Goal: Task Accomplishment & Management: Complete application form

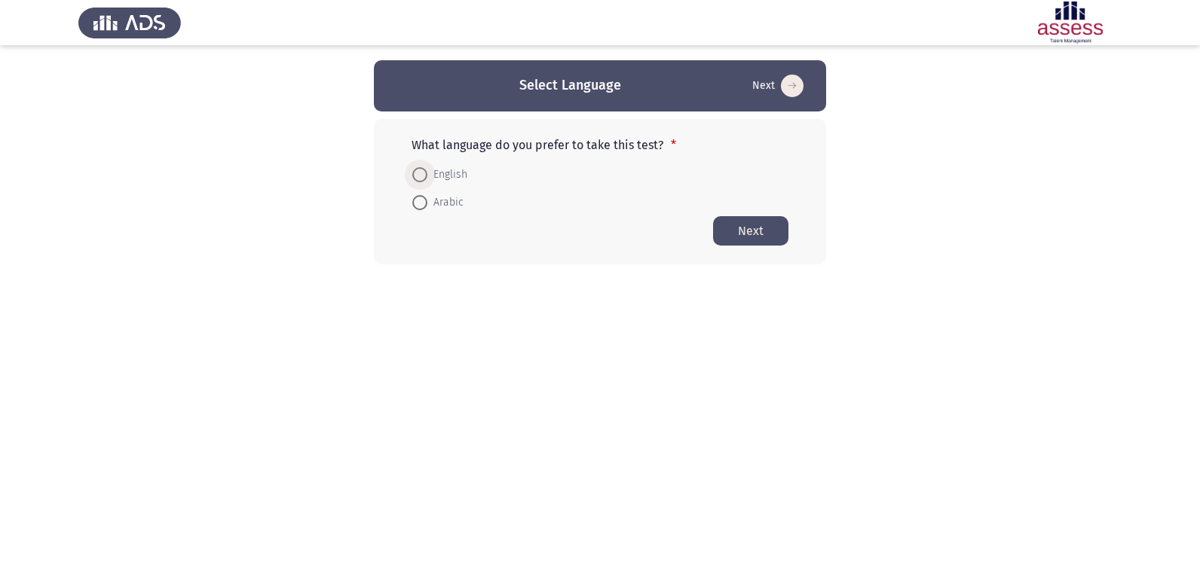
click at [422, 176] on span at bounding box center [419, 174] width 15 height 15
click at [422, 176] on input "English" at bounding box center [419, 174] width 15 height 15
radio input "true"
click at [775, 237] on button "Next" at bounding box center [750, 230] width 75 height 29
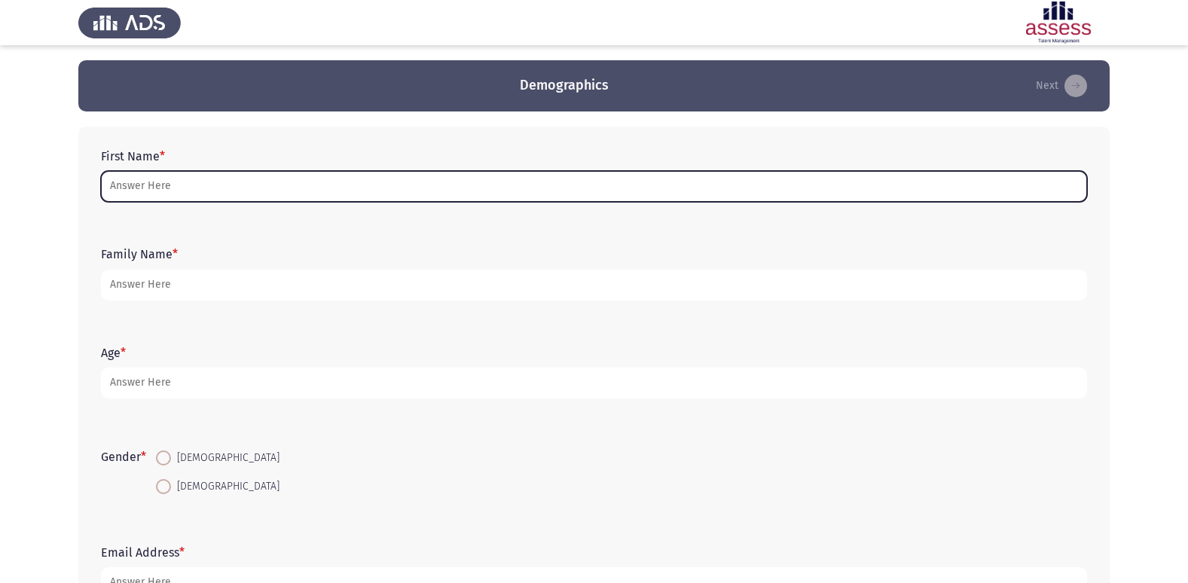
click at [379, 191] on input "First Name *" at bounding box center [594, 186] width 986 height 31
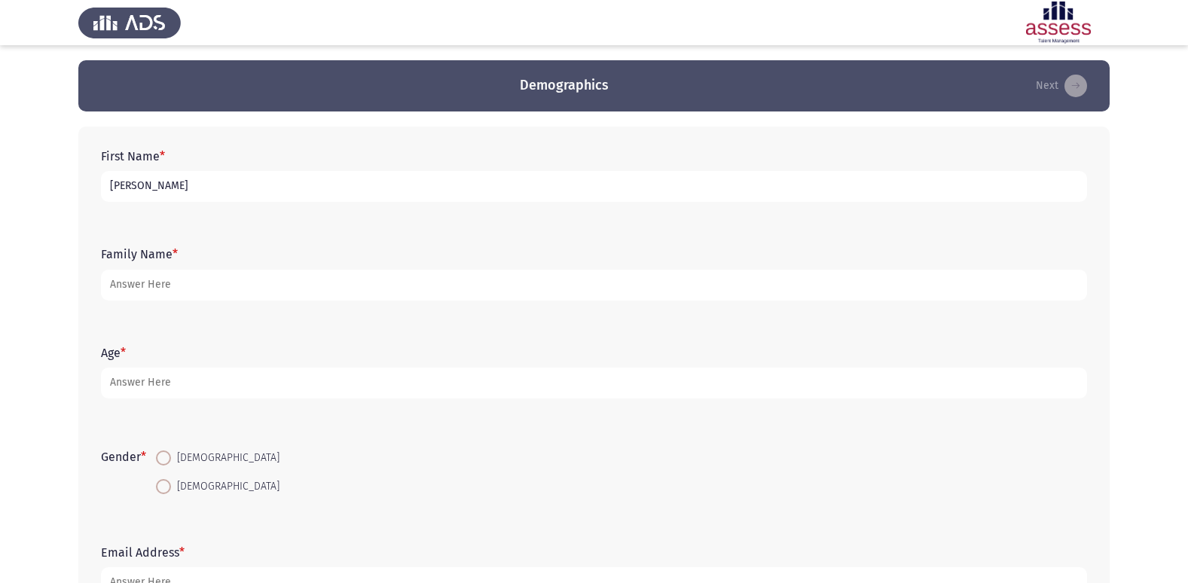
type input "[PERSON_NAME]"
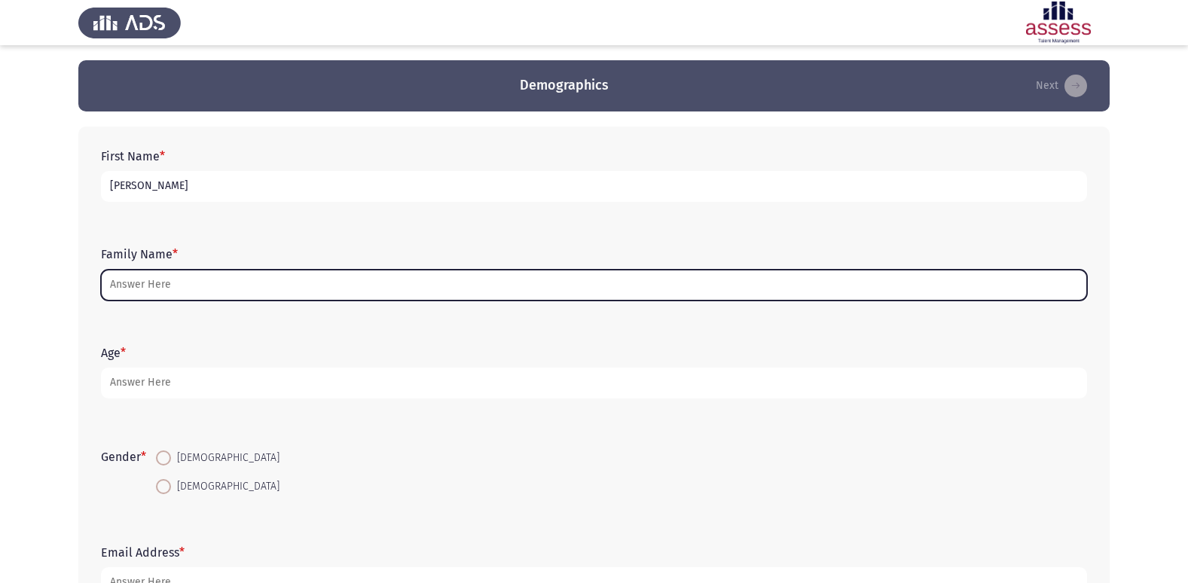
click at [338, 288] on input "Family Name *" at bounding box center [594, 285] width 986 height 31
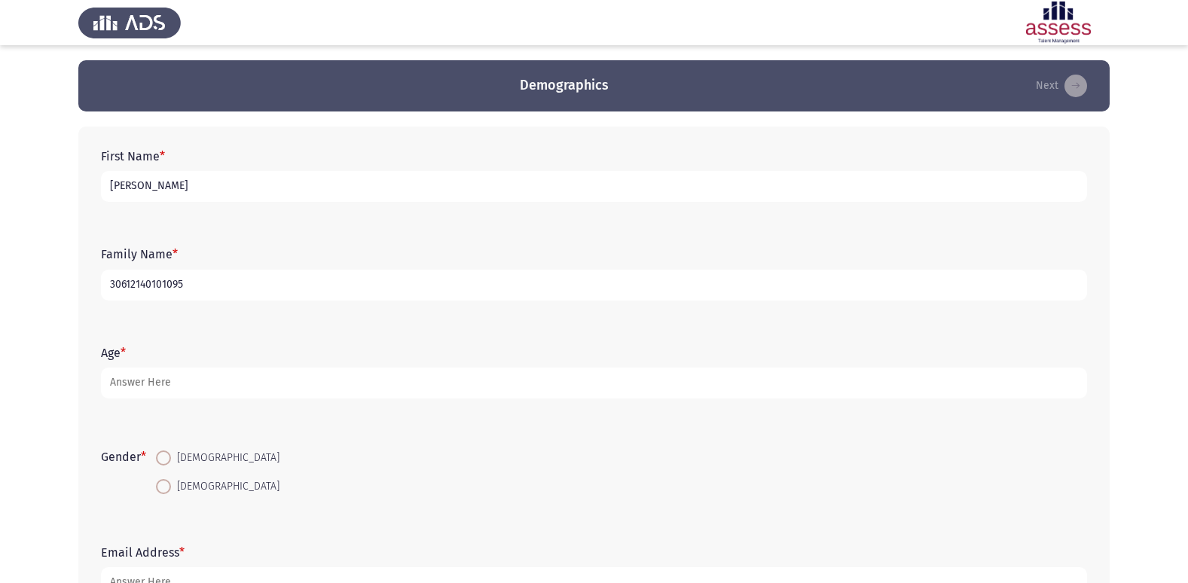
type input "30612140101095"
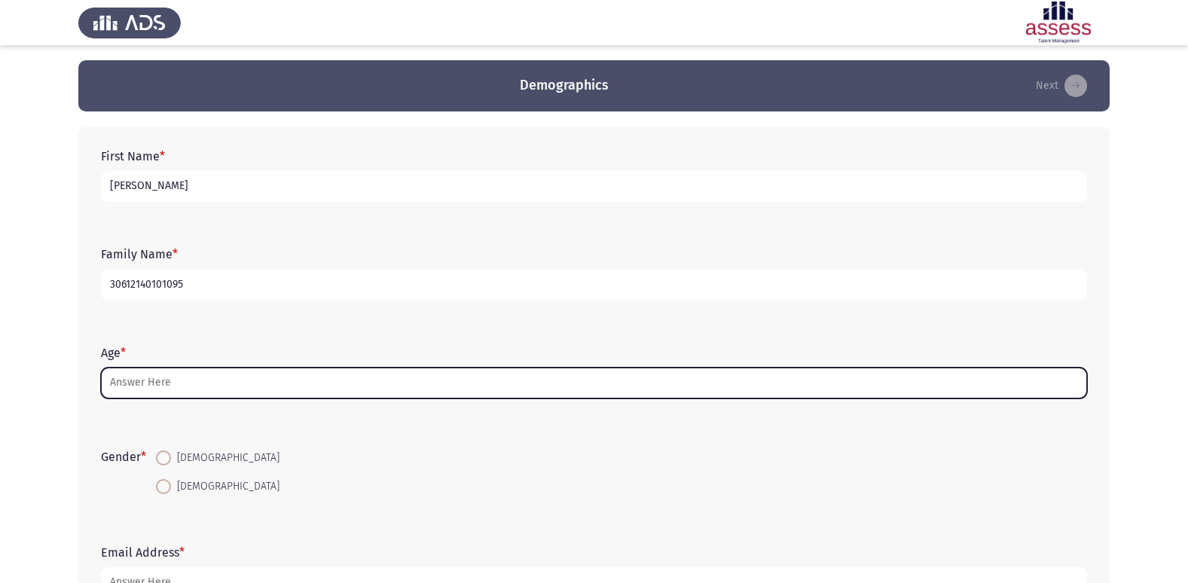
click at [378, 392] on input "Age *" at bounding box center [594, 383] width 986 height 31
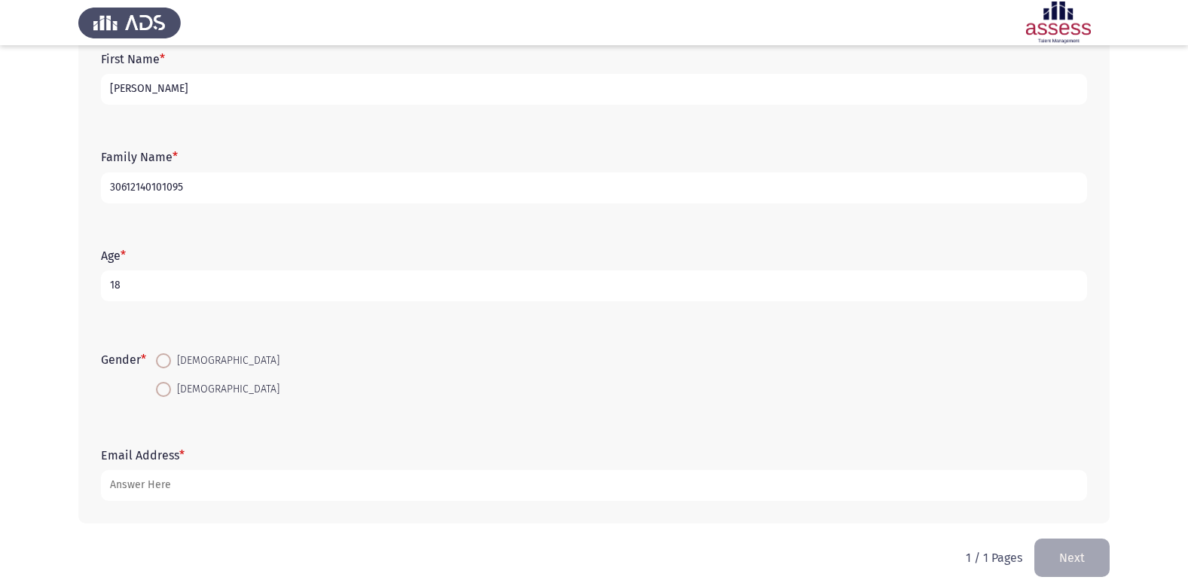
scroll to position [113, 0]
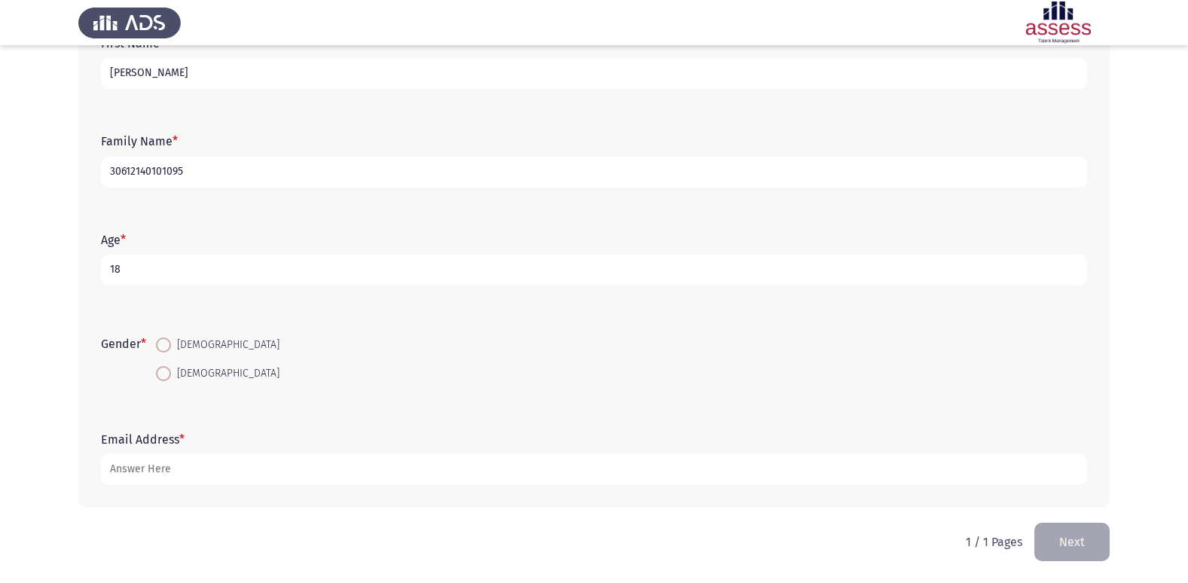
type input "18"
click at [167, 343] on span at bounding box center [163, 345] width 15 height 15
click at [167, 343] on input "[DEMOGRAPHIC_DATA]" at bounding box center [163, 345] width 15 height 15
radio input "true"
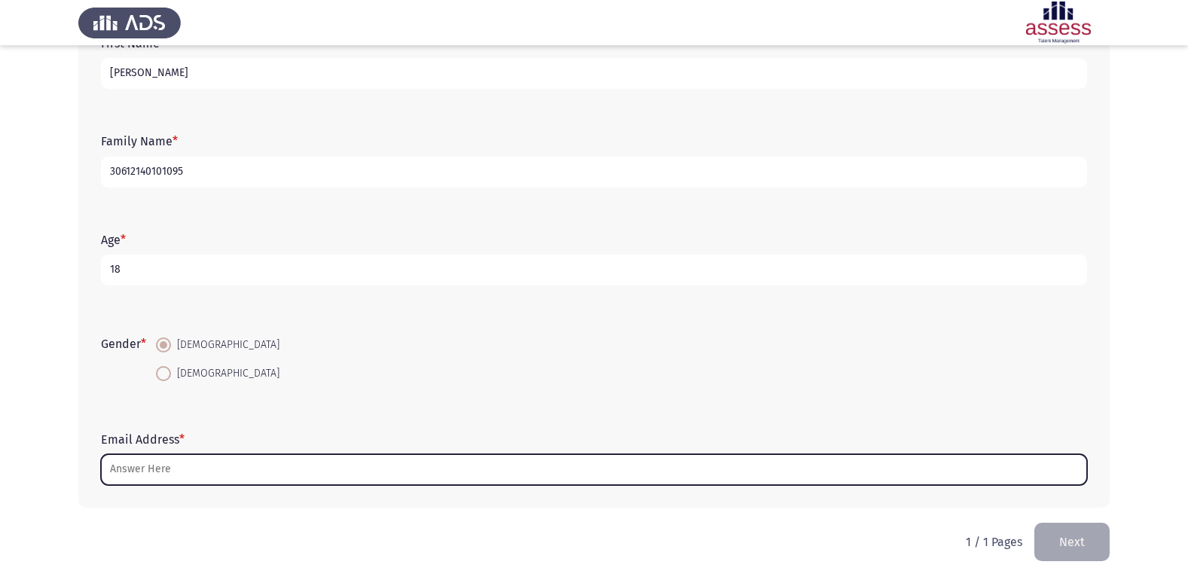
click at [320, 460] on input "Email Address *" at bounding box center [594, 469] width 986 height 31
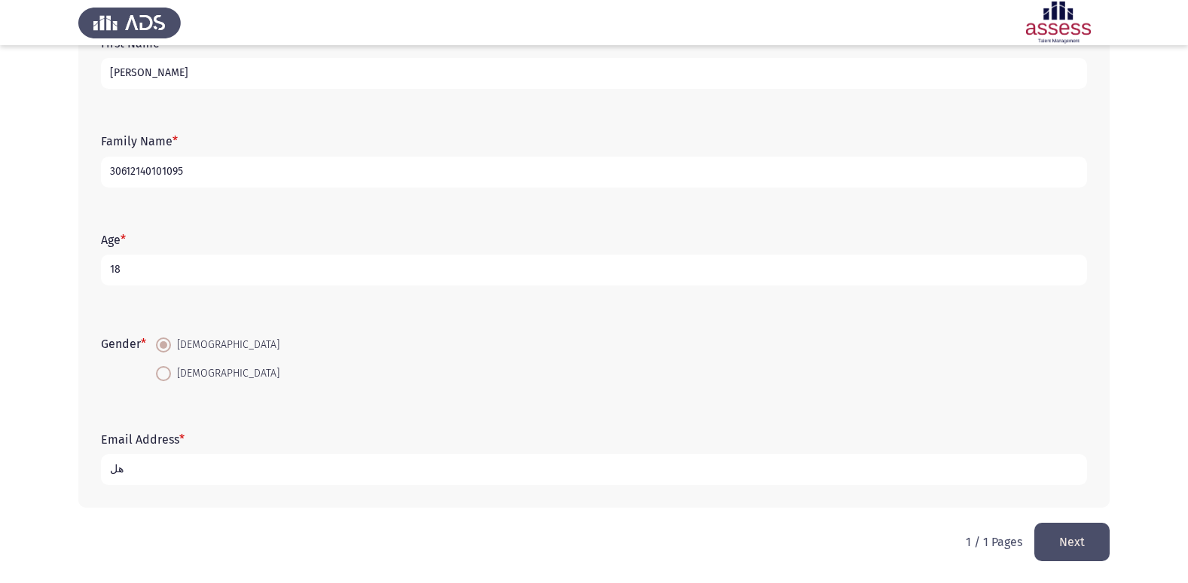
type input "ه"
type input "I"
type input "[EMAIL_ADDRESS][DOMAIN_NAME]"
click at [787, 530] on html "Demographics Next First Name * [PERSON_NAME] Family Name * 30612140101095 Age *…" at bounding box center [594, 235] width 1188 height 696
click at [1081, 535] on button "Next" at bounding box center [1072, 542] width 75 height 38
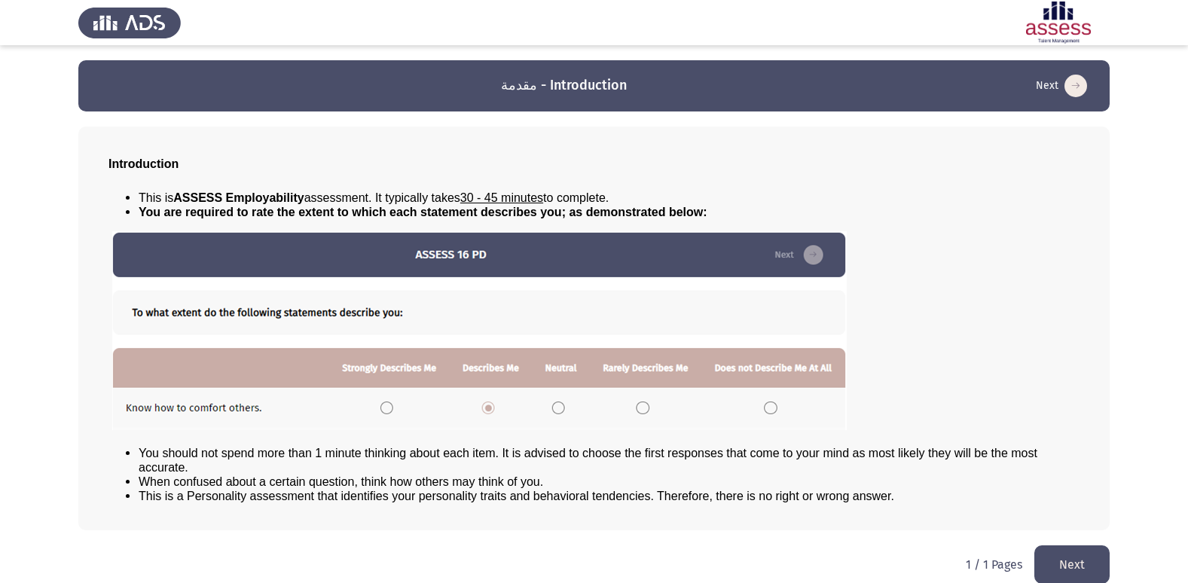
scroll to position [16, 0]
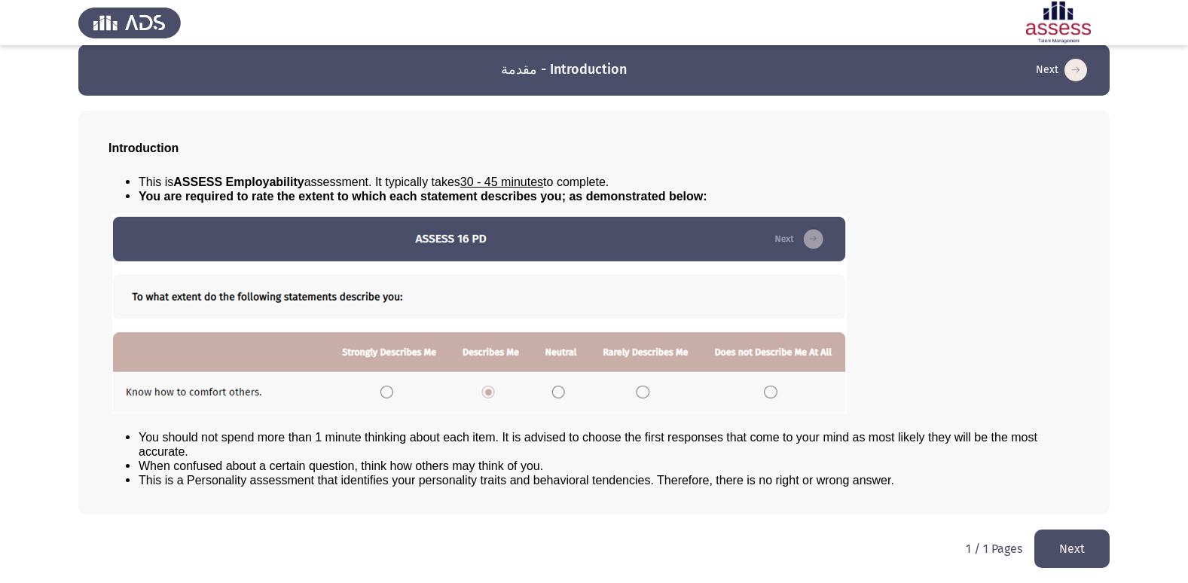
click at [388, 389] on img at bounding box center [479, 315] width 735 height 199
click at [385, 398] on img at bounding box center [479, 315] width 735 height 199
click at [1053, 537] on button "Next" at bounding box center [1072, 549] width 75 height 38
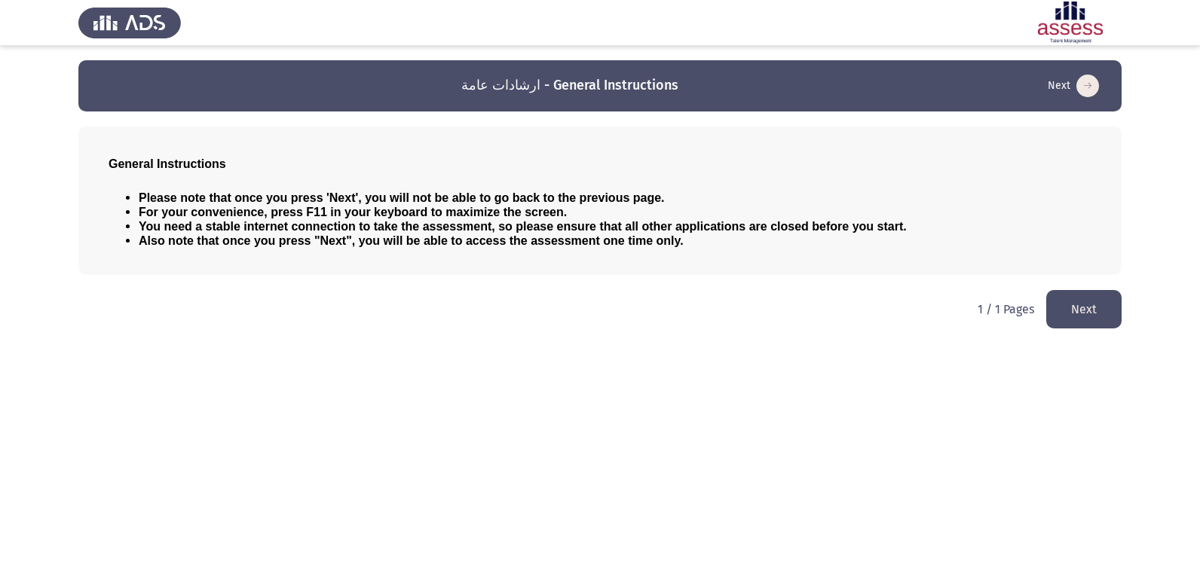
click at [1105, 316] on button "Next" at bounding box center [1083, 309] width 75 height 38
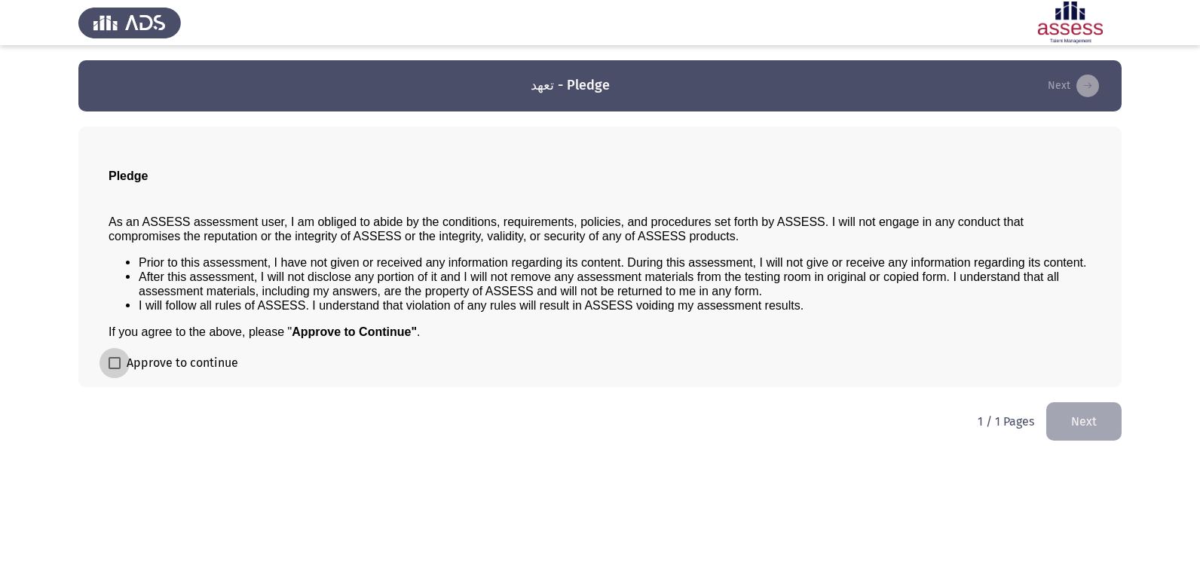
click at [118, 364] on span at bounding box center [115, 363] width 12 height 12
click at [115, 369] on input "Approve to continue" at bounding box center [114, 369] width 1 height 1
checkbox input "true"
click at [1085, 430] on button "Next" at bounding box center [1083, 421] width 75 height 38
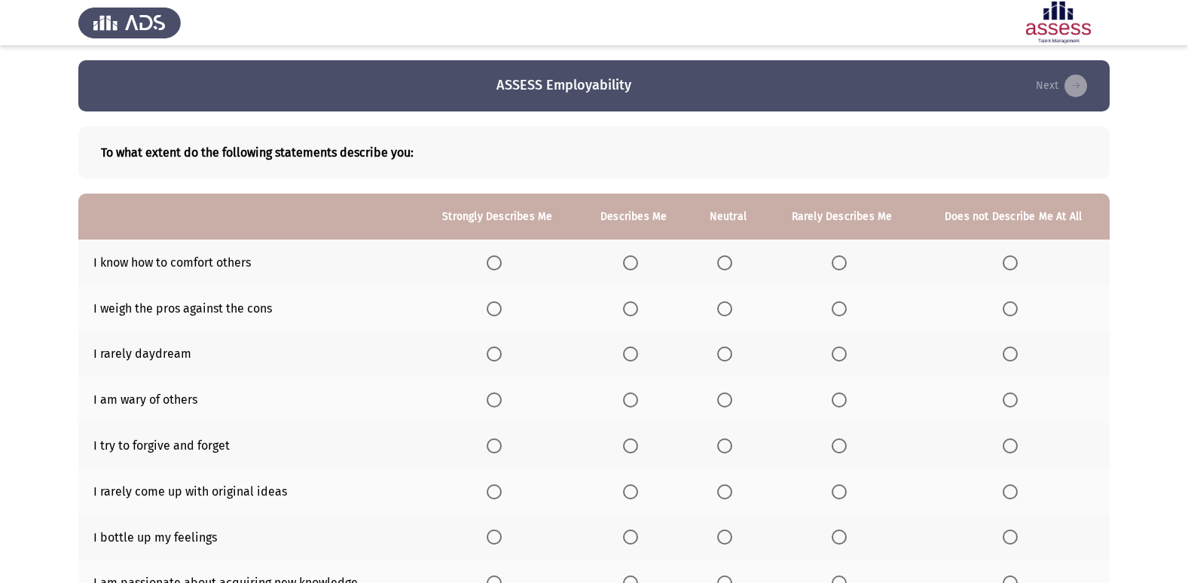
click at [493, 267] on span "Select an option" at bounding box center [494, 262] width 15 height 15
click at [493, 267] on input "Select an option" at bounding box center [494, 262] width 15 height 15
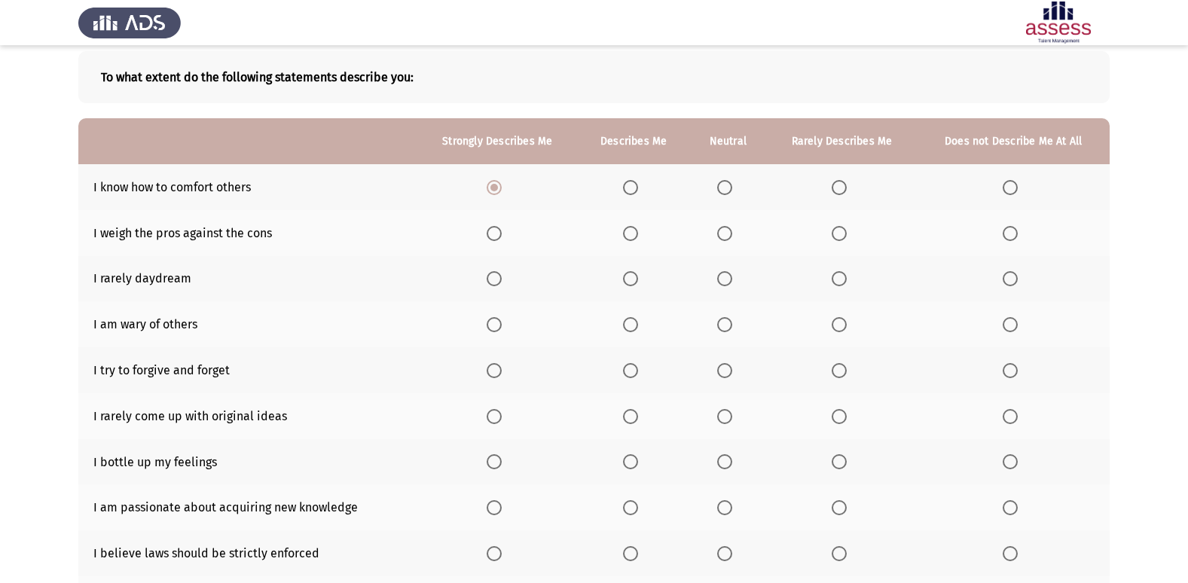
click at [498, 231] on span "Select an option" at bounding box center [494, 233] width 15 height 15
click at [498, 231] on input "Select an option" at bounding box center [494, 233] width 15 height 15
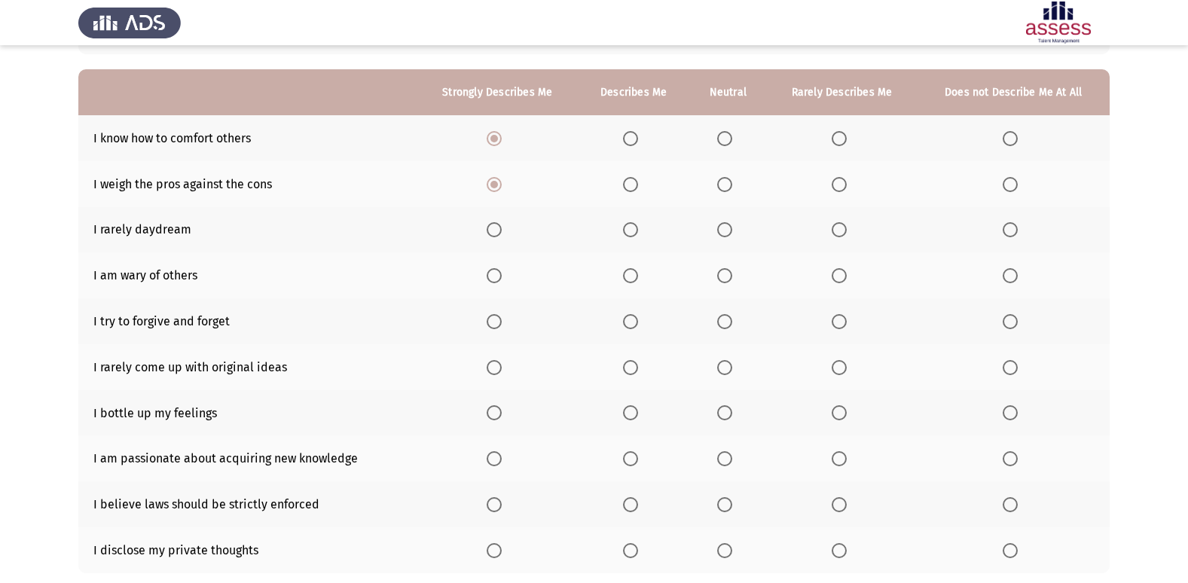
scroll to position [151, 0]
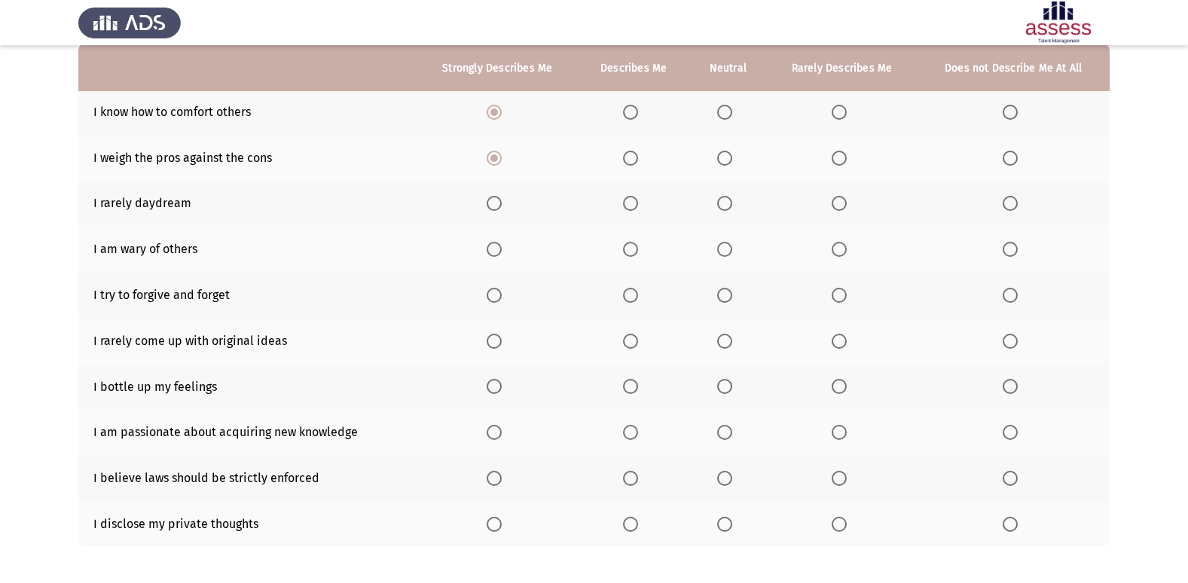
click at [729, 201] on span "Select an option" at bounding box center [724, 203] width 15 height 15
click at [729, 201] on input "Select an option" at bounding box center [724, 203] width 15 height 15
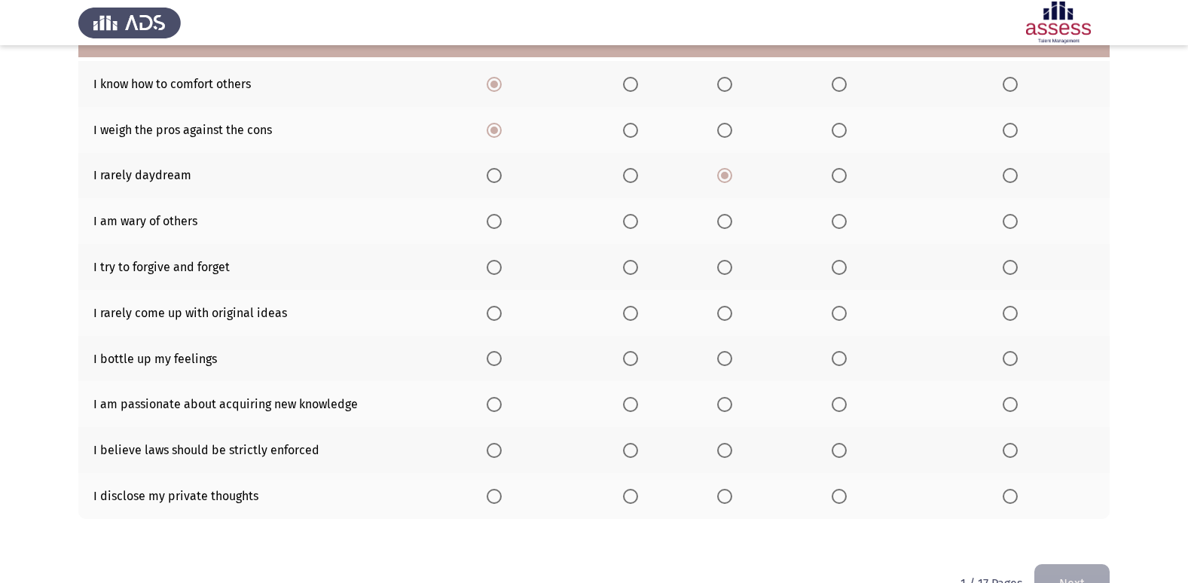
scroll to position [145, 0]
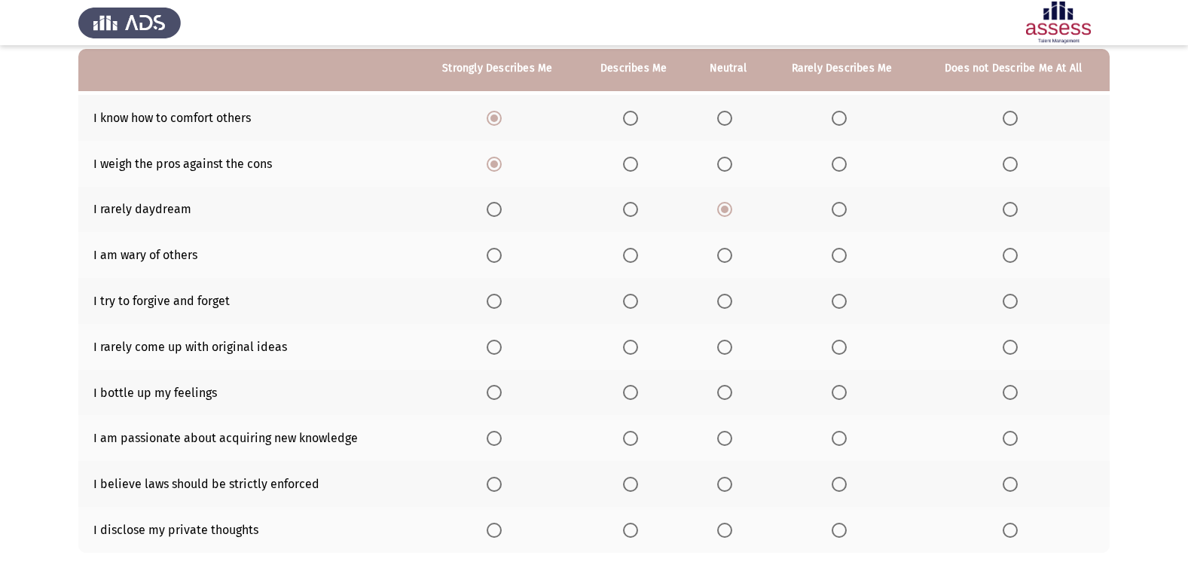
click at [1014, 251] on span "Select an option" at bounding box center [1010, 255] width 15 height 15
click at [1014, 251] on input "Select an option" at bounding box center [1010, 255] width 15 height 15
click at [498, 301] on span "Select an option" at bounding box center [494, 301] width 15 height 15
click at [498, 301] on input "Select an option" at bounding box center [494, 301] width 15 height 15
click at [497, 347] on span "Select an option" at bounding box center [494, 347] width 15 height 15
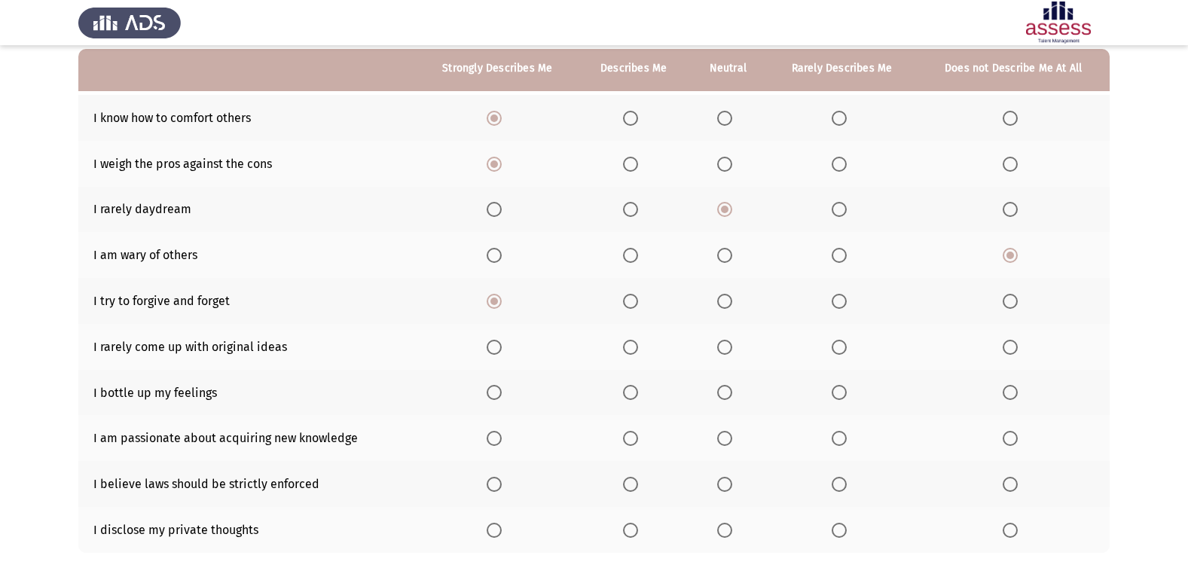
click at [497, 347] on input "Select an option" at bounding box center [494, 347] width 15 height 15
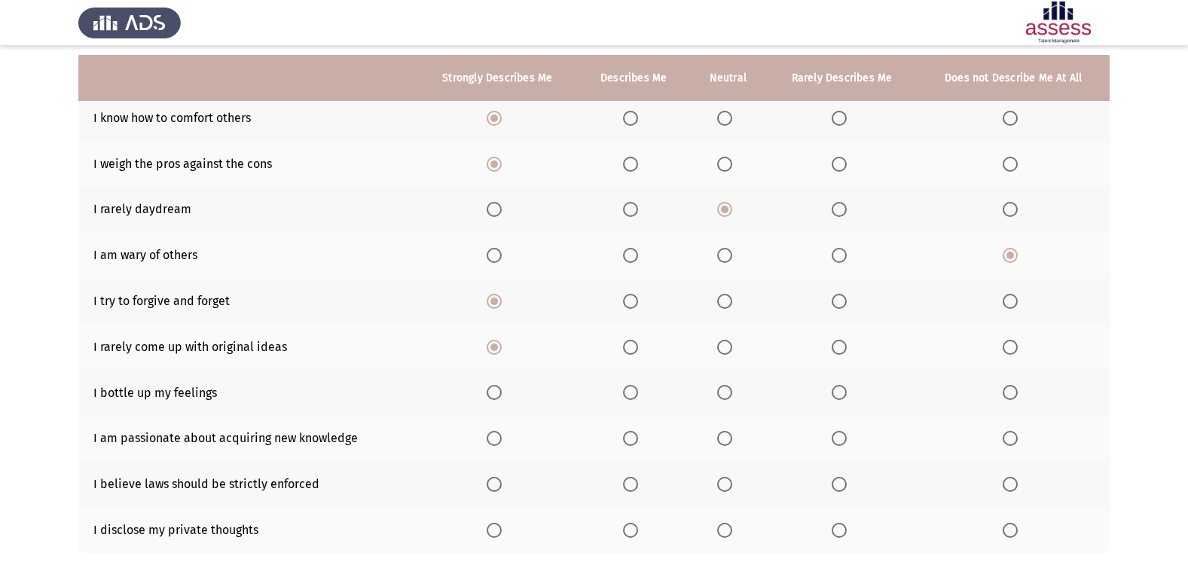
scroll to position [220, 0]
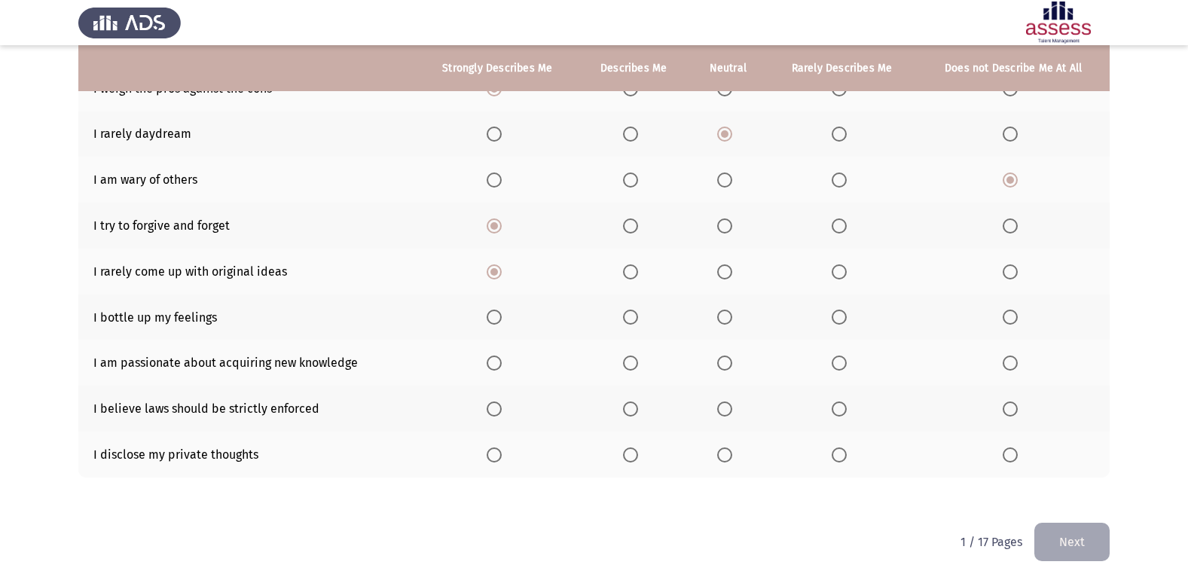
click at [495, 321] on span "Select an option" at bounding box center [494, 317] width 15 height 15
click at [495, 321] on input "Select an option" at bounding box center [494, 317] width 15 height 15
click at [626, 365] on span "Select an option" at bounding box center [630, 363] width 15 height 15
click at [626, 365] on input "Select an option" at bounding box center [630, 363] width 15 height 15
click at [494, 404] on span "Select an option" at bounding box center [494, 409] width 15 height 15
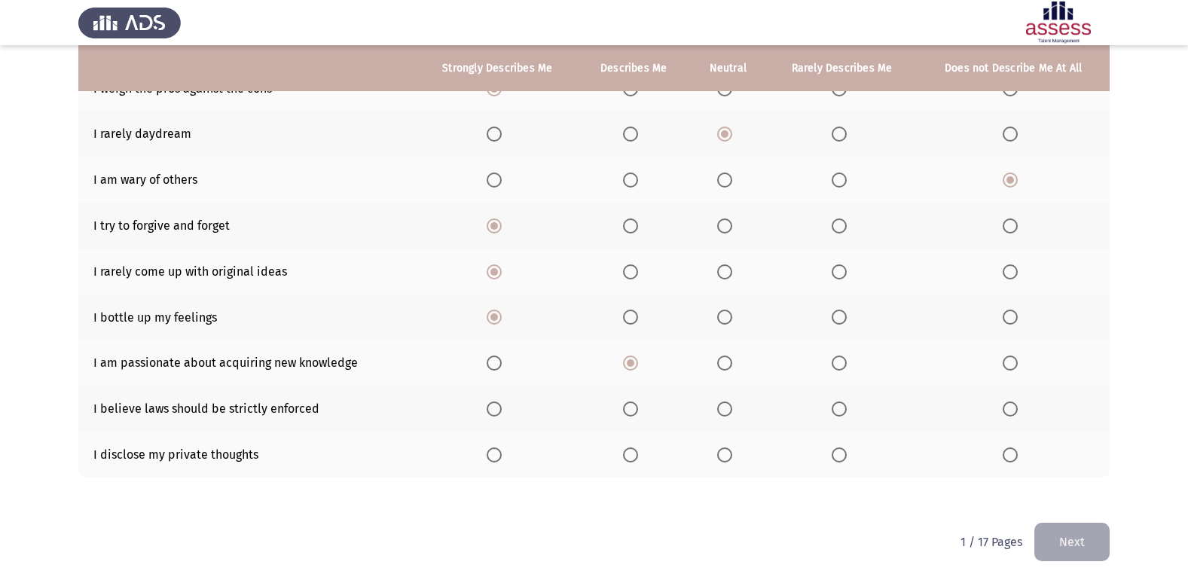
click at [494, 404] on input "Select an option" at bounding box center [494, 409] width 15 height 15
click at [1018, 452] on span "Select an option" at bounding box center [1010, 455] width 15 height 15
click at [1018, 452] on input "Select an option" at bounding box center [1010, 455] width 15 height 15
click at [1066, 537] on button "Next" at bounding box center [1072, 542] width 75 height 38
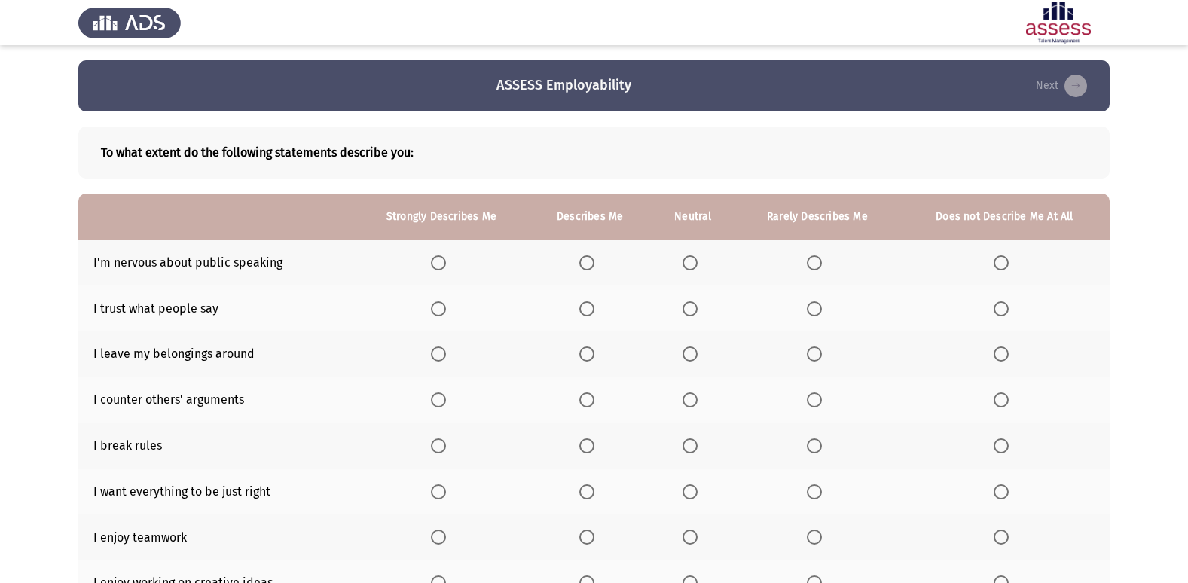
click at [1006, 262] on span "Select an option" at bounding box center [1001, 262] width 15 height 15
click at [1006, 262] on input "Select an option" at bounding box center [1001, 262] width 15 height 15
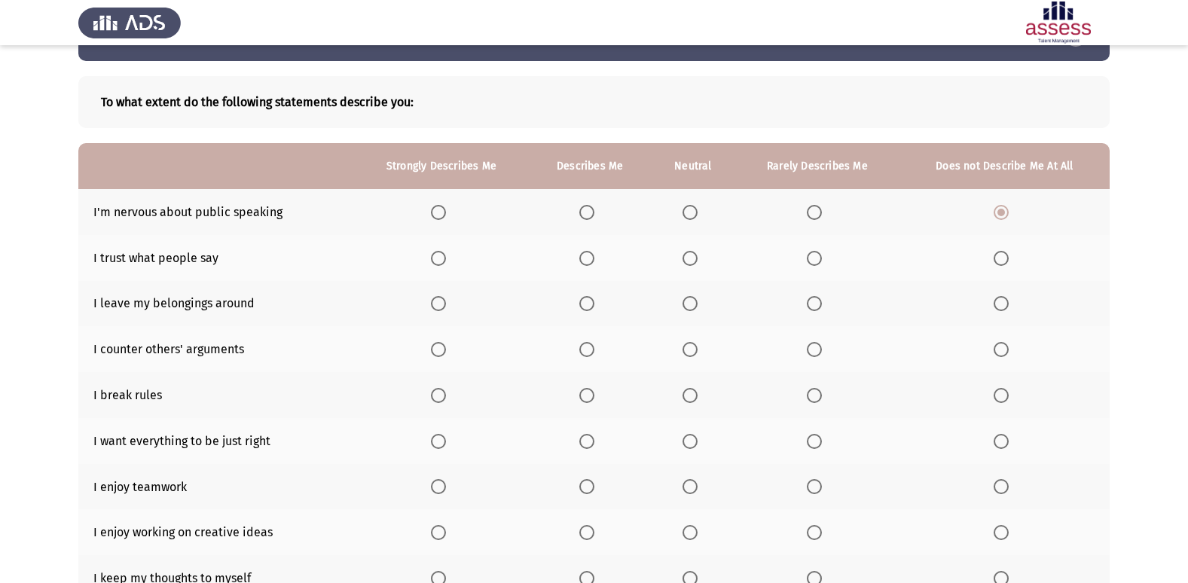
scroll to position [75, 0]
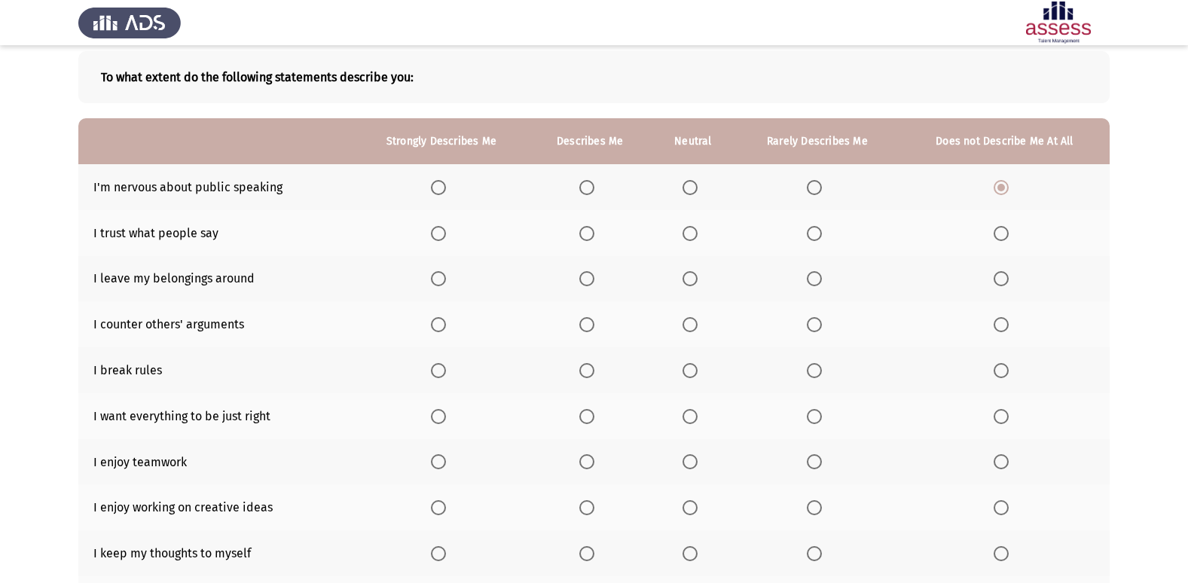
click at [685, 237] on span "Select an option" at bounding box center [690, 233] width 15 height 15
click at [685, 237] on input "Select an option" at bounding box center [690, 233] width 15 height 15
click at [999, 280] on span "Select an option" at bounding box center [1001, 278] width 15 height 15
click at [999, 280] on input "Select an option" at bounding box center [1001, 278] width 15 height 15
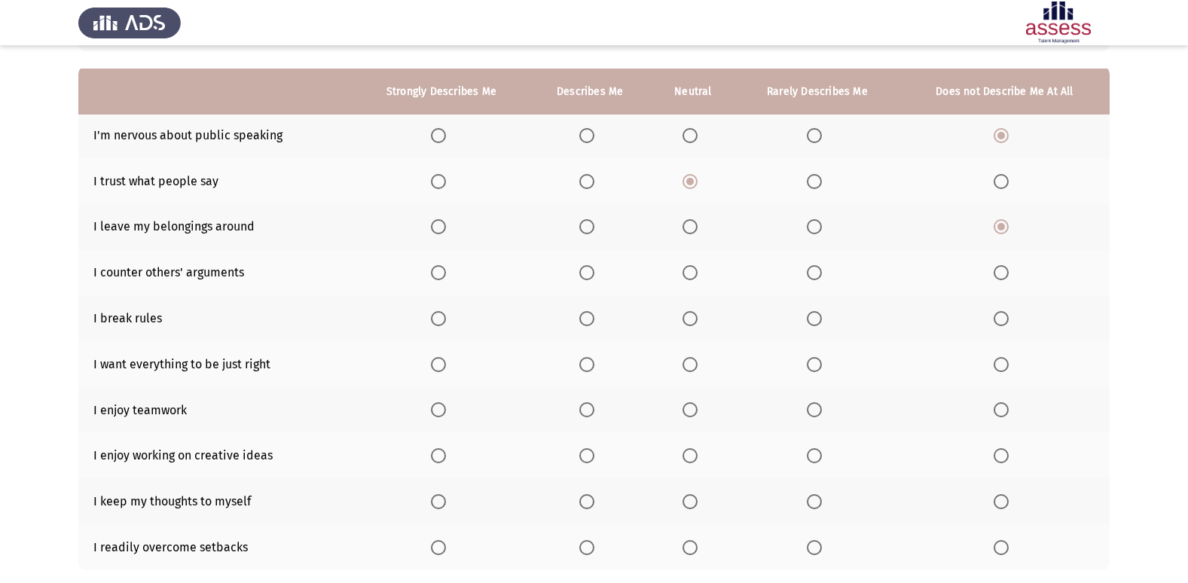
scroll to position [151, 0]
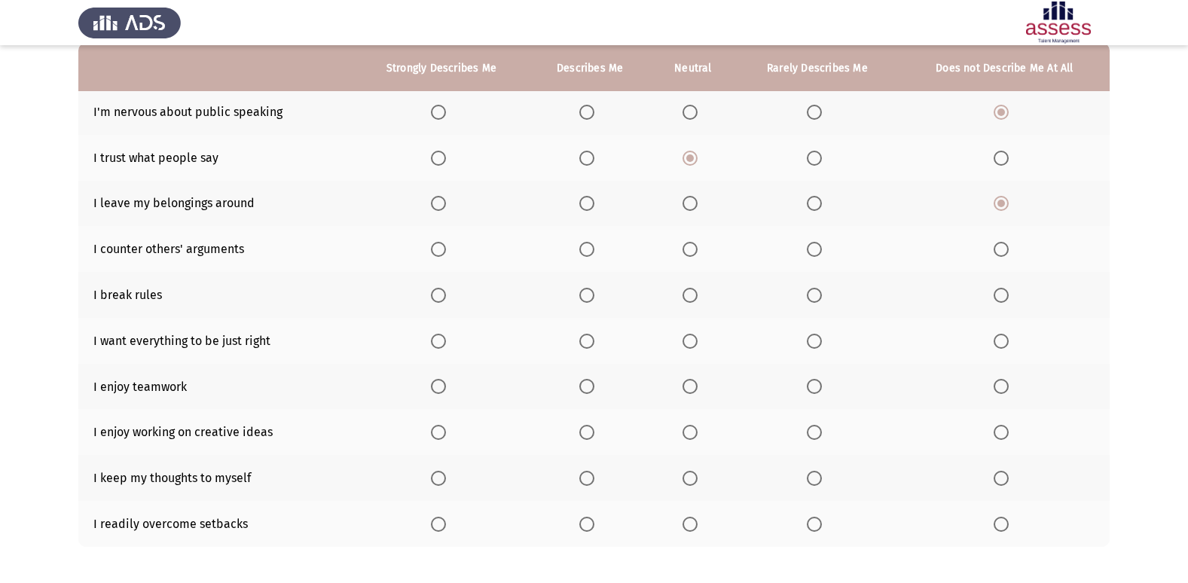
click at [1002, 246] on span "Select an option" at bounding box center [1001, 249] width 15 height 15
click at [1002, 246] on input "Select an option" at bounding box center [1001, 249] width 15 height 15
click at [1004, 290] on span "Select an option" at bounding box center [1001, 295] width 15 height 15
click at [1004, 290] on input "Select an option" at bounding box center [1001, 295] width 15 height 15
click at [431, 335] on th at bounding box center [441, 341] width 176 height 46
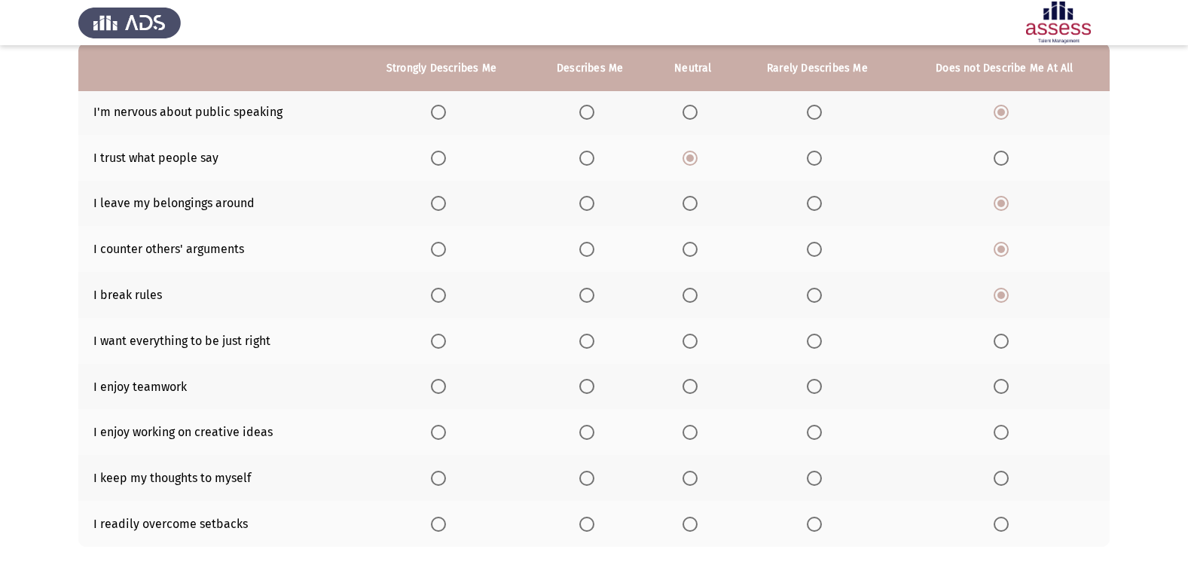
click at [438, 341] on span "Select an option" at bounding box center [438, 341] width 15 height 15
click at [438, 341] on input "Select an option" at bounding box center [438, 341] width 15 height 15
click at [438, 382] on span "Select an option" at bounding box center [438, 386] width 15 height 15
click at [438, 382] on input "Select an option" at bounding box center [438, 386] width 15 height 15
click at [442, 429] on span "Select an option" at bounding box center [438, 432] width 15 height 15
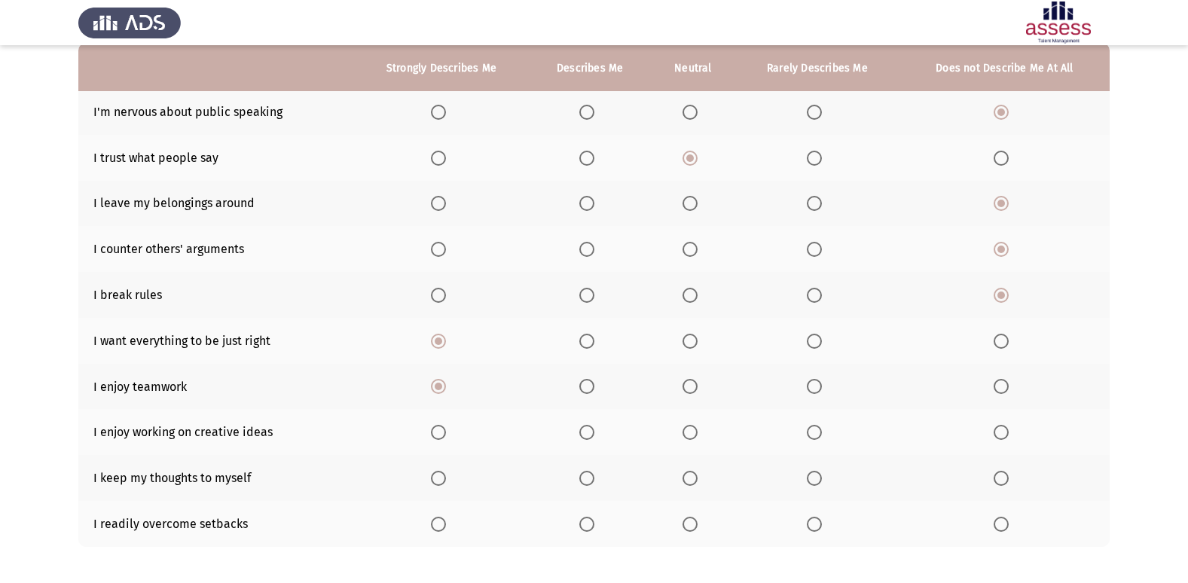
click at [442, 429] on input "Select an option" at bounding box center [438, 432] width 15 height 15
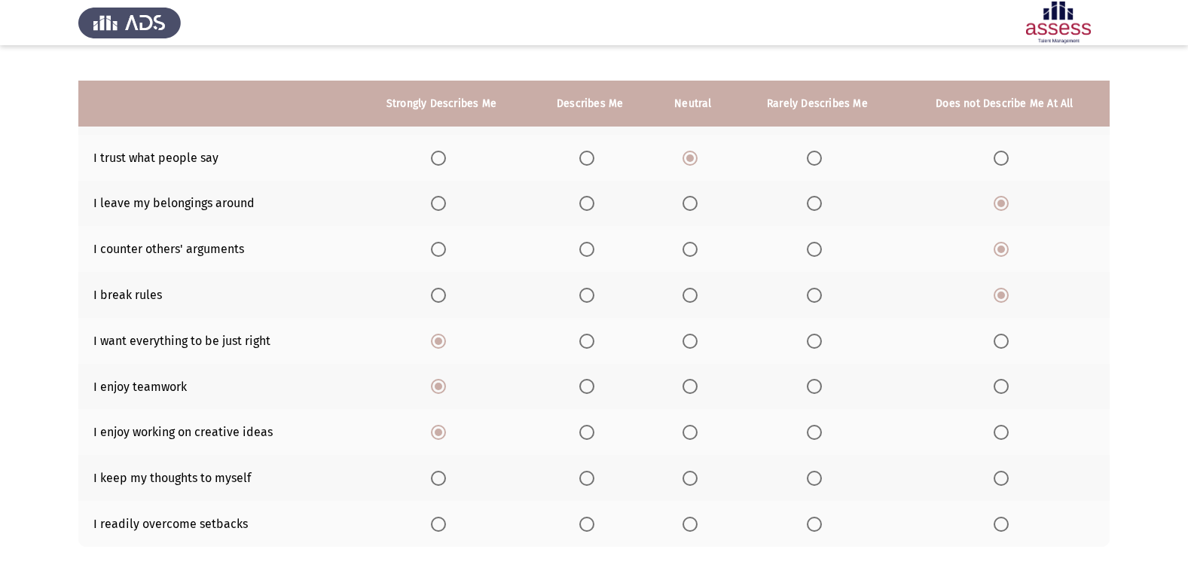
scroll to position [220, 0]
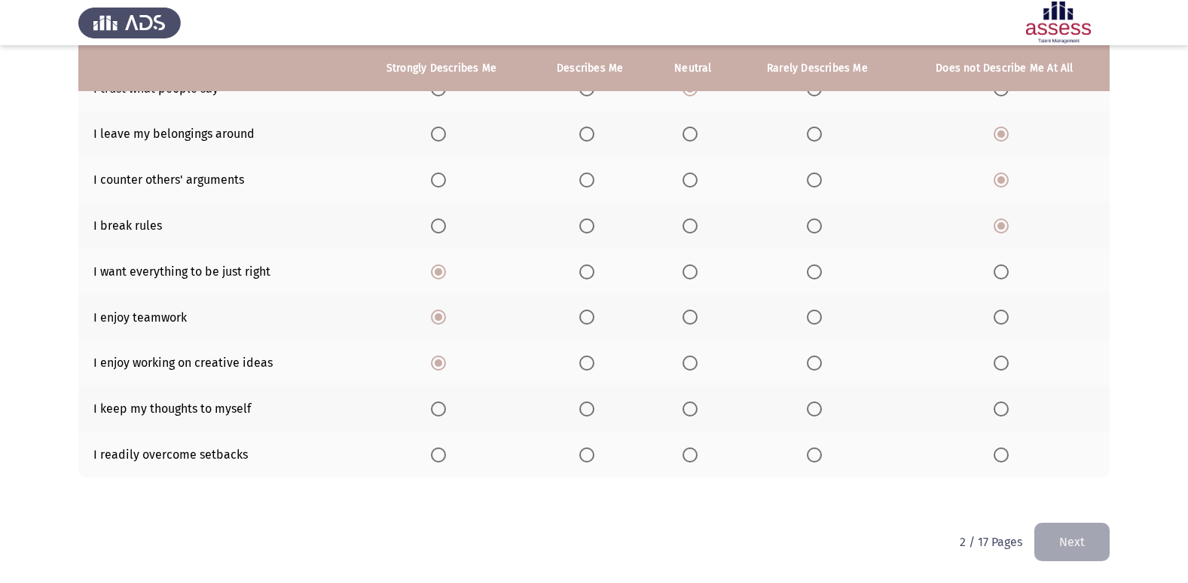
click at [1007, 403] on span "Select an option" at bounding box center [1001, 409] width 15 height 15
click at [1007, 403] on input "Select an option" at bounding box center [1001, 409] width 15 height 15
click at [445, 452] on span "Select an option" at bounding box center [438, 455] width 15 height 15
click at [445, 452] on input "Select an option" at bounding box center [438, 455] width 15 height 15
click at [1093, 544] on button "Next" at bounding box center [1072, 542] width 75 height 38
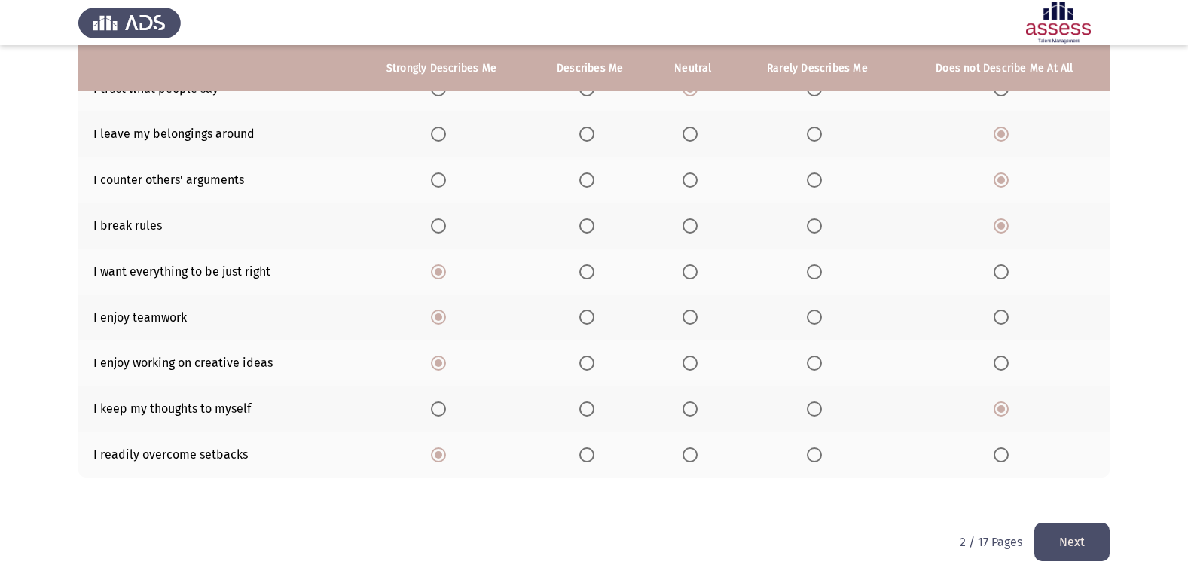
scroll to position [0, 0]
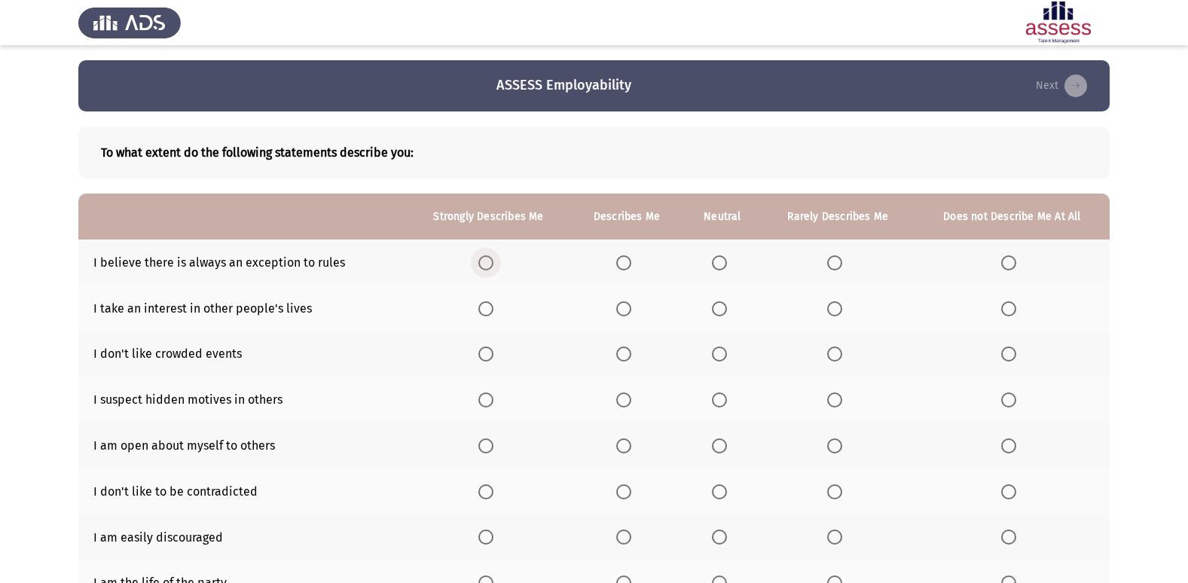
click at [479, 264] on span "Select an option" at bounding box center [485, 262] width 15 height 15
click at [479, 264] on input "Select an option" at bounding box center [485, 262] width 15 height 15
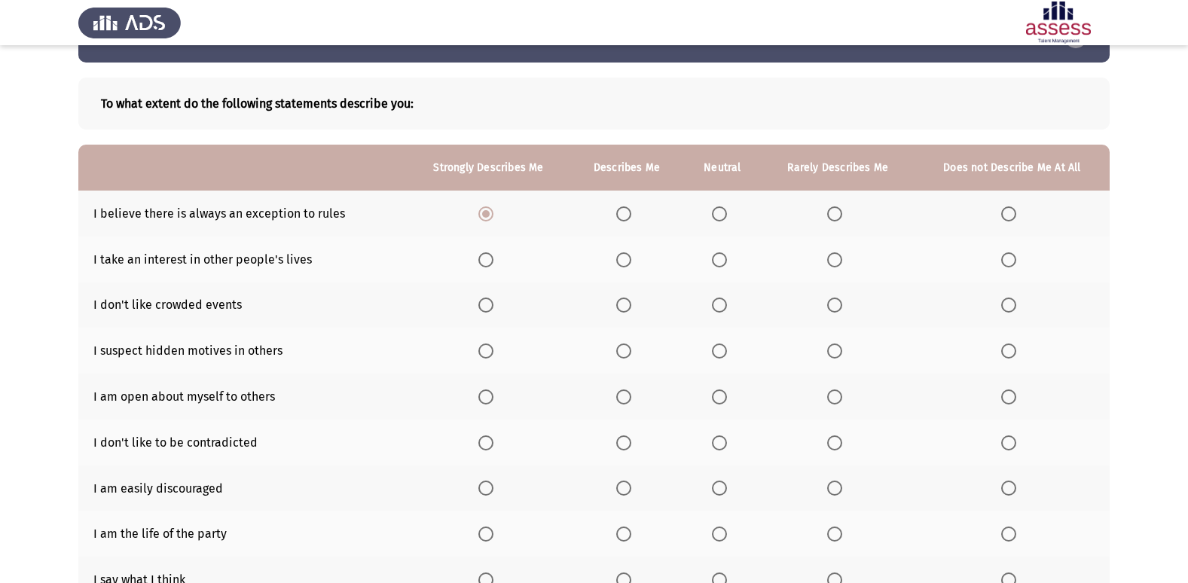
scroll to position [75, 0]
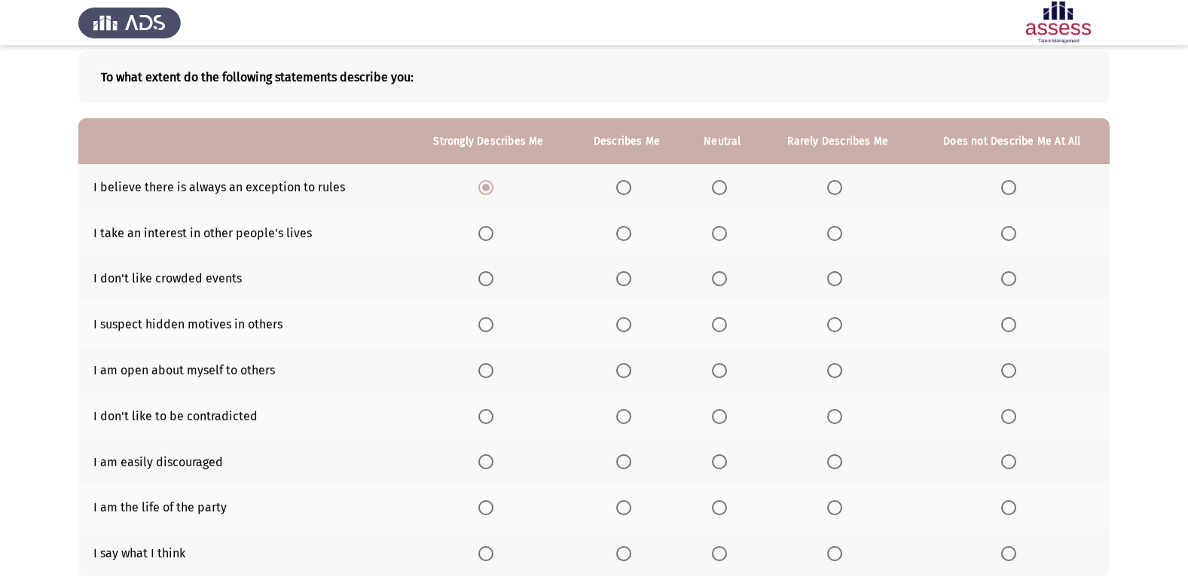
click at [718, 236] on span "Select an option" at bounding box center [719, 233] width 15 height 15
click at [718, 236] on input "Select an option" at bounding box center [719, 233] width 15 height 15
click at [725, 283] on span "Select an option" at bounding box center [719, 278] width 15 height 15
click at [725, 283] on input "Select an option" at bounding box center [719, 278] width 15 height 15
click at [1001, 322] on span "Select an option" at bounding box center [1008, 324] width 15 height 15
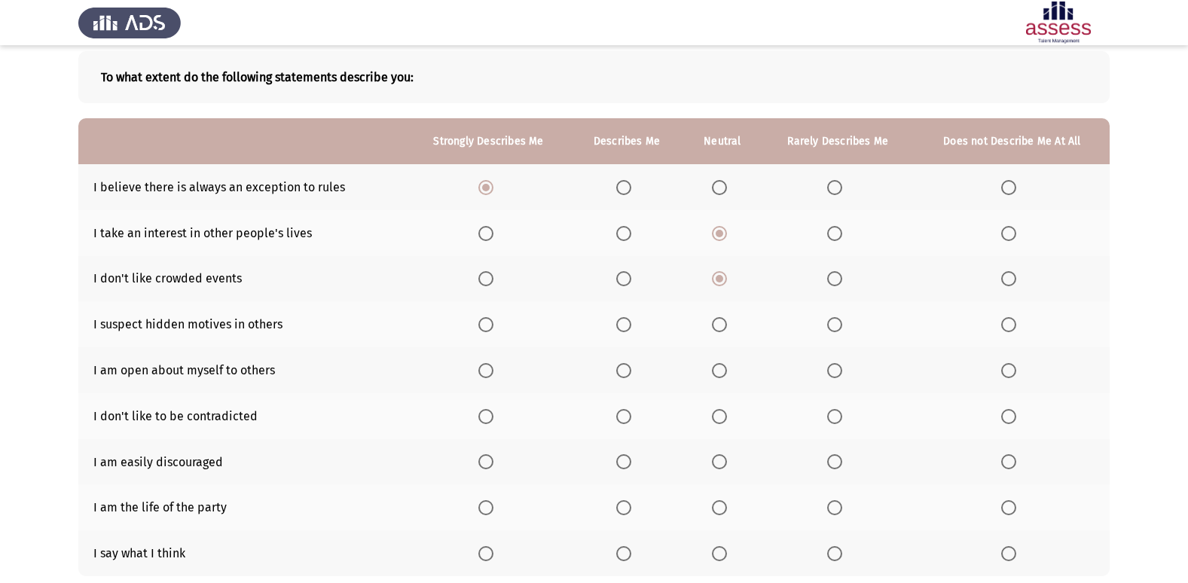
click at [1001, 322] on input "Select an option" at bounding box center [1008, 324] width 15 height 15
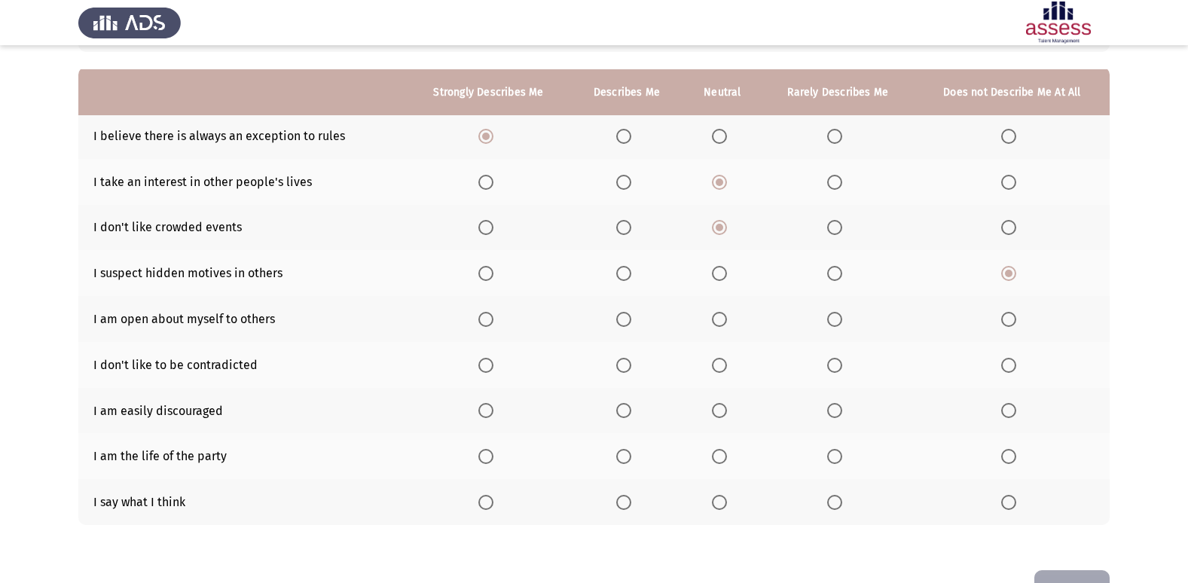
scroll to position [151, 0]
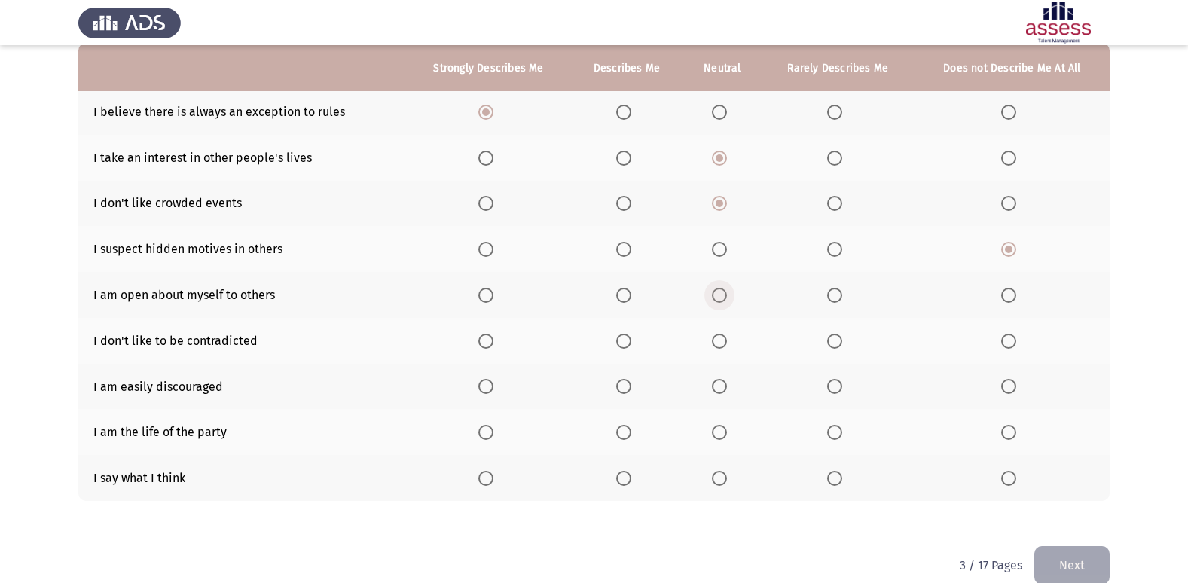
click at [727, 292] on span "Select an option" at bounding box center [719, 295] width 15 height 15
click at [727, 292] on input "Select an option" at bounding box center [719, 295] width 15 height 15
click at [835, 341] on span "Select an option" at bounding box center [835, 341] width 0 height 0
click at [835, 341] on input "Select an option" at bounding box center [834, 341] width 15 height 15
click at [1002, 386] on span "Select an option" at bounding box center [1008, 386] width 15 height 15
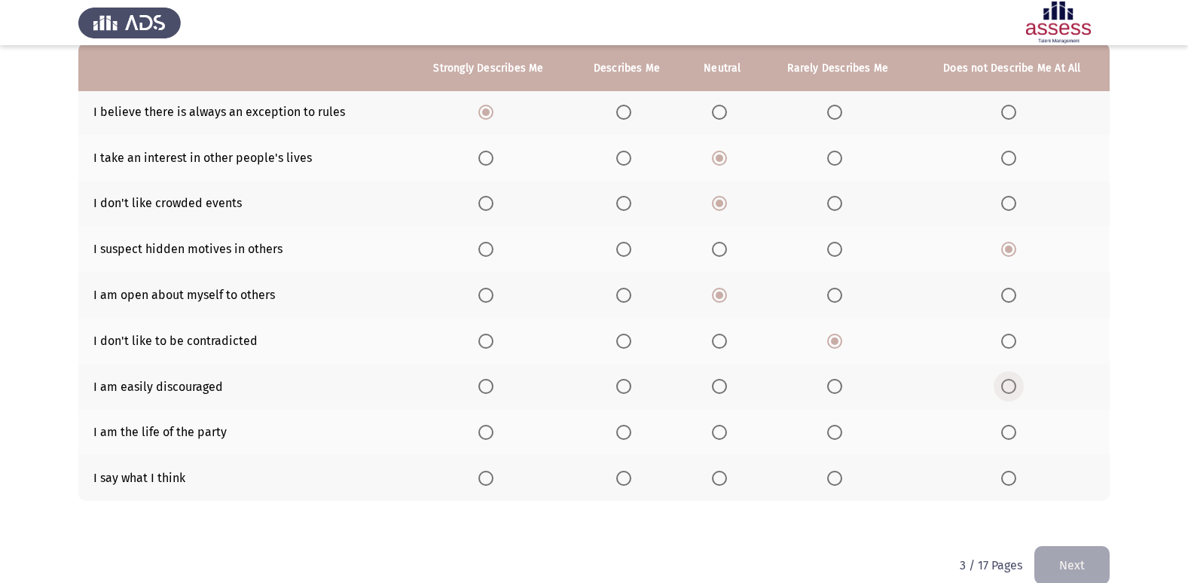
click at [1002, 386] on input "Select an option" at bounding box center [1008, 386] width 15 height 15
click at [484, 430] on span "Select an option" at bounding box center [485, 432] width 15 height 15
click at [484, 430] on input "Select an option" at bounding box center [485, 432] width 15 height 15
click at [486, 473] on span "Select an option" at bounding box center [485, 478] width 15 height 15
click at [486, 473] on input "Select an option" at bounding box center [485, 478] width 15 height 15
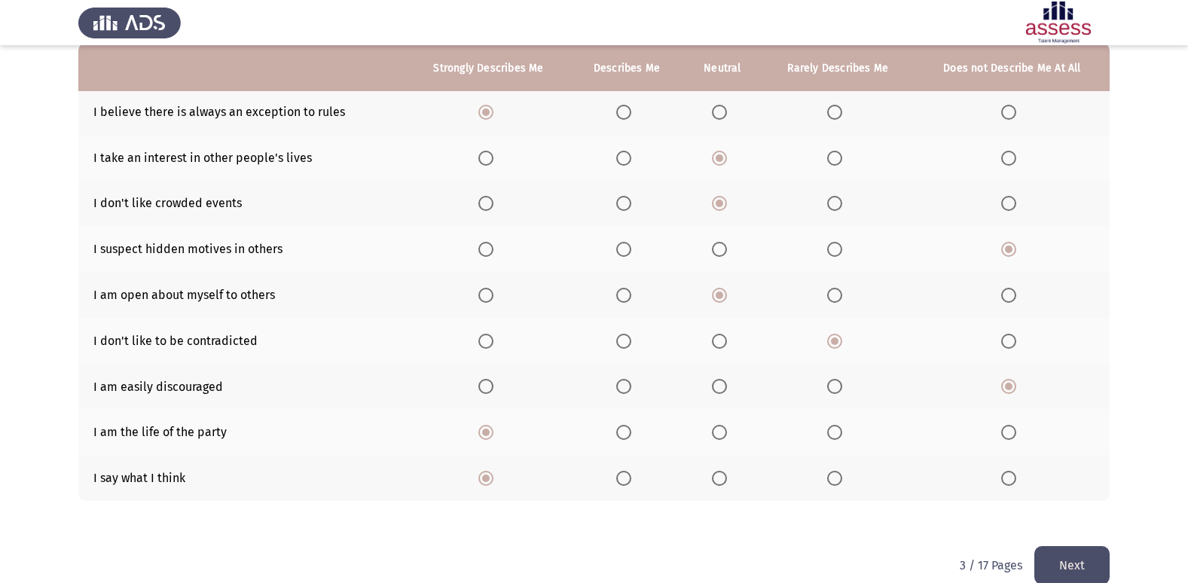
click at [1098, 565] on button "Next" at bounding box center [1072, 565] width 75 height 38
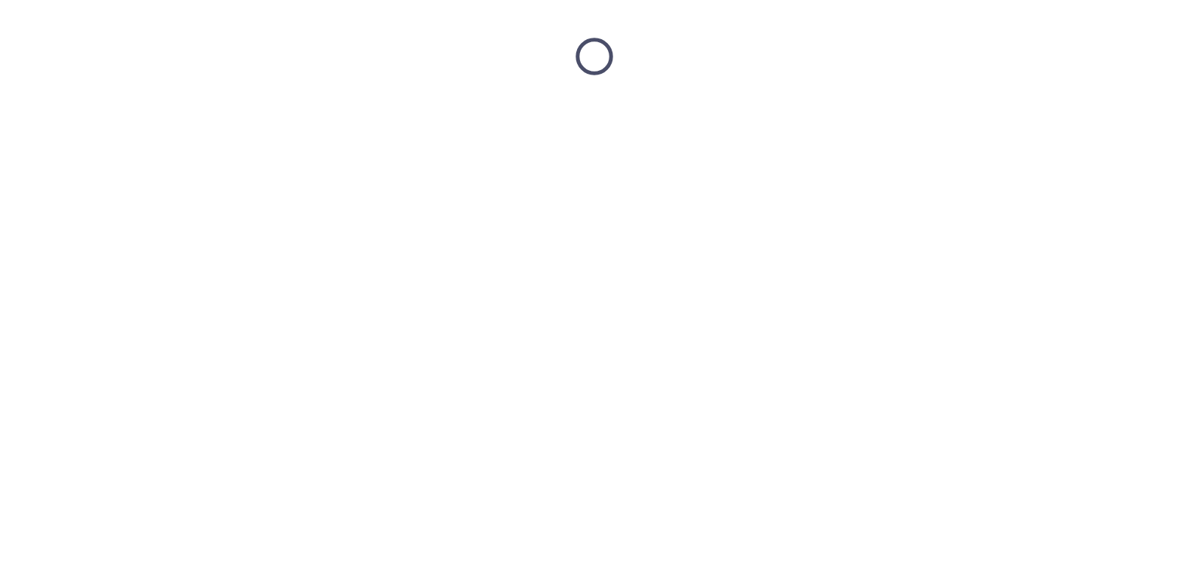
scroll to position [0, 0]
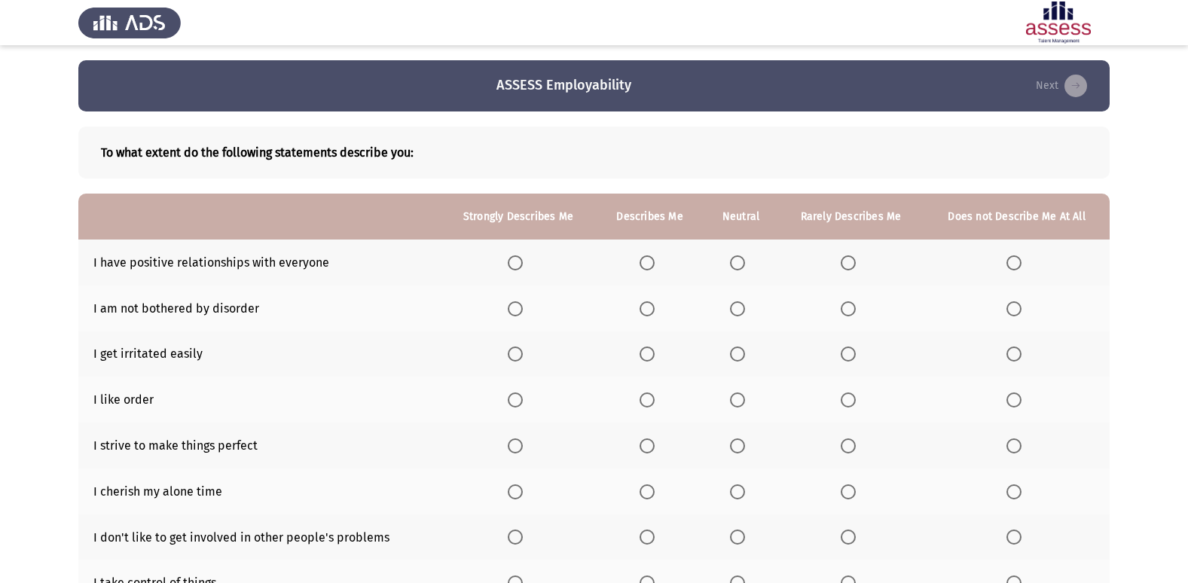
click at [512, 260] on span "Select an option" at bounding box center [515, 262] width 15 height 15
click at [512, 260] on input "Select an option" at bounding box center [515, 262] width 15 height 15
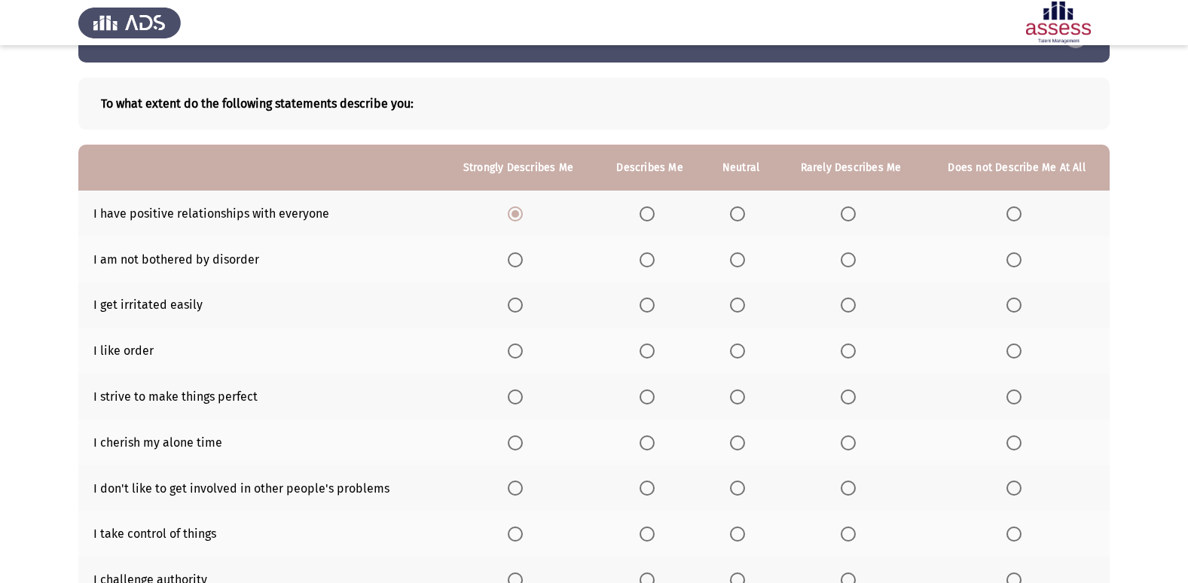
scroll to position [75, 0]
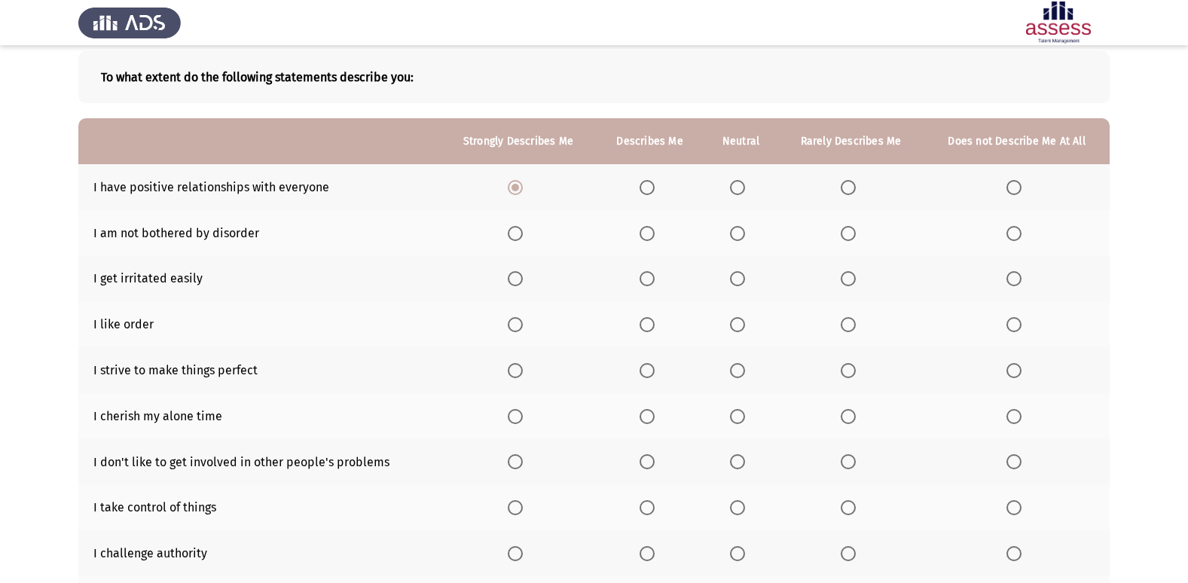
click at [738, 193] on span "Select an option" at bounding box center [737, 187] width 15 height 15
click at [738, 193] on input "Select an option" at bounding box center [737, 187] width 15 height 15
click at [850, 231] on span "Select an option" at bounding box center [848, 233] width 15 height 15
click at [850, 231] on input "Select an option" at bounding box center [848, 233] width 15 height 15
click at [1013, 273] on span "Select an option" at bounding box center [1014, 278] width 15 height 15
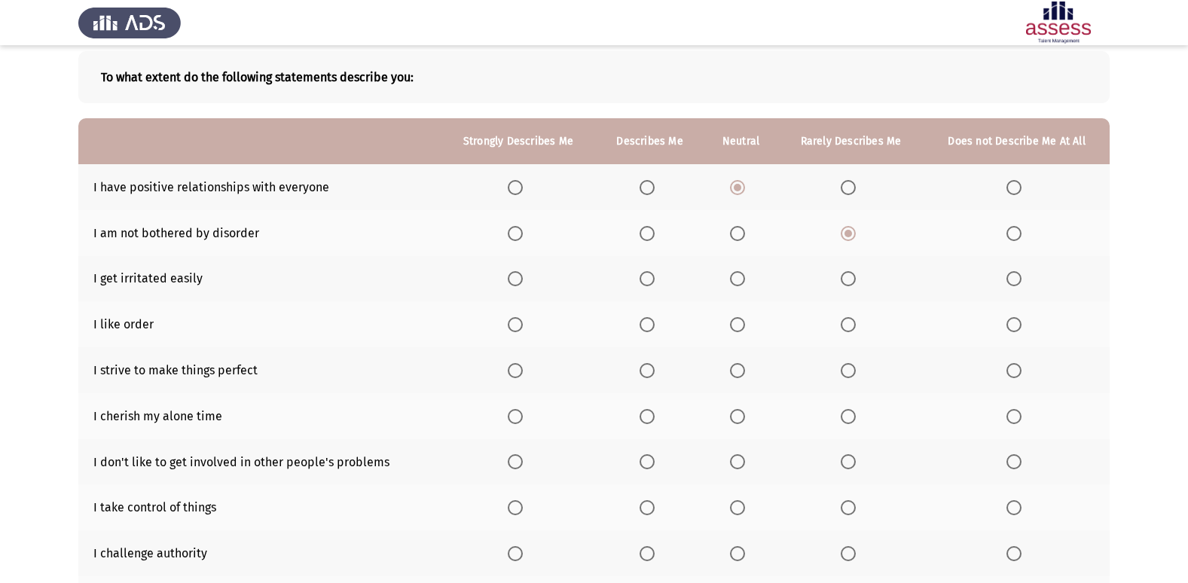
click at [1013, 273] on input "Select an option" at bounding box center [1014, 278] width 15 height 15
click at [1012, 326] on span "Select an option" at bounding box center [1014, 324] width 15 height 15
click at [1012, 326] on input "Select an option" at bounding box center [1014, 324] width 15 height 15
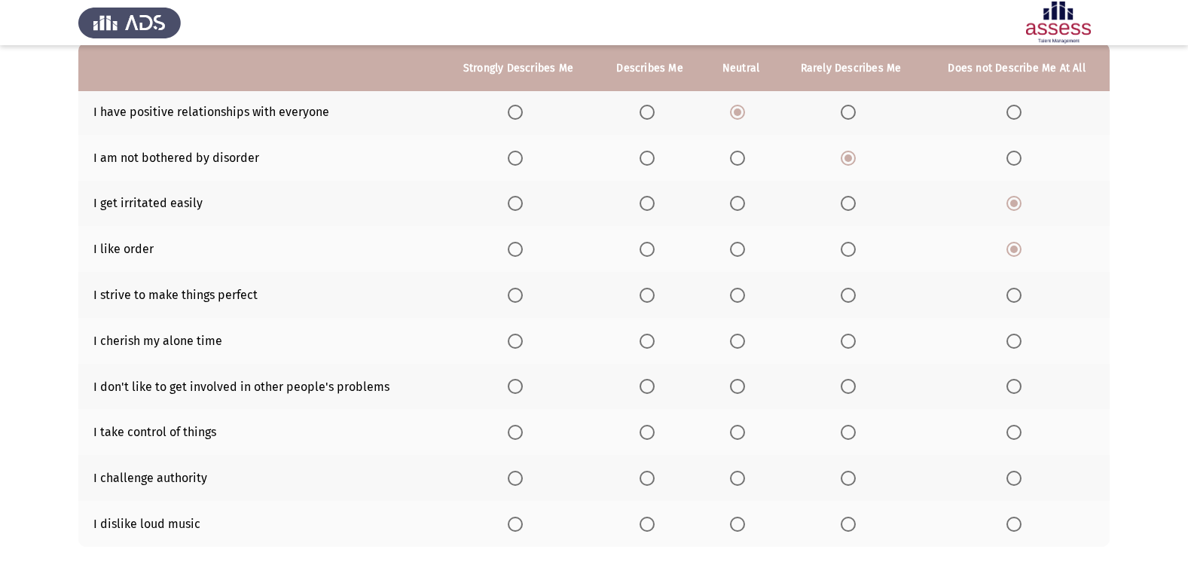
click at [515, 292] on span "Select an option" at bounding box center [515, 295] width 15 height 15
click at [515, 292] on input "Select an option" at bounding box center [515, 295] width 15 height 15
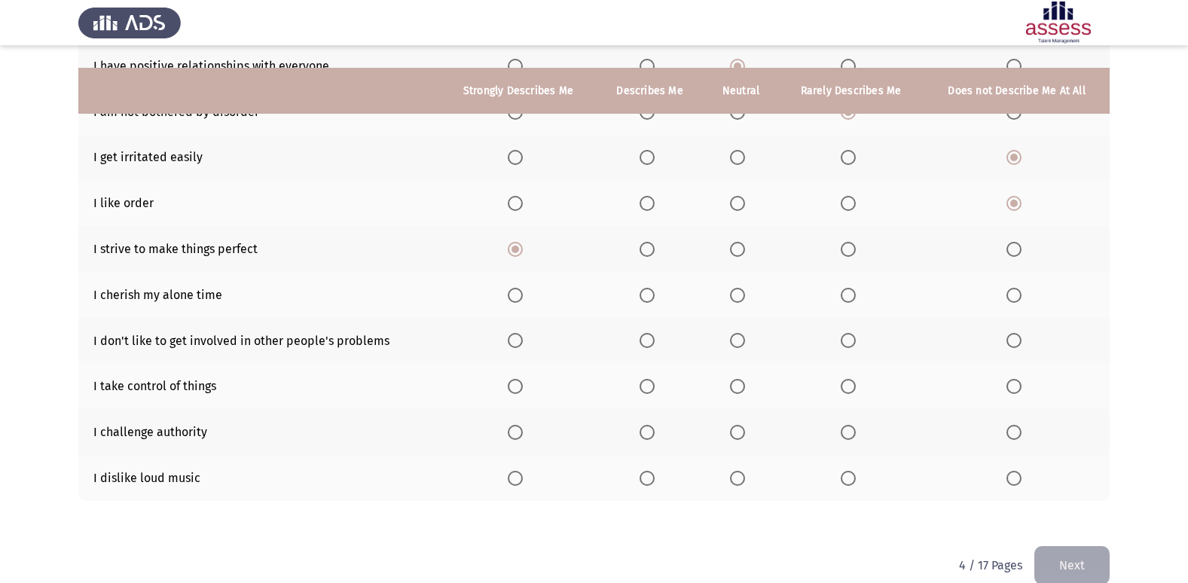
scroll to position [220, 0]
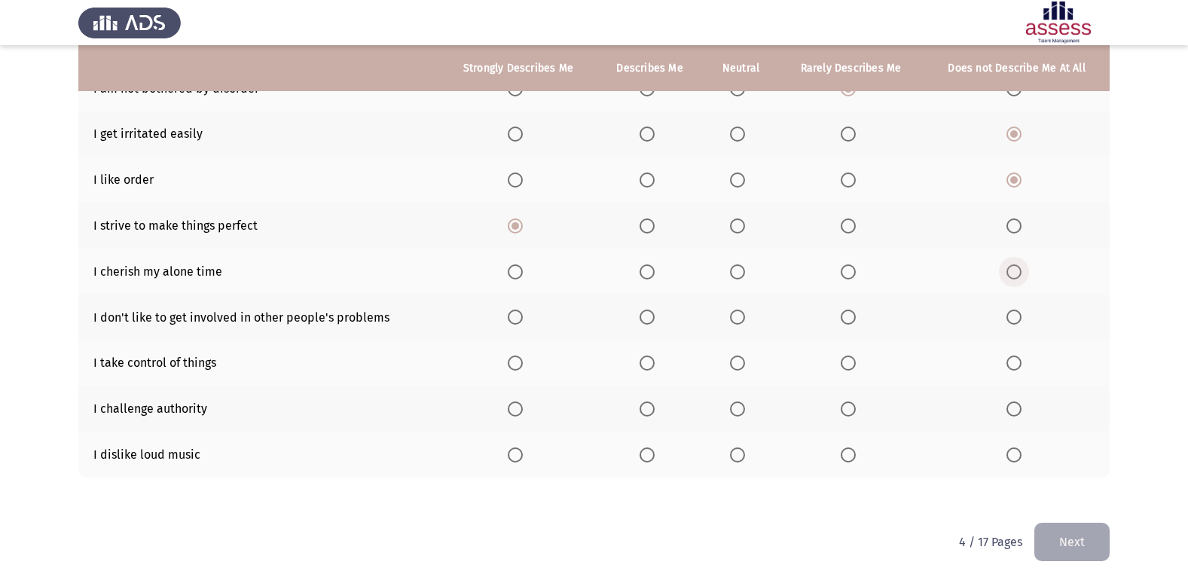
click at [1010, 274] on span "Select an option" at bounding box center [1014, 271] width 15 height 15
click at [1010, 274] on input "Select an option" at bounding box center [1014, 271] width 15 height 15
click at [852, 318] on span "Select an option" at bounding box center [848, 317] width 15 height 15
click at [852, 318] on input "Select an option" at bounding box center [848, 317] width 15 height 15
click at [515, 369] on span "Select an option" at bounding box center [515, 363] width 15 height 15
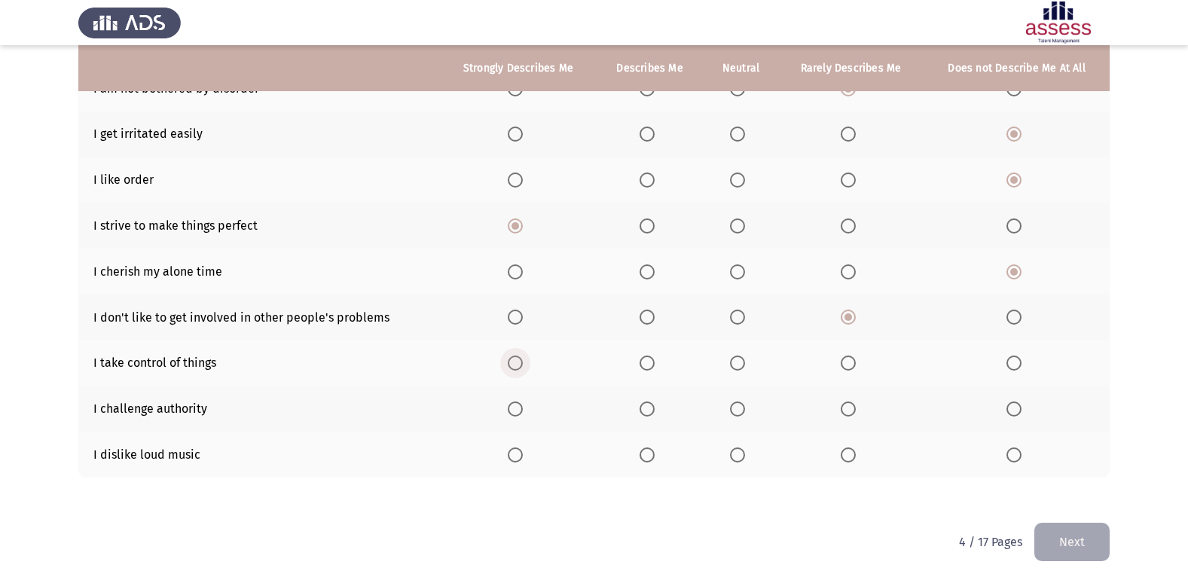
click at [515, 369] on input "Select an option" at bounding box center [515, 363] width 15 height 15
click at [512, 408] on span "Select an option" at bounding box center [515, 409] width 15 height 15
click at [512, 408] on input "Select an option" at bounding box center [515, 409] width 15 height 15
click at [732, 459] on span "Select an option" at bounding box center [737, 455] width 15 height 15
click at [732, 459] on input "Select an option" at bounding box center [737, 455] width 15 height 15
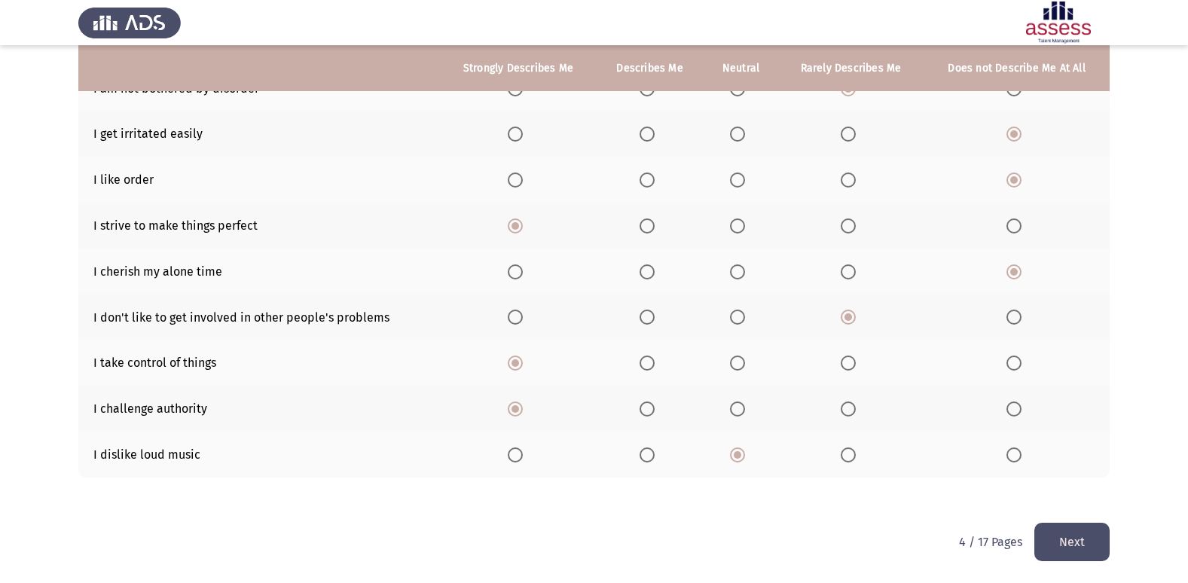
click at [1073, 540] on button "Next" at bounding box center [1072, 542] width 75 height 38
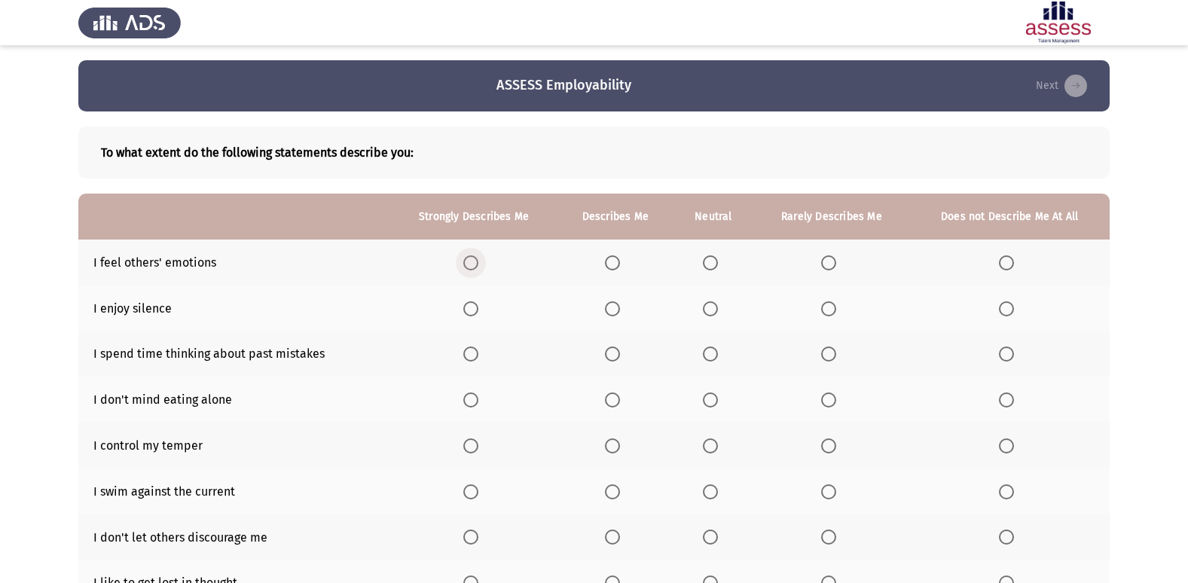
click at [471, 263] on span "Select an option" at bounding box center [471, 263] width 0 height 0
click at [472, 263] on input "Select an option" at bounding box center [470, 262] width 15 height 15
click at [1004, 307] on span "Select an option" at bounding box center [1006, 308] width 15 height 15
click at [1004, 307] on input "Select an option" at bounding box center [1006, 308] width 15 height 15
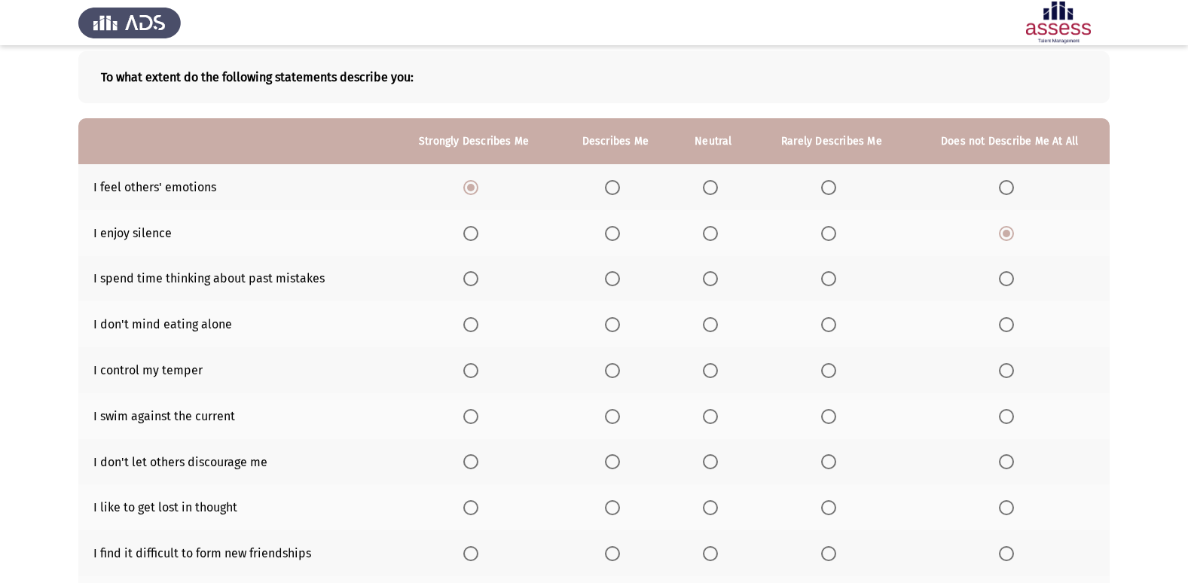
click at [468, 283] on span "Select an option" at bounding box center [470, 278] width 15 height 15
click at [468, 283] on input "Select an option" at bounding box center [470, 278] width 15 height 15
click at [713, 321] on span "Select an option" at bounding box center [710, 324] width 15 height 15
click at [713, 321] on input "Select an option" at bounding box center [710, 324] width 15 height 15
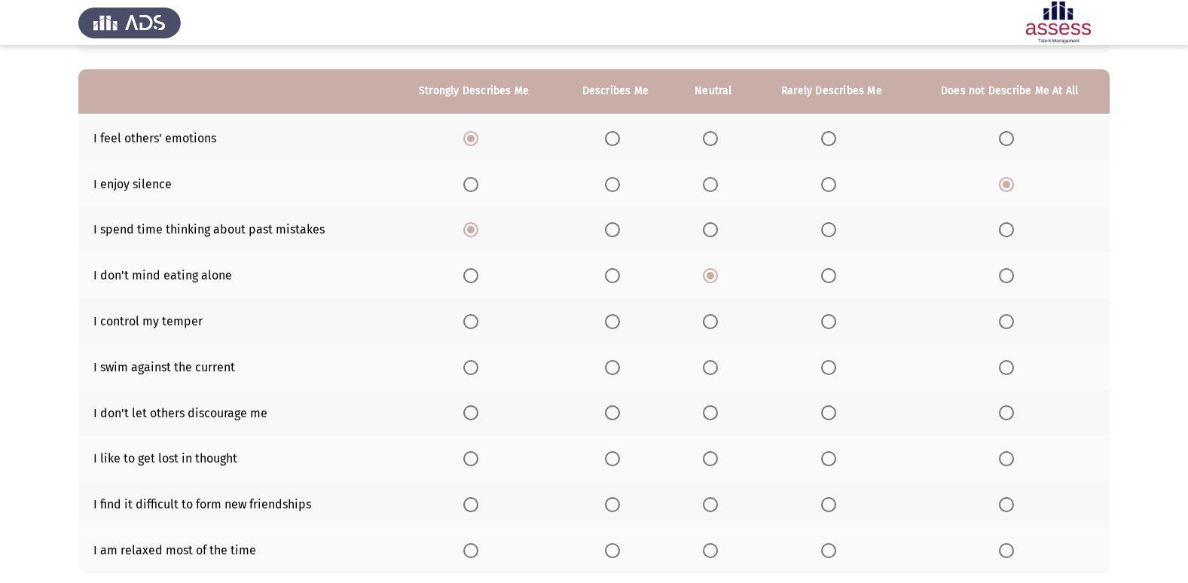
scroll to position [151, 0]
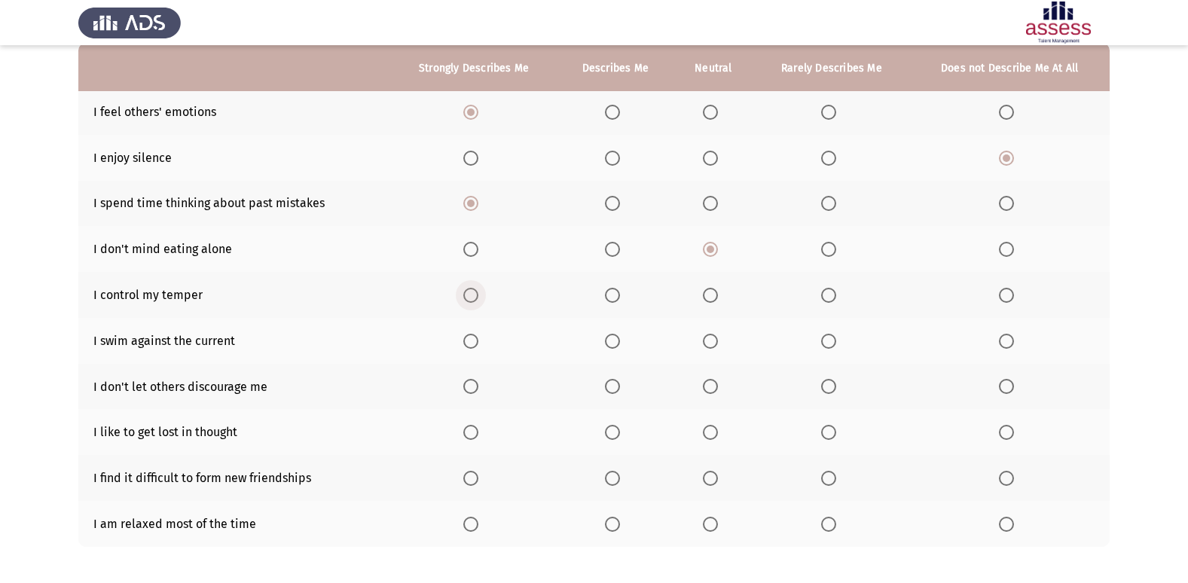
click at [474, 301] on span "Select an option" at bounding box center [470, 295] width 15 height 15
click at [474, 301] on input "Select an option" at bounding box center [470, 295] width 15 height 15
click at [469, 346] on span "Select an option" at bounding box center [470, 341] width 15 height 15
click at [469, 346] on input "Select an option" at bounding box center [470, 341] width 15 height 15
click at [466, 382] on span "Select an option" at bounding box center [470, 386] width 15 height 15
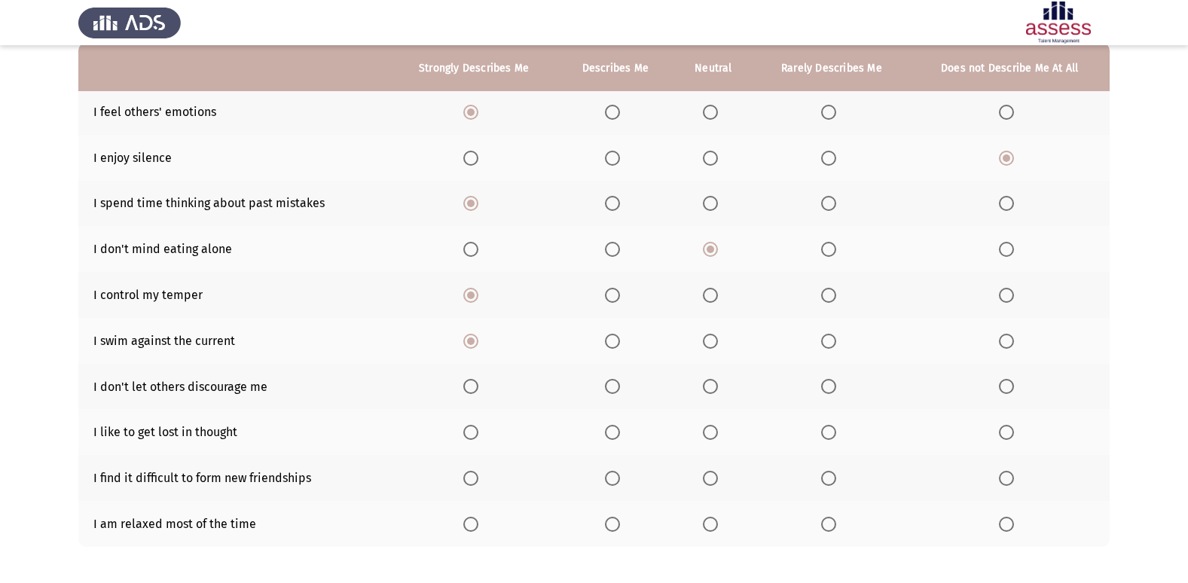
click at [466, 382] on input "Select an option" at bounding box center [470, 386] width 15 height 15
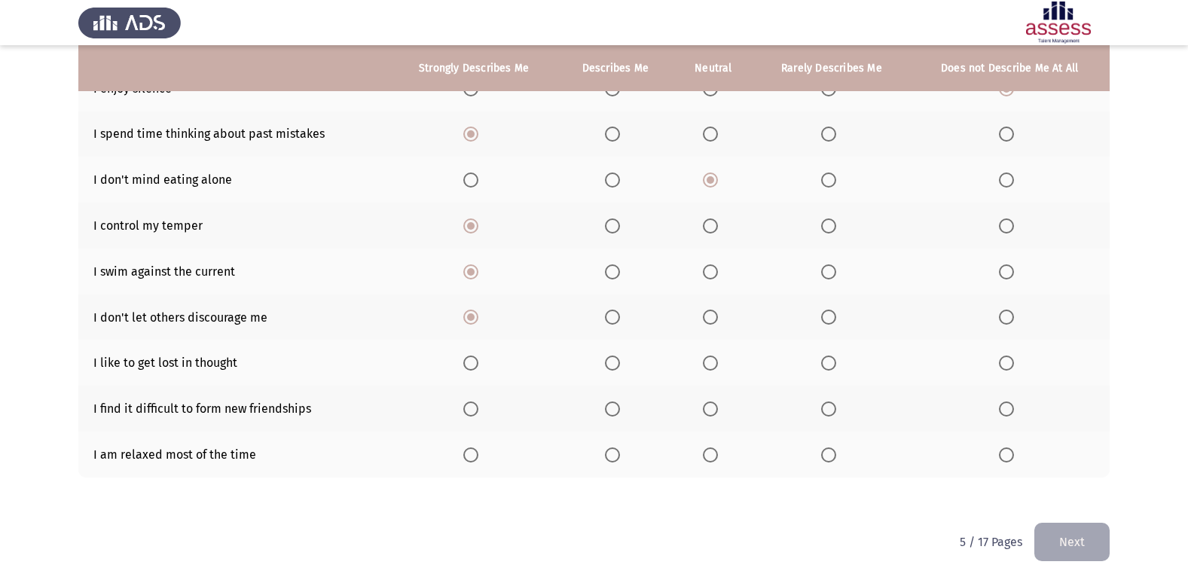
click at [1007, 368] on span "Select an option" at bounding box center [1006, 363] width 15 height 15
click at [1007, 368] on input "Select an option" at bounding box center [1006, 363] width 15 height 15
click at [1011, 406] on span "Select an option" at bounding box center [1006, 409] width 15 height 15
click at [1011, 406] on input "Select an option" at bounding box center [1006, 409] width 15 height 15
click at [467, 455] on span "Select an option" at bounding box center [470, 455] width 15 height 15
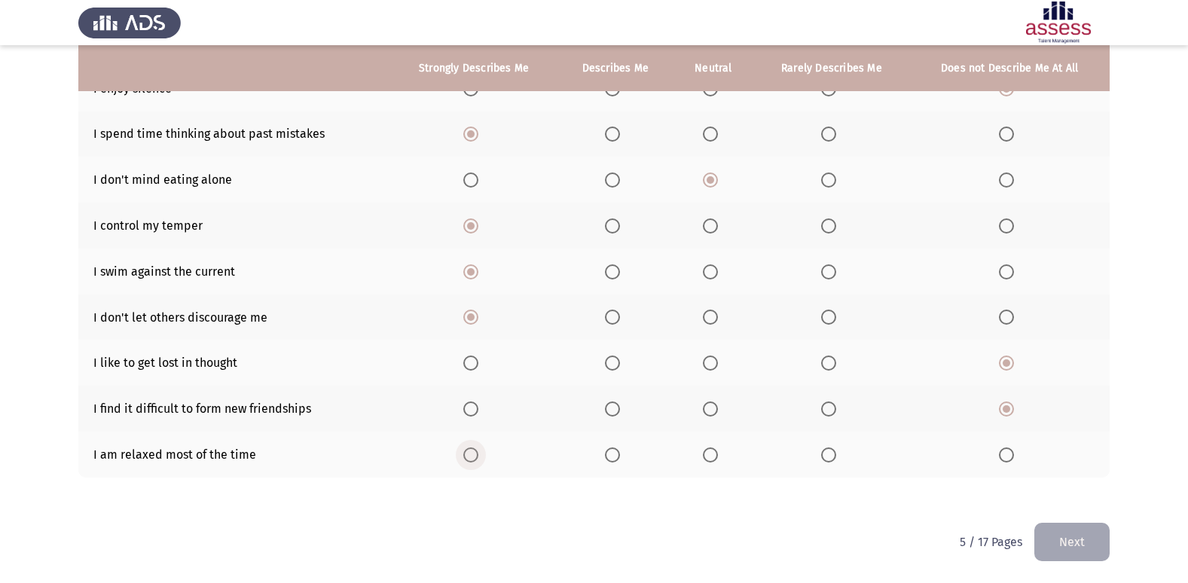
click at [467, 455] on input "Select an option" at bounding box center [470, 455] width 15 height 15
click at [1113, 541] on html "ASSESS Employability Next To what extent do the following statements describe y…" at bounding box center [594, 181] width 1188 height 803
click at [1096, 542] on button "Next" at bounding box center [1072, 542] width 75 height 38
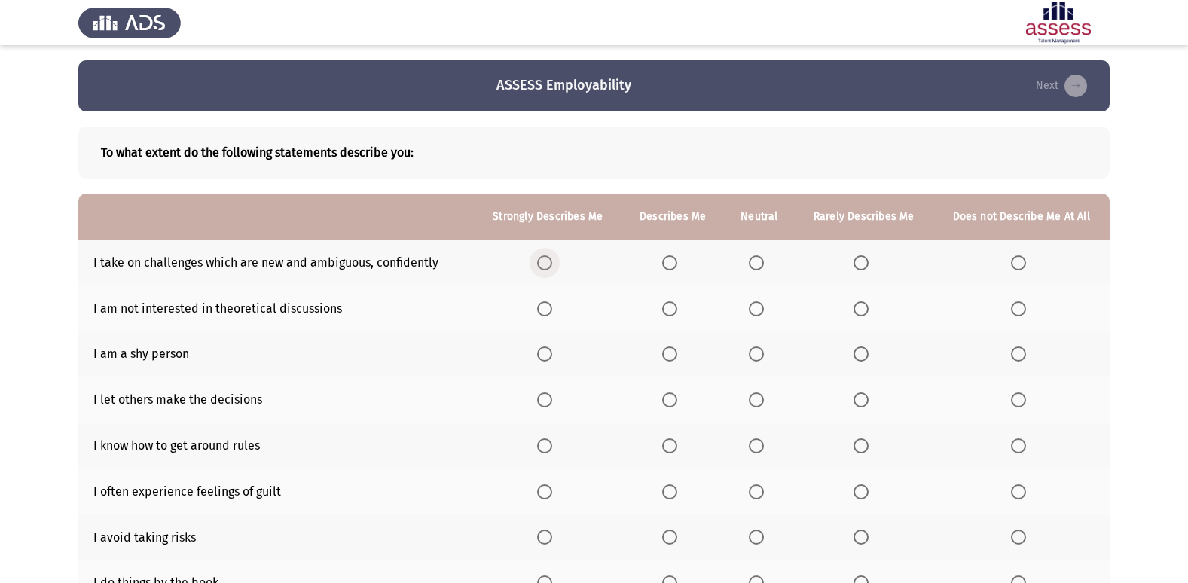
click at [544, 259] on span "Select an option" at bounding box center [544, 262] width 15 height 15
click at [544, 259] on input "Select an option" at bounding box center [544, 262] width 15 height 15
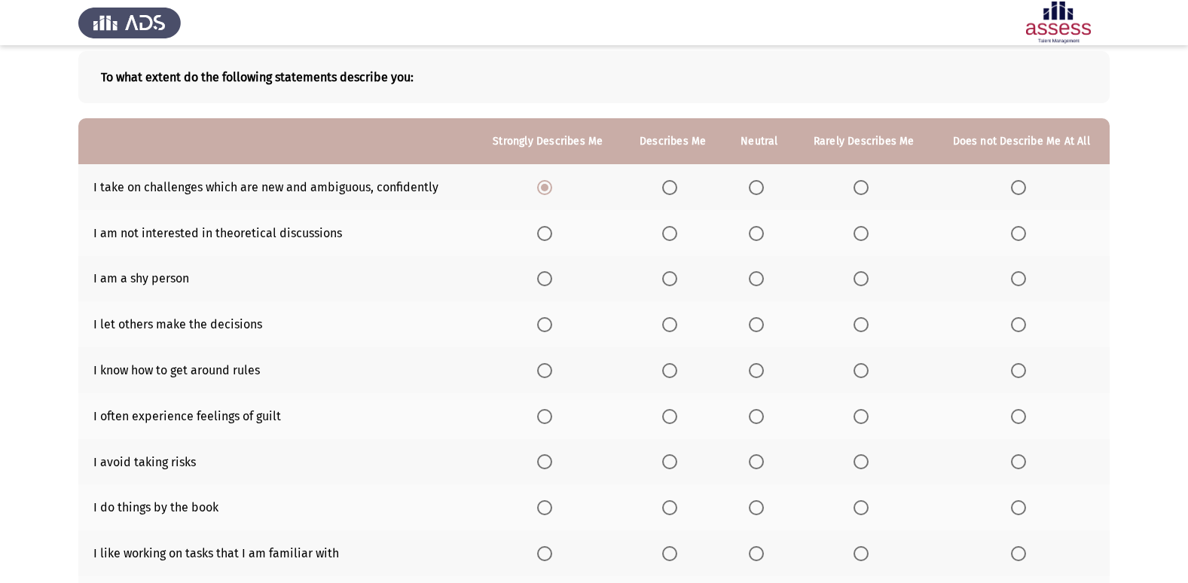
click at [1014, 232] on span "Select an option" at bounding box center [1018, 233] width 15 height 15
click at [1014, 232] on input "Select an option" at bounding box center [1018, 233] width 15 height 15
click at [1022, 278] on span "Select an option" at bounding box center [1018, 278] width 15 height 15
click at [1022, 278] on input "Select an option" at bounding box center [1018, 278] width 15 height 15
click at [1013, 326] on span "Select an option" at bounding box center [1018, 324] width 15 height 15
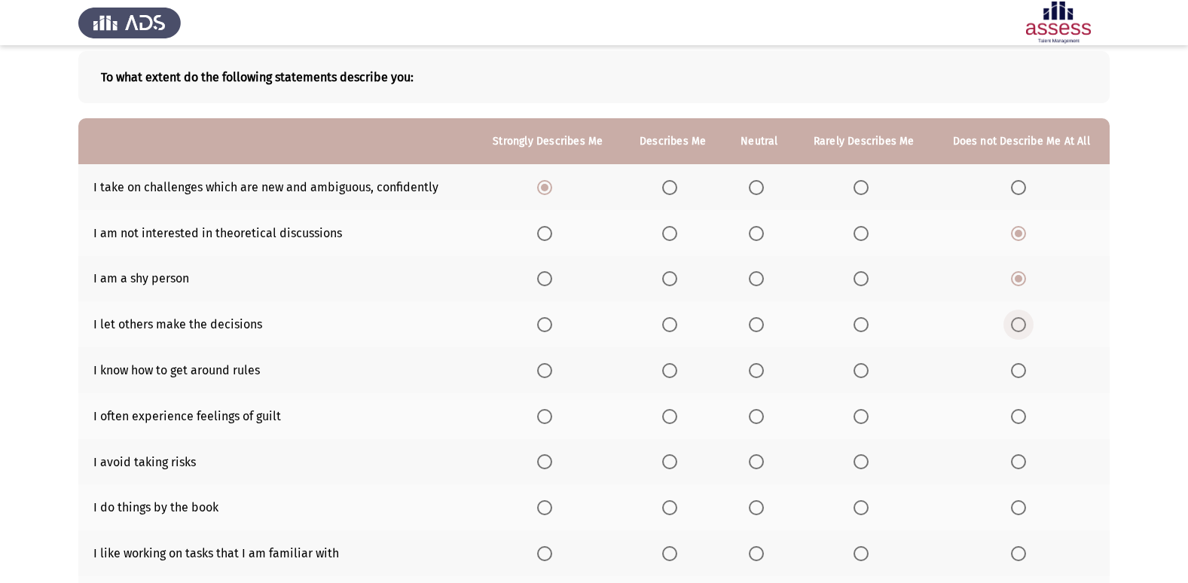
click at [1013, 326] on input "Select an option" at bounding box center [1018, 324] width 15 height 15
click at [762, 330] on span "Select an option" at bounding box center [756, 324] width 15 height 15
click at [762, 330] on input "Select an option" at bounding box center [756, 324] width 15 height 15
click at [1010, 323] on th at bounding box center [1021, 324] width 177 height 46
click at [1012, 323] on span "Select an option" at bounding box center [1018, 324] width 15 height 15
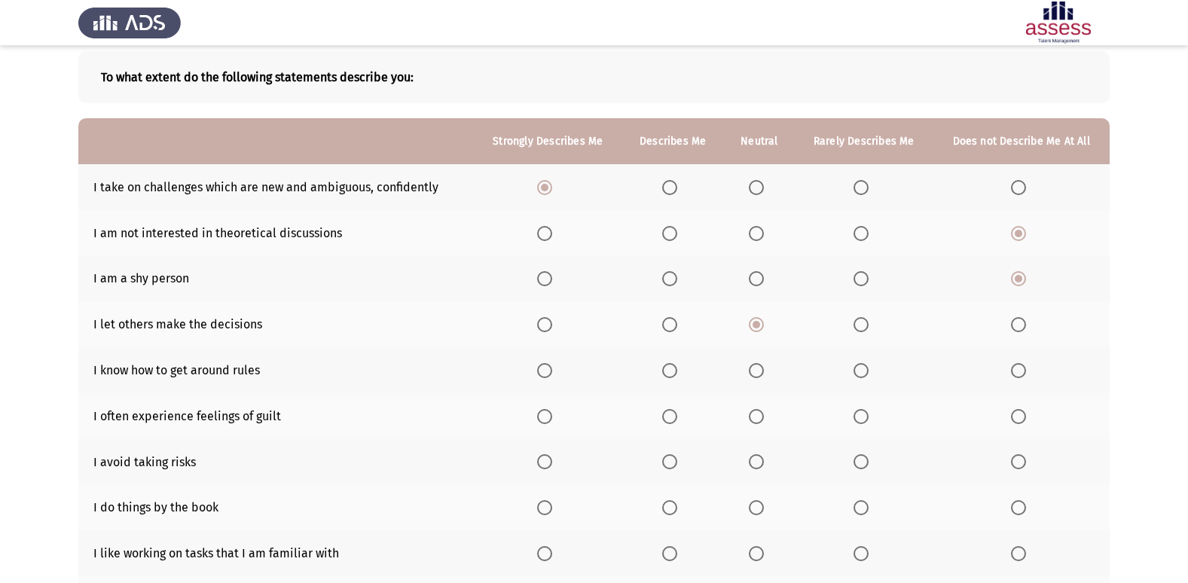
click at [1012, 323] on input "Select an option" at bounding box center [1018, 324] width 15 height 15
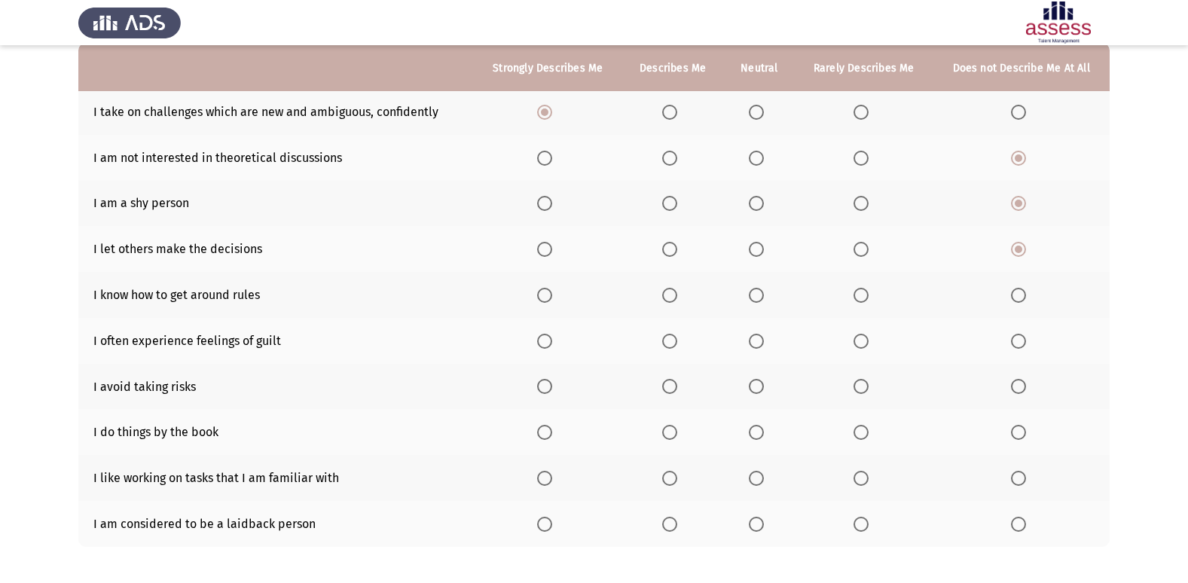
click at [541, 295] on span "Select an option" at bounding box center [544, 295] width 15 height 15
click at [541, 295] on input "Select an option" at bounding box center [544, 295] width 15 height 15
click at [1012, 344] on span "Select an option" at bounding box center [1018, 341] width 15 height 15
click at [1012, 344] on input "Select an option" at bounding box center [1018, 341] width 15 height 15
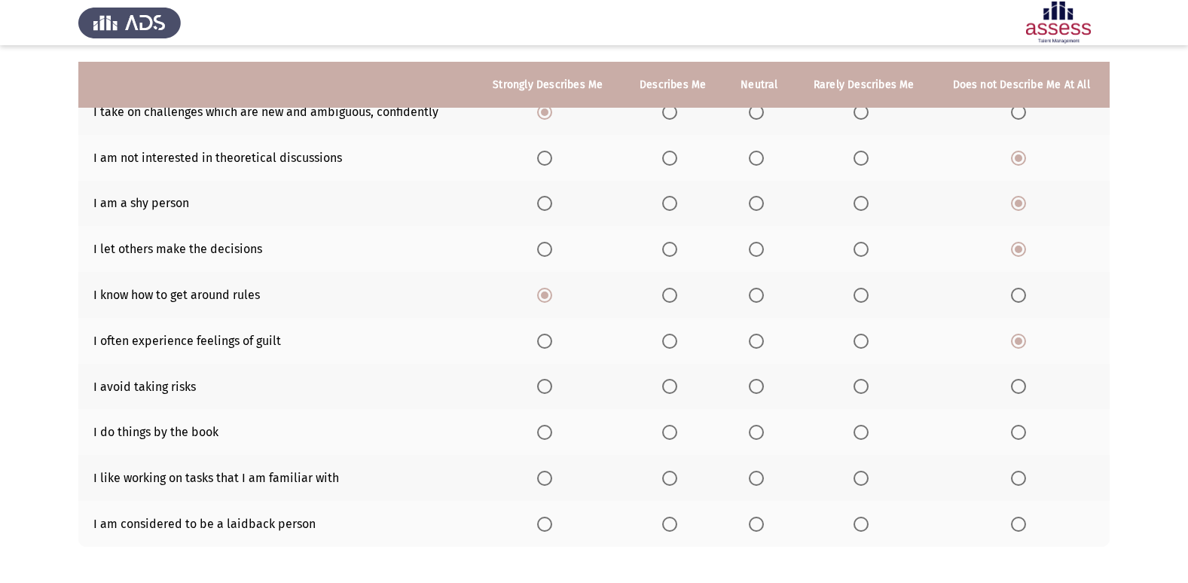
scroll to position [220, 0]
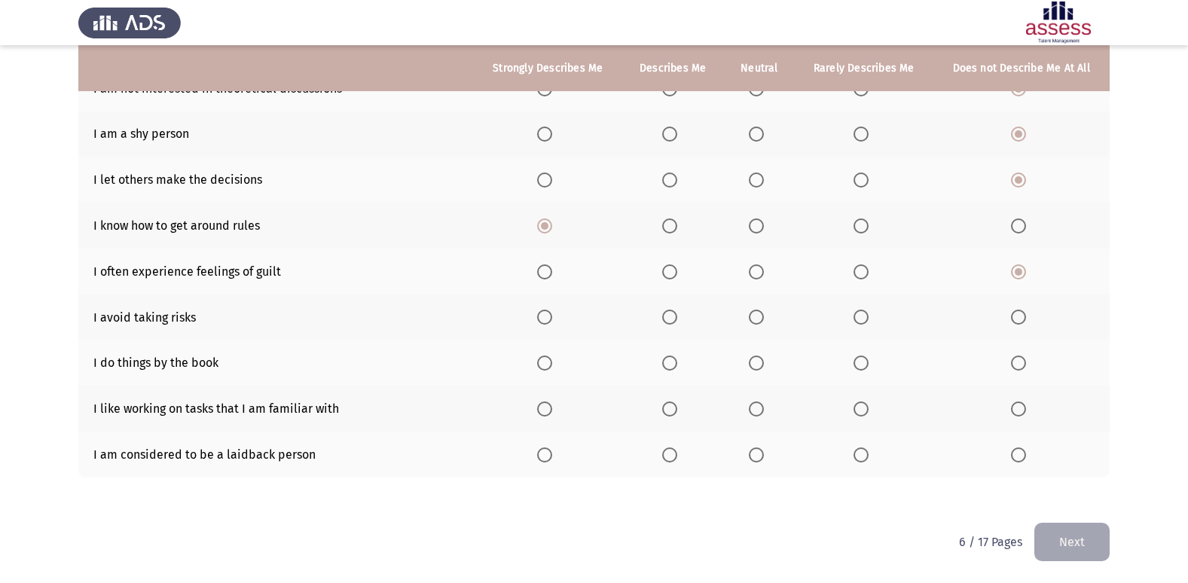
click at [1017, 319] on span "Select an option" at bounding box center [1018, 317] width 15 height 15
click at [1017, 319] on input "Select an option" at bounding box center [1018, 317] width 15 height 15
click at [1022, 361] on span "Select an option" at bounding box center [1018, 363] width 15 height 15
click at [1022, 361] on input "Select an option" at bounding box center [1018, 363] width 15 height 15
click at [549, 408] on span "Select an option" at bounding box center [544, 409] width 15 height 15
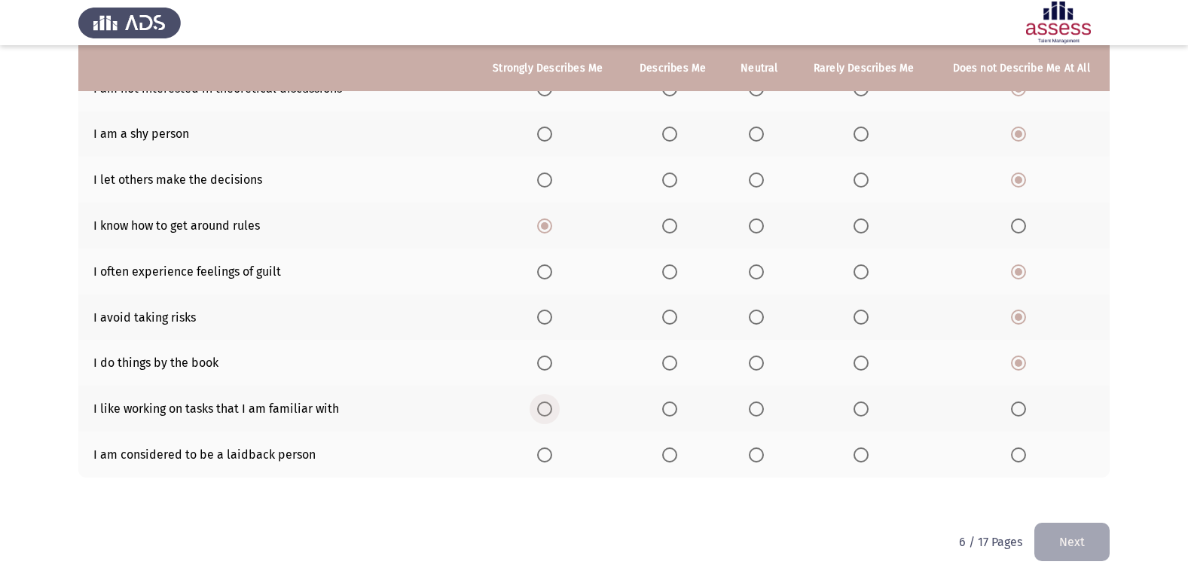
click at [549, 408] on input "Select an option" at bounding box center [544, 409] width 15 height 15
click at [1023, 451] on span "Select an option" at bounding box center [1018, 455] width 15 height 15
click at [1023, 451] on input "Select an option" at bounding box center [1018, 455] width 15 height 15
click at [1058, 534] on button "Next" at bounding box center [1072, 542] width 75 height 38
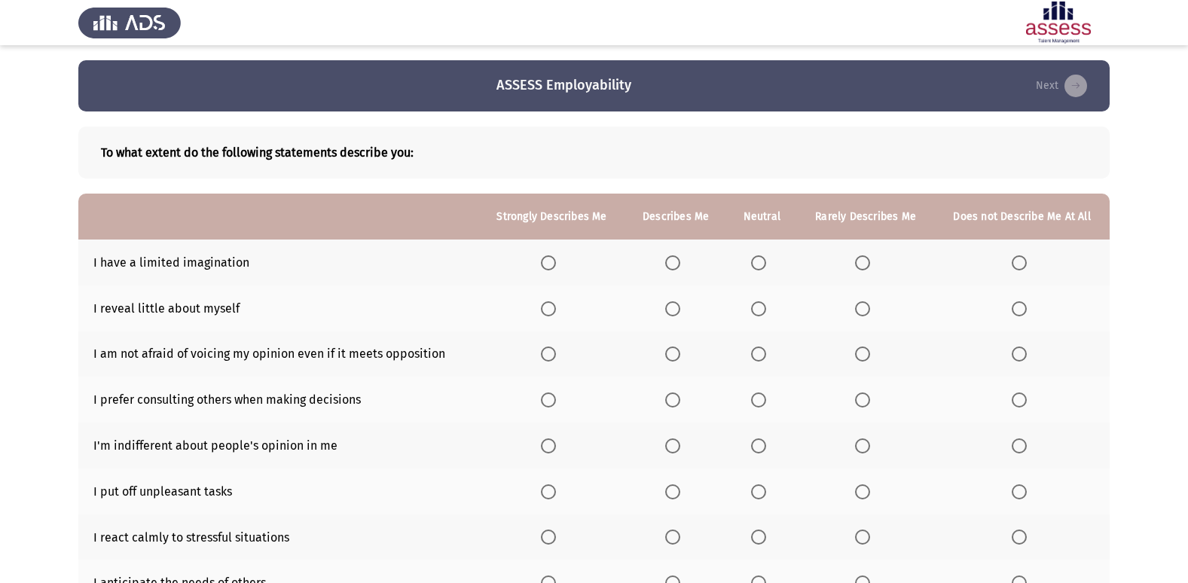
click at [1017, 264] on span "Select an option" at bounding box center [1019, 262] width 15 height 15
click at [1017, 264] on input "Select an option" at bounding box center [1019, 262] width 15 height 15
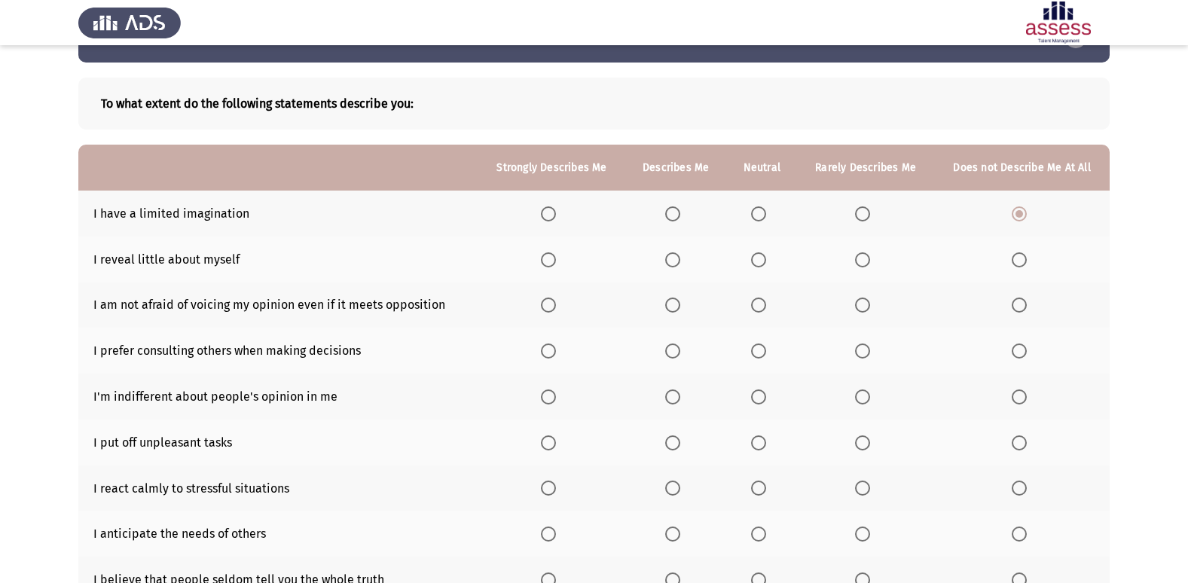
scroll to position [75, 0]
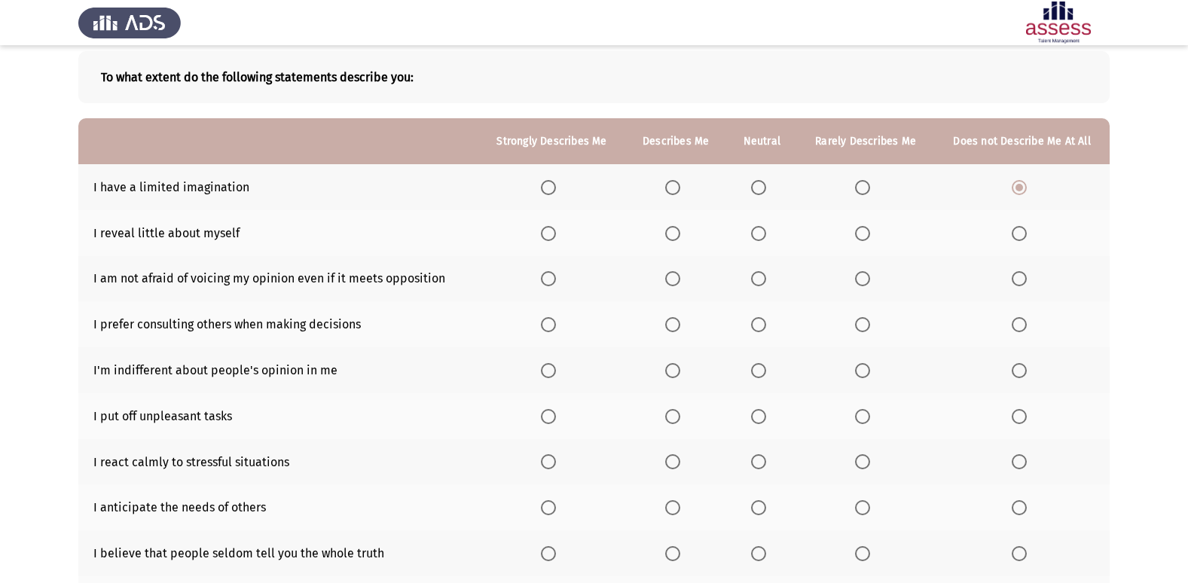
click at [1026, 237] on span "Select an option" at bounding box center [1019, 233] width 15 height 15
click at [1026, 237] on input "Select an option" at bounding box center [1019, 233] width 15 height 15
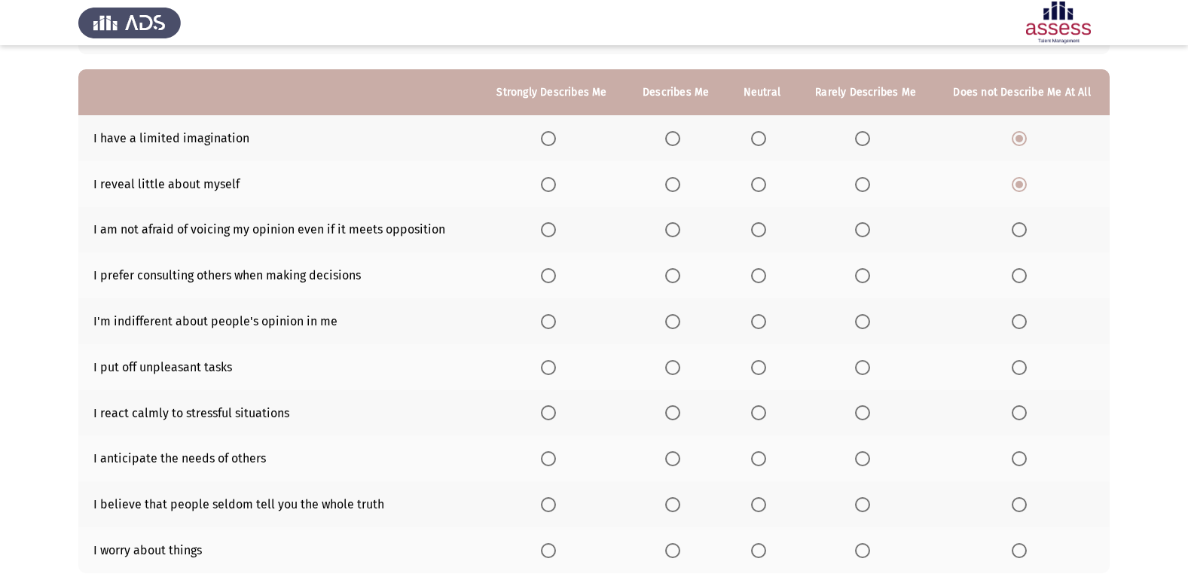
scroll to position [151, 0]
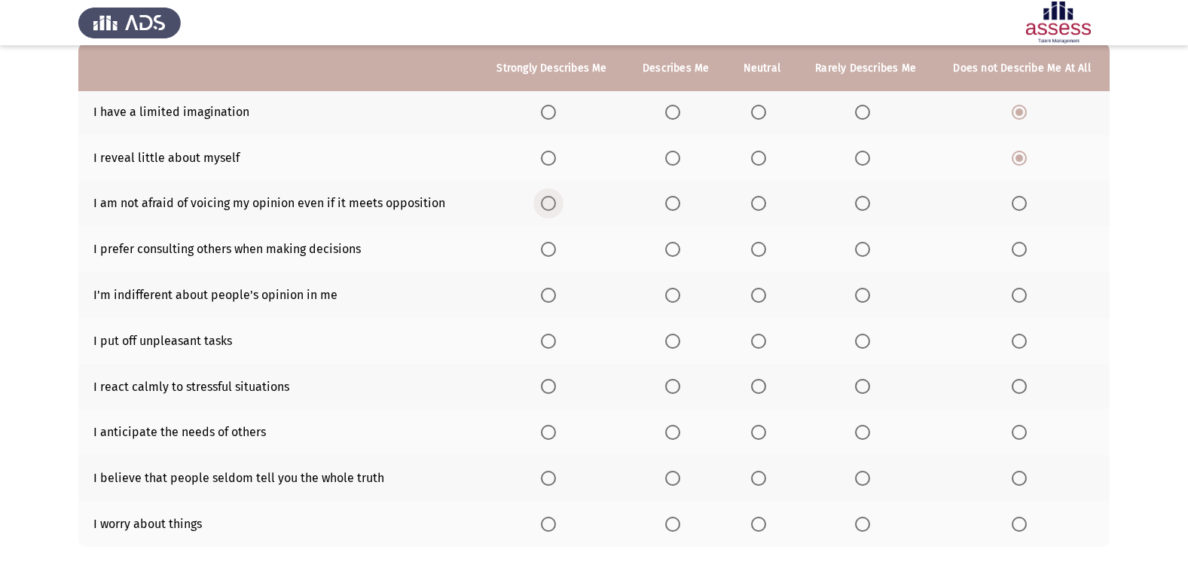
click at [556, 204] on span "Select an option" at bounding box center [548, 203] width 15 height 15
click at [556, 204] on input "Select an option" at bounding box center [548, 203] width 15 height 15
click at [554, 246] on span "Select an option" at bounding box center [548, 249] width 15 height 15
click at [554, 246] on input "Select an option" at bounding box center [548, 249] width 15 height 15
click at [556, 289] on span "Select an option" at bounding box center [548, 295] width 15 height 15
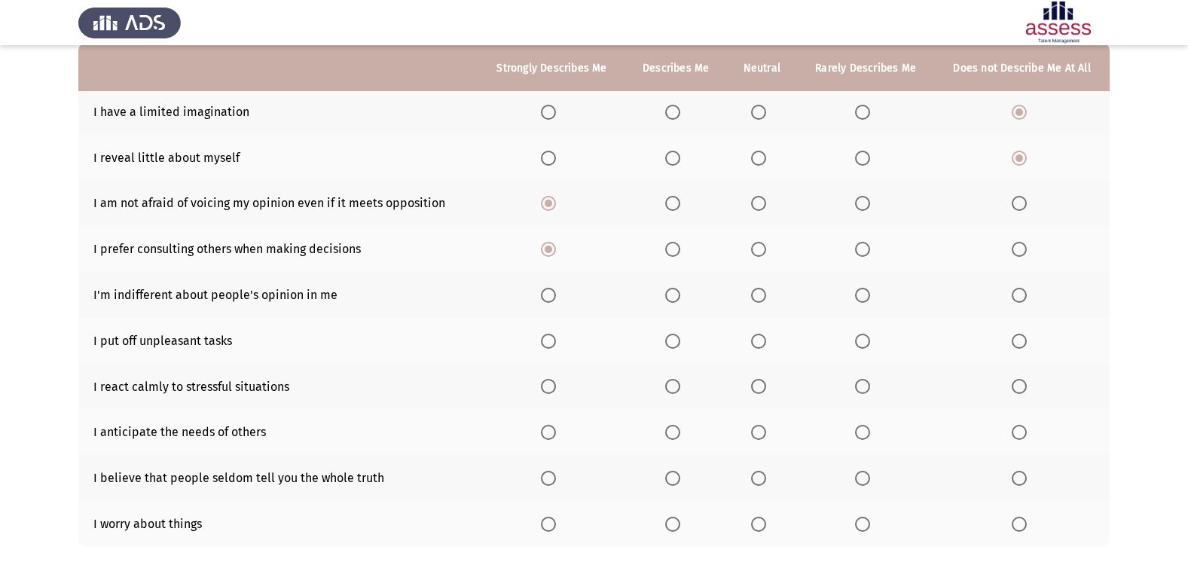
click at [556, 289] on input "Select an option" at bounding box center [548, 295] width 15 height 15
click at [1026, 347] on span "Select an option" at bounding box center [1019, 341] width 15 height 15
click at [1026, 347] on input "Select an option" at bounding box center [1019, 341] width 15 height 15
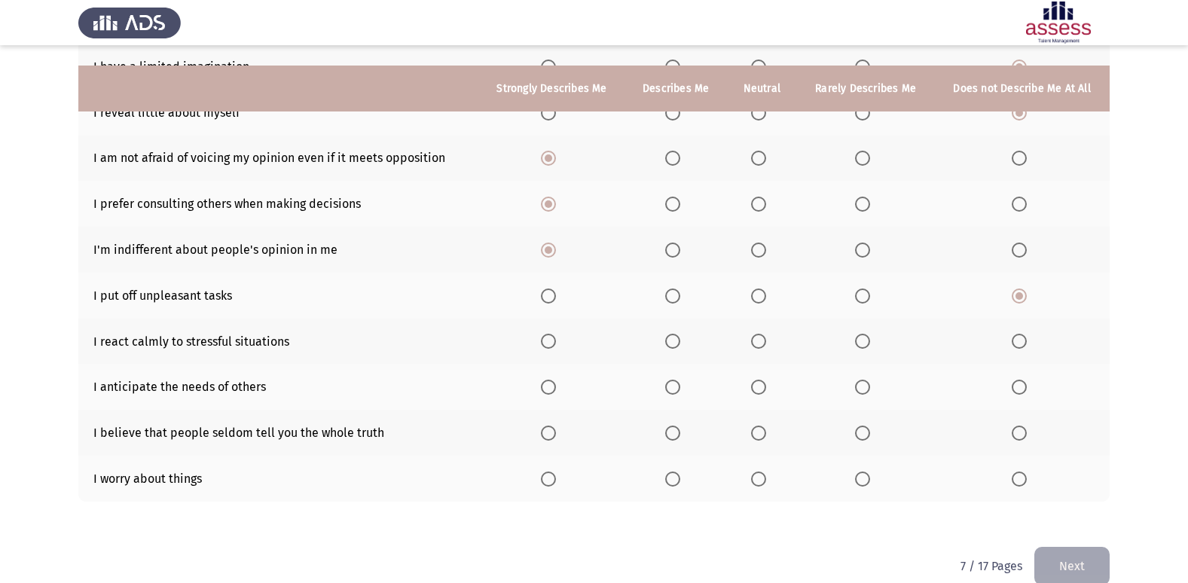
scroll to position [220, 0]
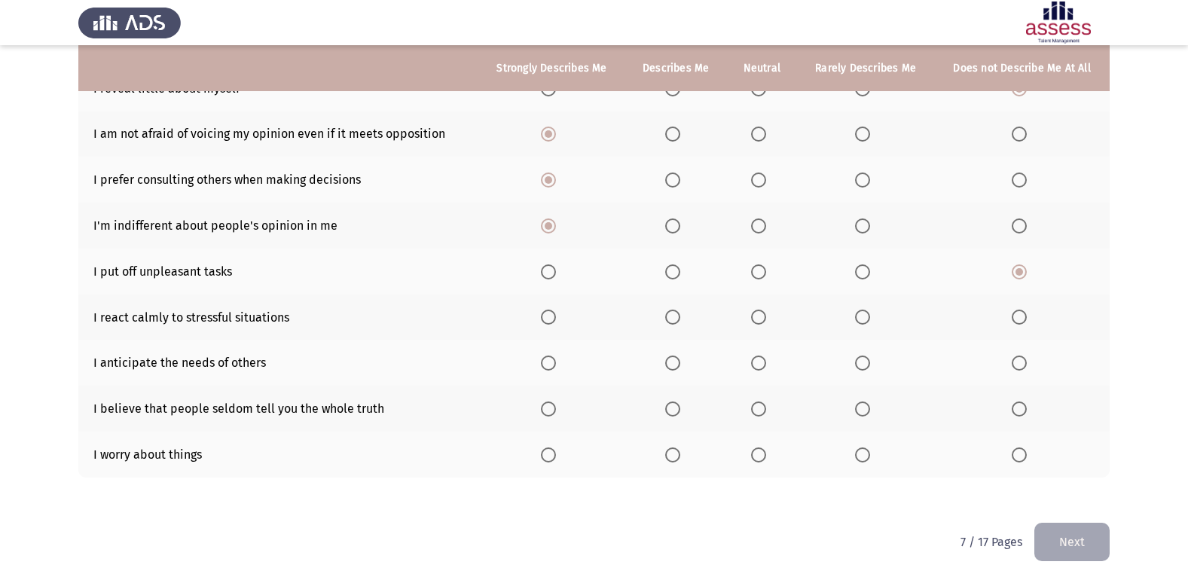
click at [546, 312] on span "Select an option" at bounding box center [548, 317] width 15 height 15
click at [546, 312] on input "Select an option" at bounding box center [548, 317] width 15 height 15
click at [1015, 359] on span "Select an option" at bounding box center [1019, 363] width 15 height 15
click at [1015, 359] on input "Select an option" at bounding box center [1019, 363] width 15 height 15
click at [766, 405] on span "Select an option" at bounding box center [758, 409] width 15 height 15
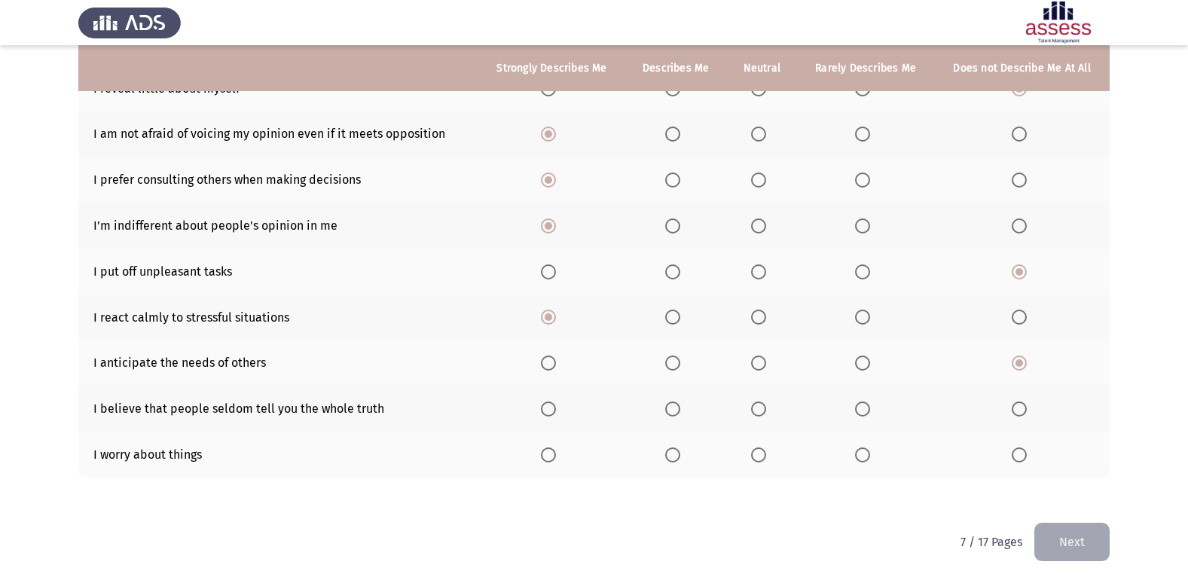
click at [766, 405] on input "Select an option" at bounding box center [758, 409] width 15 height 15
click at [549, 454] on span "Select an option" at bounding box center [548, 455] width 15 height 15
click at [549, 454] on input "Select an option" at bounding box center [548, 455] width 15 height 15
click at [1100, 543] on button "Next" at bounding box center [1072, 542] width 75 height 38
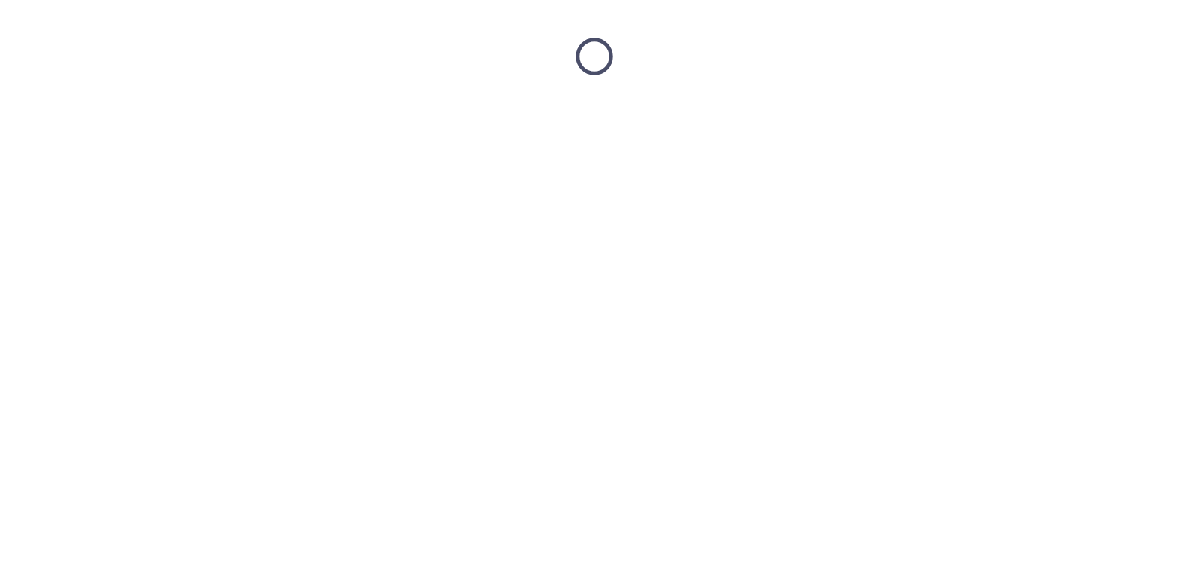
scroll to position [0, 0]
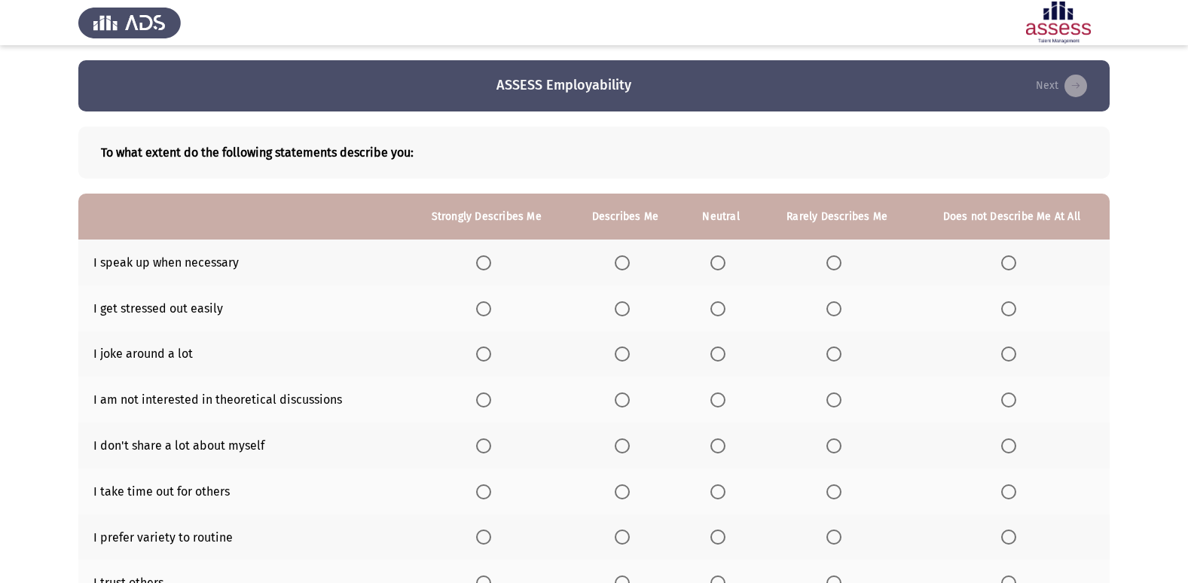
click at [487, 258] on span "Select an option" at bounding box center [483, 262] width 15 height 15
click at [487, 258] on input "Select an option" at bounding box center [483, 262] width 15 height 15
click at [1009, 271] on th at bounding box center [1012, 263] width 196 height 46
click at [1010, 266] on span "Select an option" at bounding box center [1008, 262] width 15 height 15
click at [1010, 266] on input "Select an option" at bounding box center [1008, 262] width 15 height 15
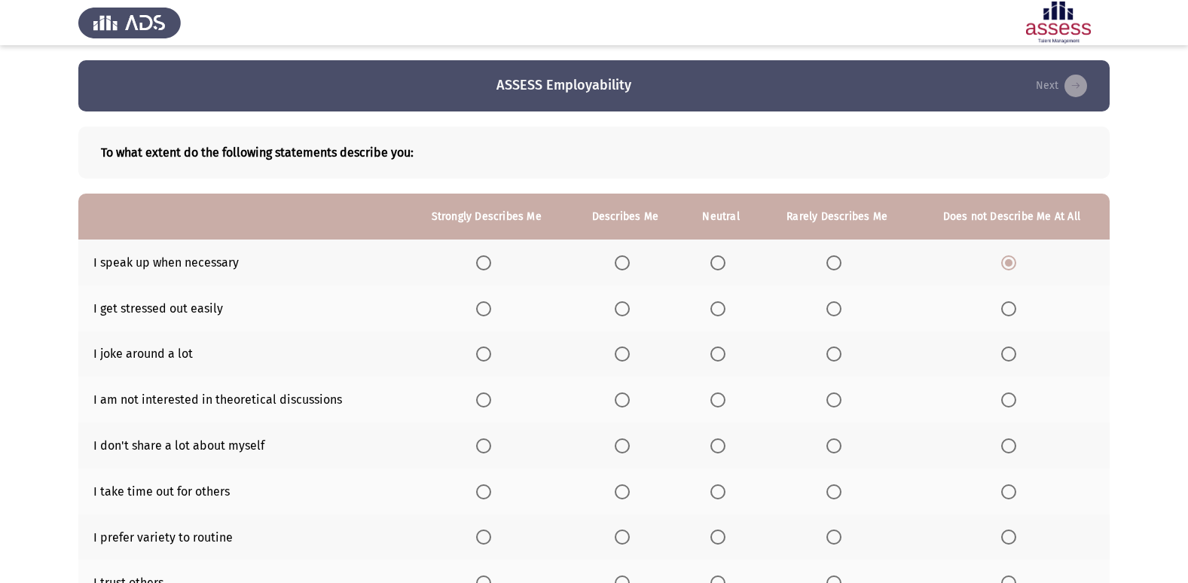
click at [489, 305] on span "Select an option" at bounding box center [483, 308] width 15 height 15
click at [489, 305] on input "Select an option" at bounding box center [483, 308] width 15 height 15
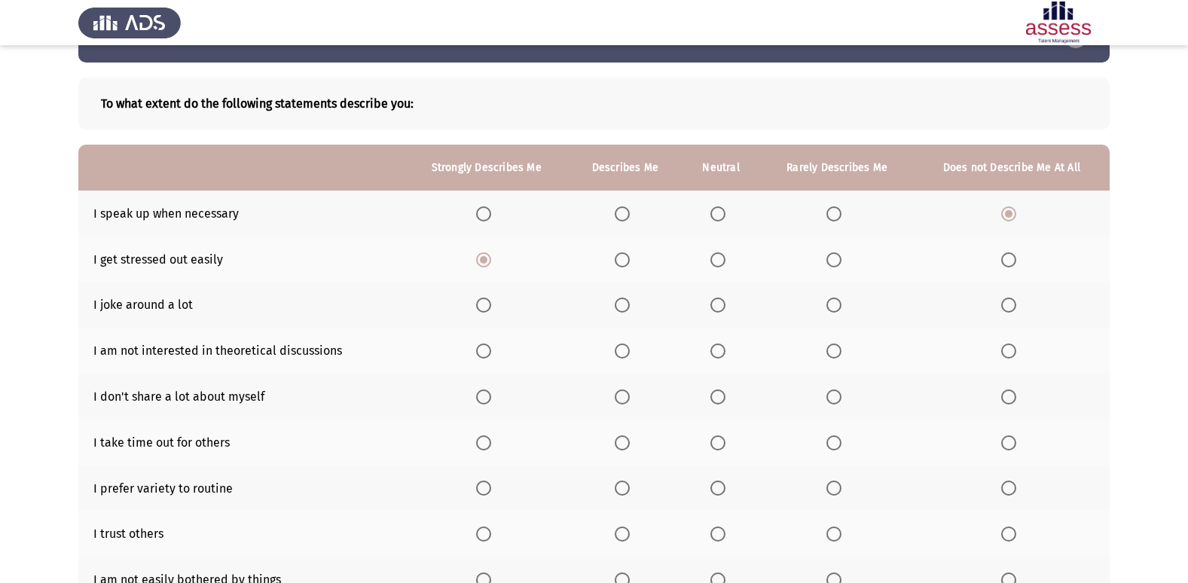
scroll to position [75, 0]
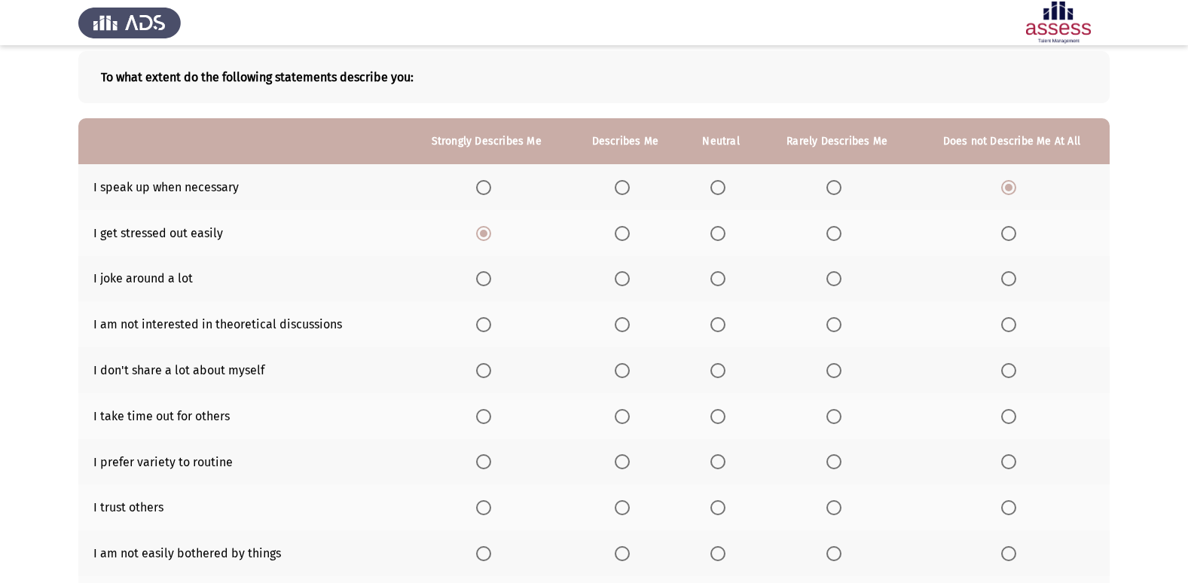
click at [491, 279] on span "Select an option" at bounding box center [483, 278] width 15 height 15
click at [491, 279] on input "Select an option" at bounding box center [483, 278] width 15 height 15
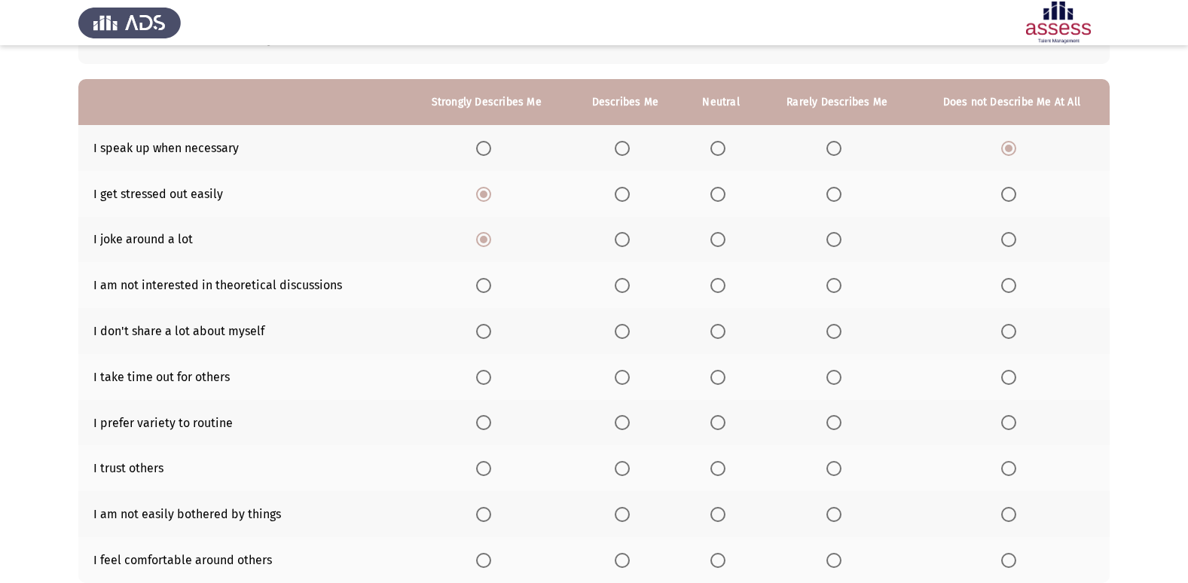
scroll to position [151, 0]
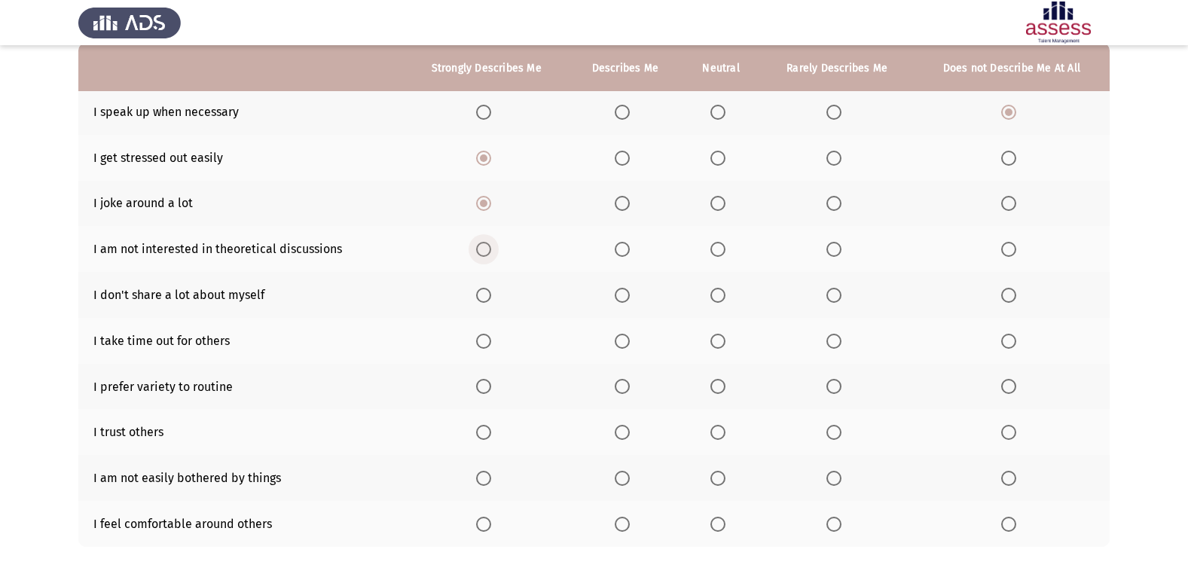
click at [482, 251] on span "Select an option" at bounding box center [483, 249] width 15 height 15
click at [482, 251] on input "Select an option" at bounding box center [483, 249] width 15 height 15
click at [711, 292] on span "Select an option" at bounding box center [718, 295] width 15 height 15
click at [711, 292] on input "Select an option" at bounding box center [718, 295] width 15 height 15
click at [482, 335] on span "Select an option" at bounding box center [483, 341] width 15 height 15
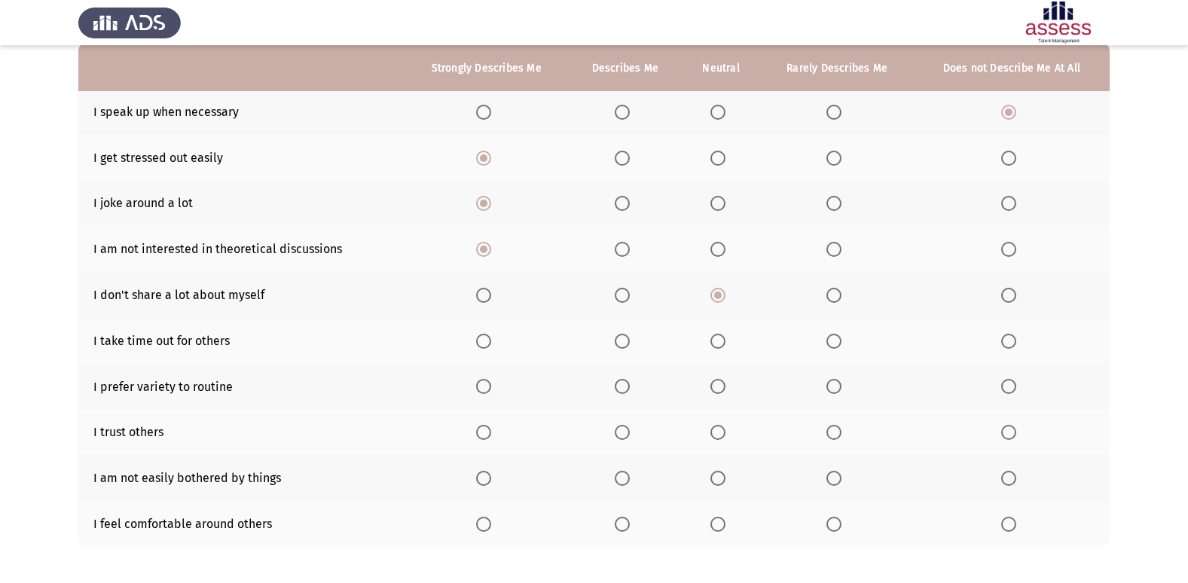
click at [482, 335] on input "Select an option" at bounding box center [483, 341] width 15 height 15
click at [482, 384] on span "Select an option" at bounding box center [483, 386] width 15 height 15
click at [482, 384] on input "Select an option" at bounding box center [483, 386] width 15 height 15
click at [717, 430] on span "Select an option" at bounding box center [718, 432] width 15 height 15
click at [717, 430] on input "Select an option" at bounding box center [718, 432] width 15 height 15
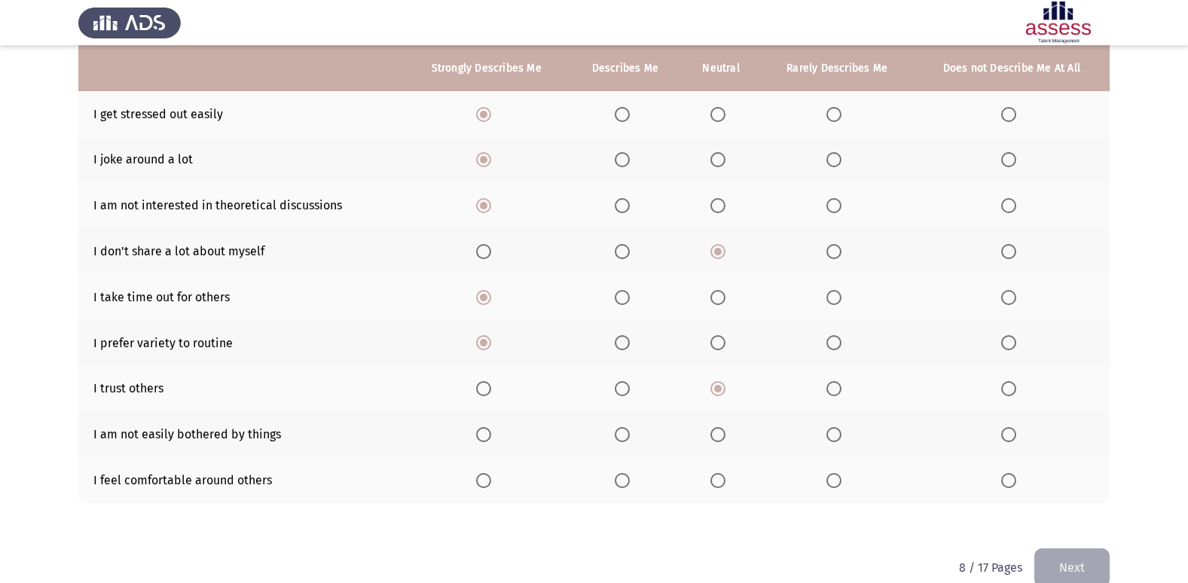
scroll to position [220, 0]
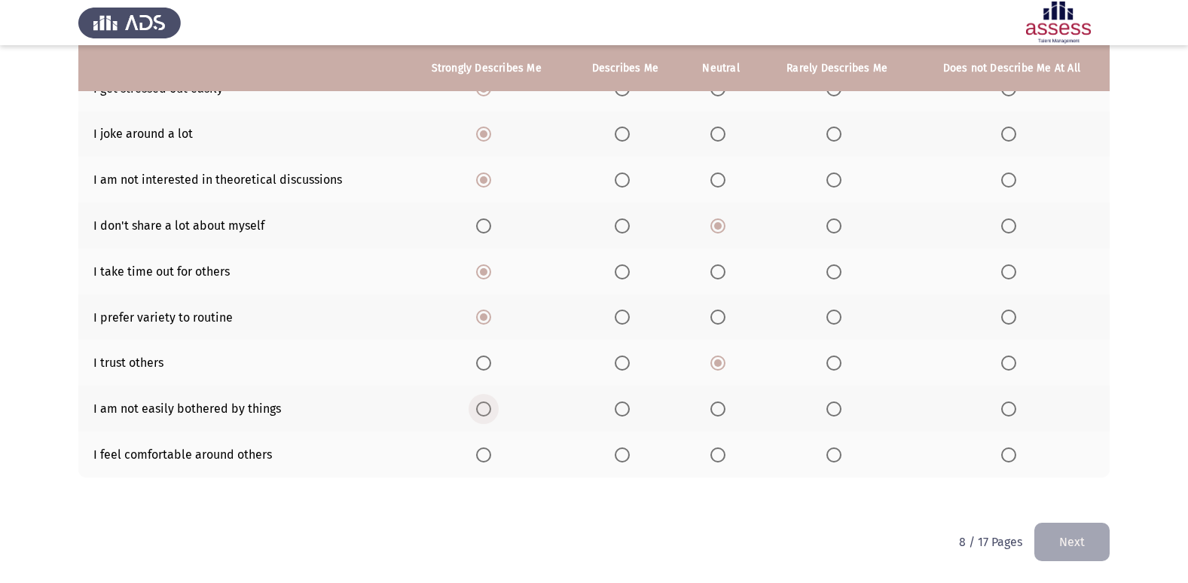
click at [482, 405] on span "Select an option" at bounding box center [483, 409] width 15 height 15
click at [482, 405] on input "Select an option" at bounding box center [483, 409] width 15 height 15
click at [478, 455] on span "Select an option" at bounding box center [483, 455] width 15 height 15
click at [478, 455] on input "Select an option" at bounding box center [483, 455] width 15 height 15
click at [1078, 544] on button "Next" at bounding box center [1072, 542] width 75 height 38
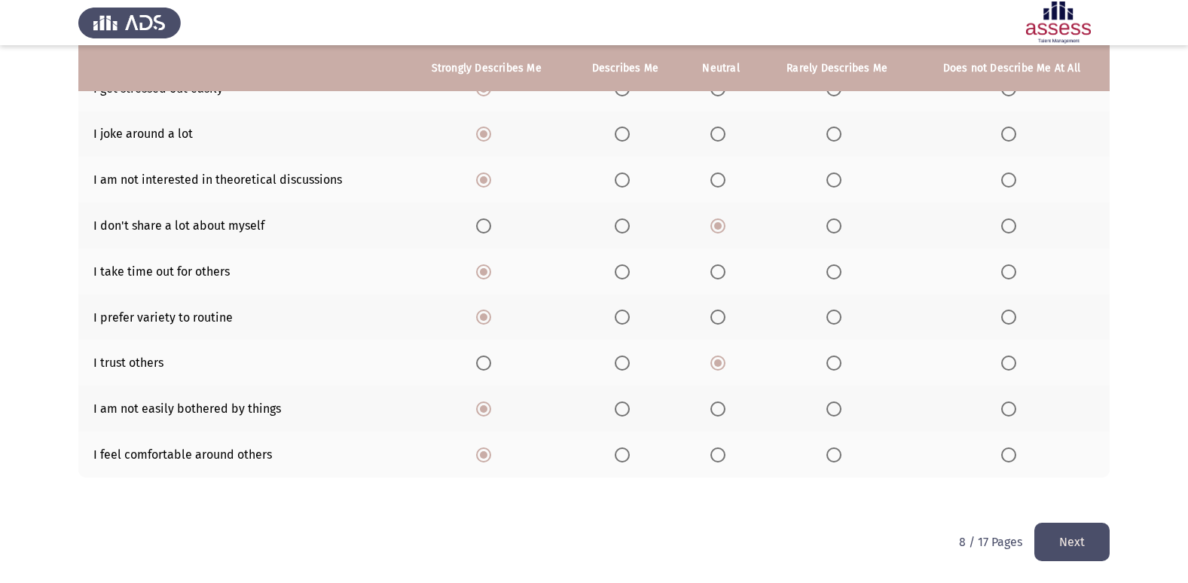
scroll to position [0, 0]
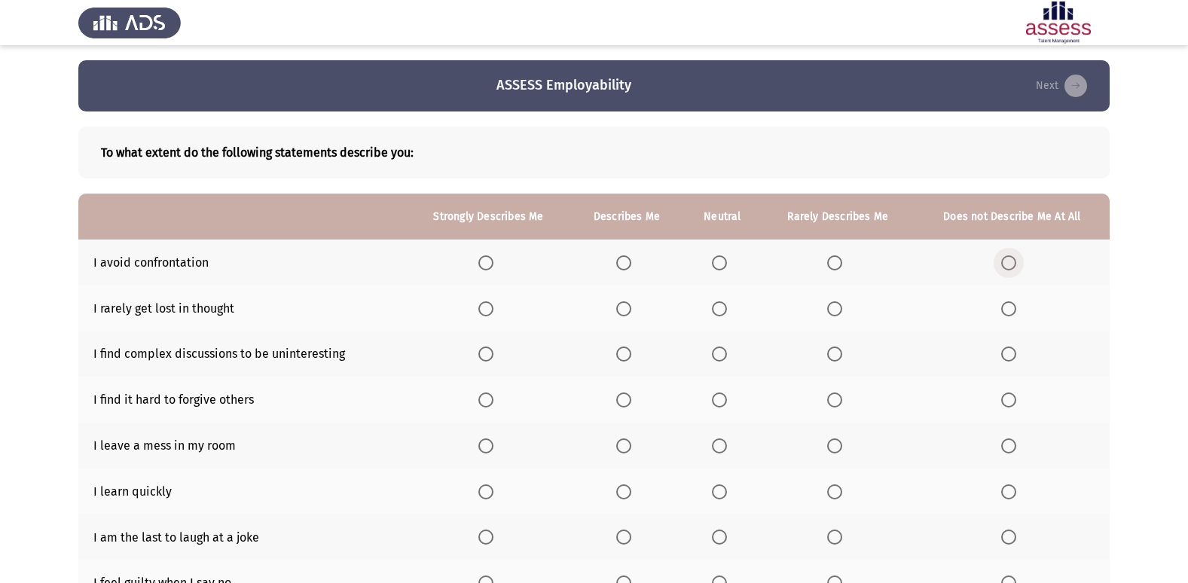
click at [1007, 260] on span "Select an option" at bounding box center [1008, 262] width 15 height 15
click at [1007, 260] on input "Select an option" at bounding box center [1008, 262] width 15 height 15
click at [1016, 308] on span "Select an option" at bounding box center [1008, 308] width 15 height 15
click at [1016, 308] on input "Select an option" at bounding box center [1008, 308] width 15 height 15
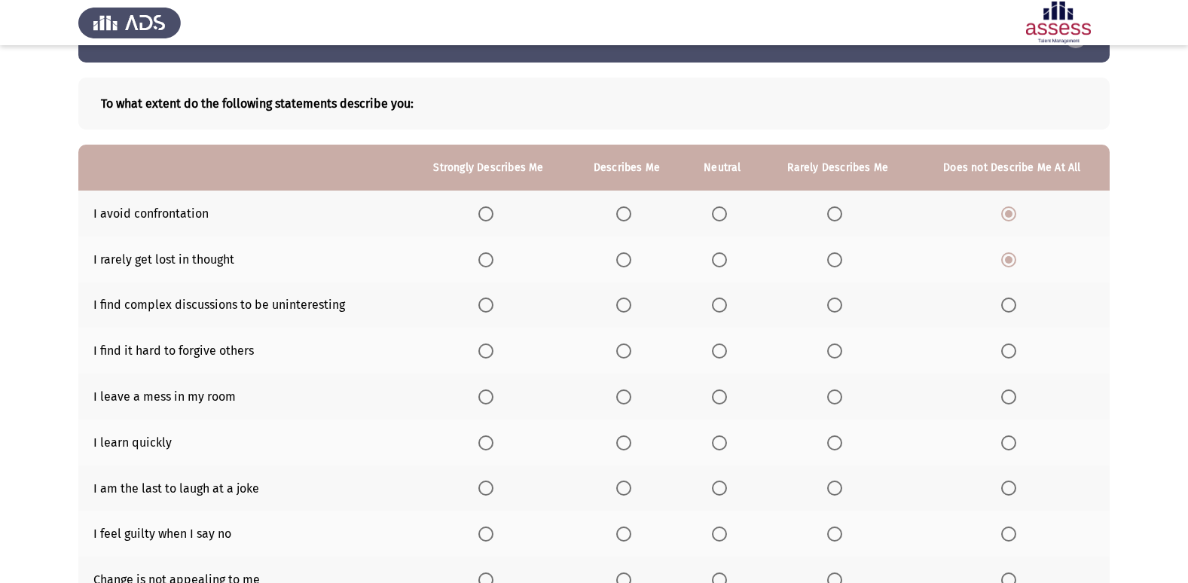
scroll to position [75, 0]
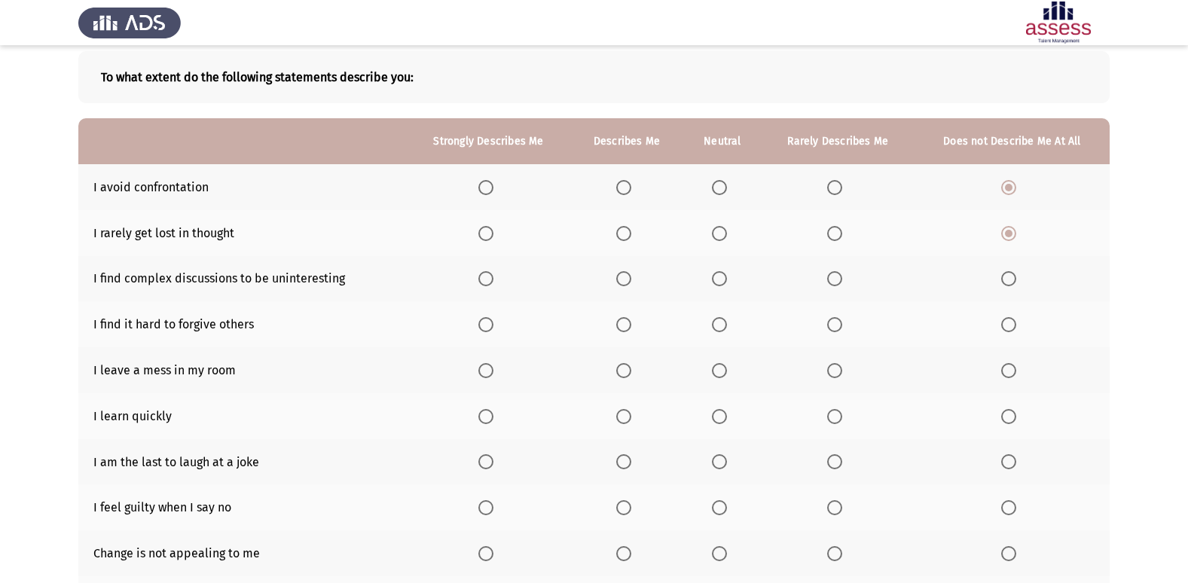
click at [1014, 279] on span "Select an option" at bounding box center [1008, 278] width 15 height 15
click at [1014, 279] on input "Select an option" at bounding box center [1008, 278] width 15 height 15
click at [1012, 324] on span "Select an option" at bounding box center [1008, 324] width 15 height 15
click at [1012, 324] on input "Select an option" at bounding box center [1008, 324] width 15 height 15
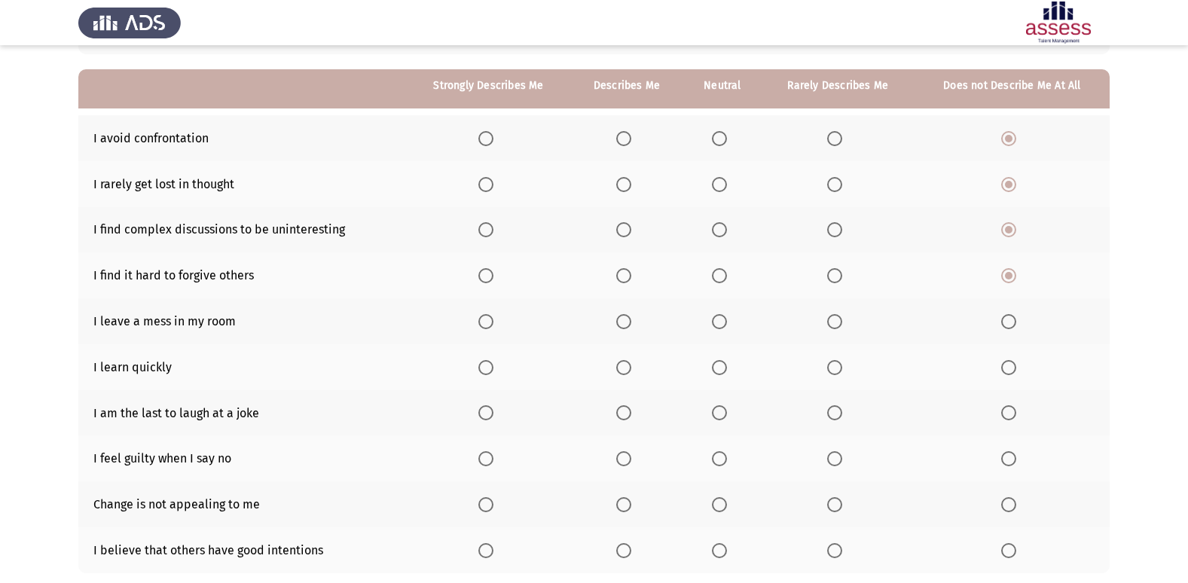
scroll to position [151, 0]
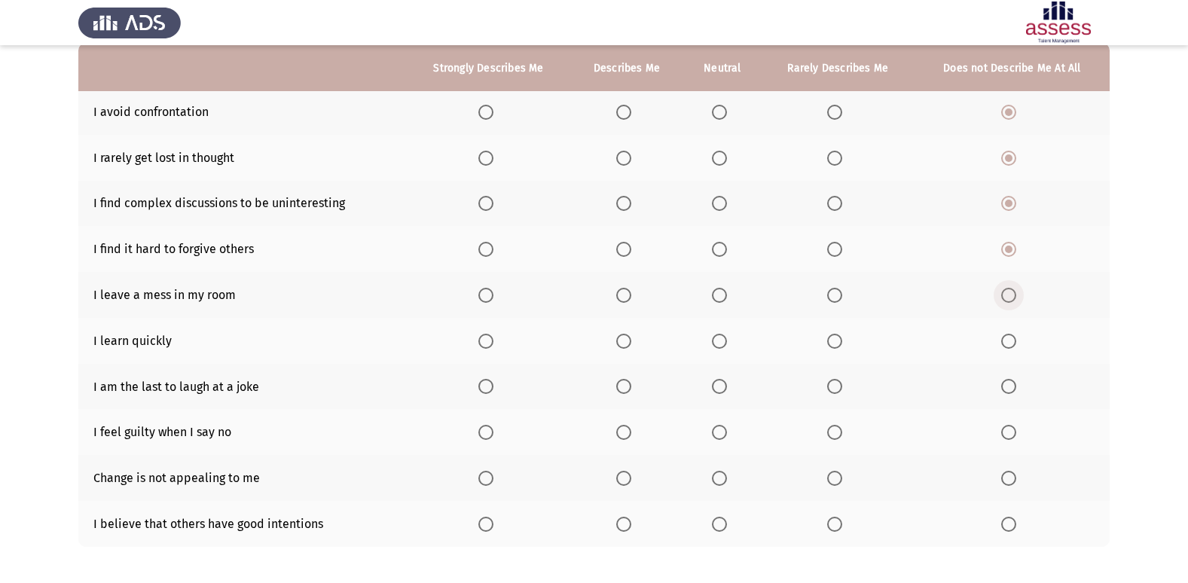
click at [1011, 295] on span "Select an option" at bounding box center [1008, 295] width 15 height 15
click at [1011, 295] on input "Select an option" at bounding box center [1008, 295] width 15 height 15
click at [487, 342] on span "Select an option" at bounding box center [485, 341] width 15 height 15
click at [487, 342] on input "Select an option" at bounding box center [485, 341] width 15 height 15
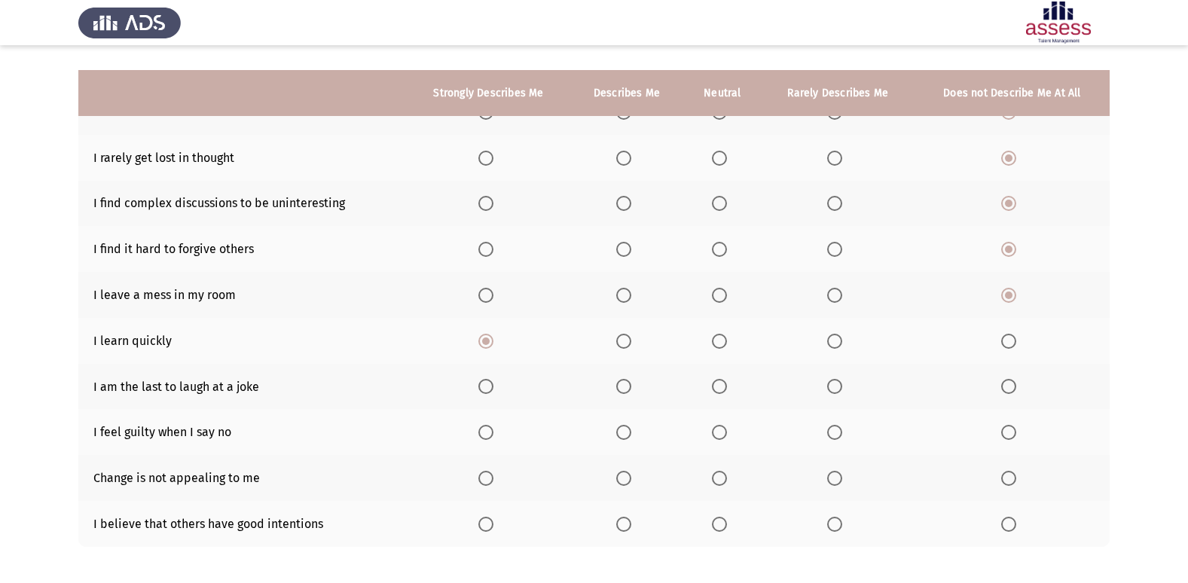
scroll to position [220, 0]
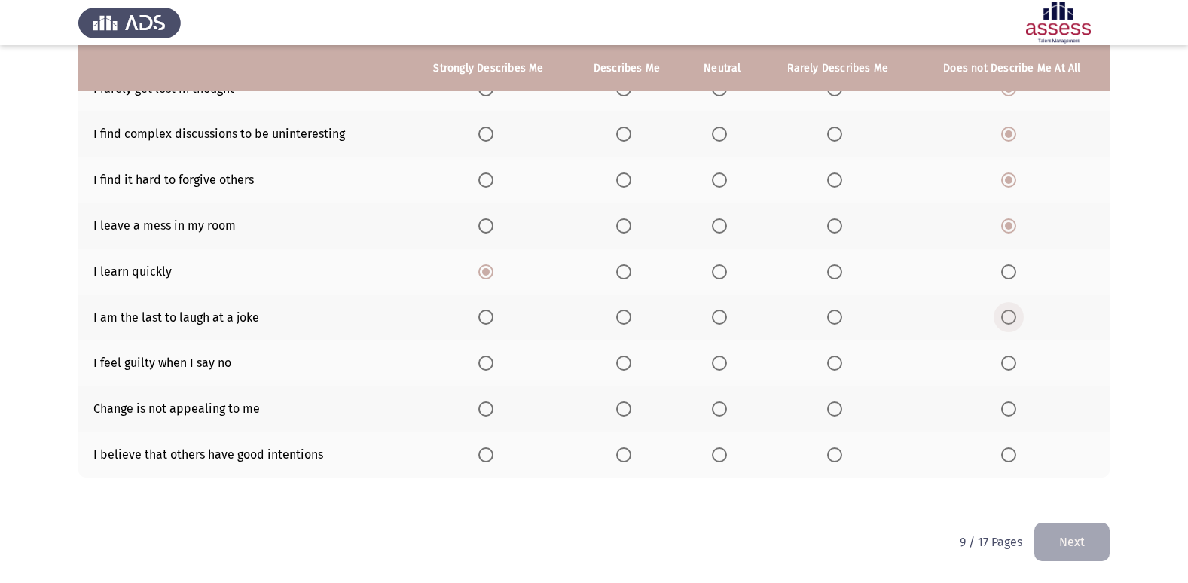
click at [1009, 317] on span "Select an option" at bounding box center [1009, 317] width 0 height 0
click at [1010, 316] on input "Select an option" at bounding box center [1008, 317] width 15 height 15
click at [488, 362] on span "Select an option" at bounding box center [485, 363] width 15 height 15
click at [488, 362] on input "Select an option" at bounding box center [485, 363] width 15 height 15
click at [726, 405] on span "Select an option" at bounding box center [719, 409] width 15 height 15
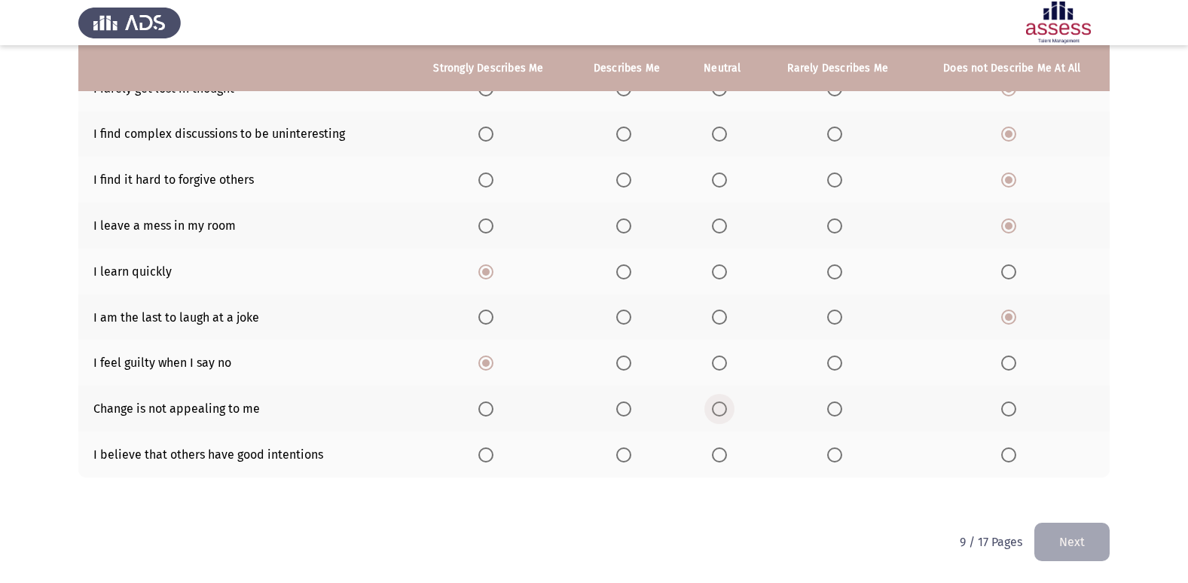
click at [726, 405] on input "Select an option" at bounding box center [719, 409] width 15 height 15
click at [726, 456] on span "Select an option" at bounding box center [719, 455] width 15 height 15
click at [726, 456] on input "Select an option" at bounding box center [719, 455] width 15 height 15
click at [1074, 541] on button "Next" at bounding box center [1072, 542] width 75 height 38
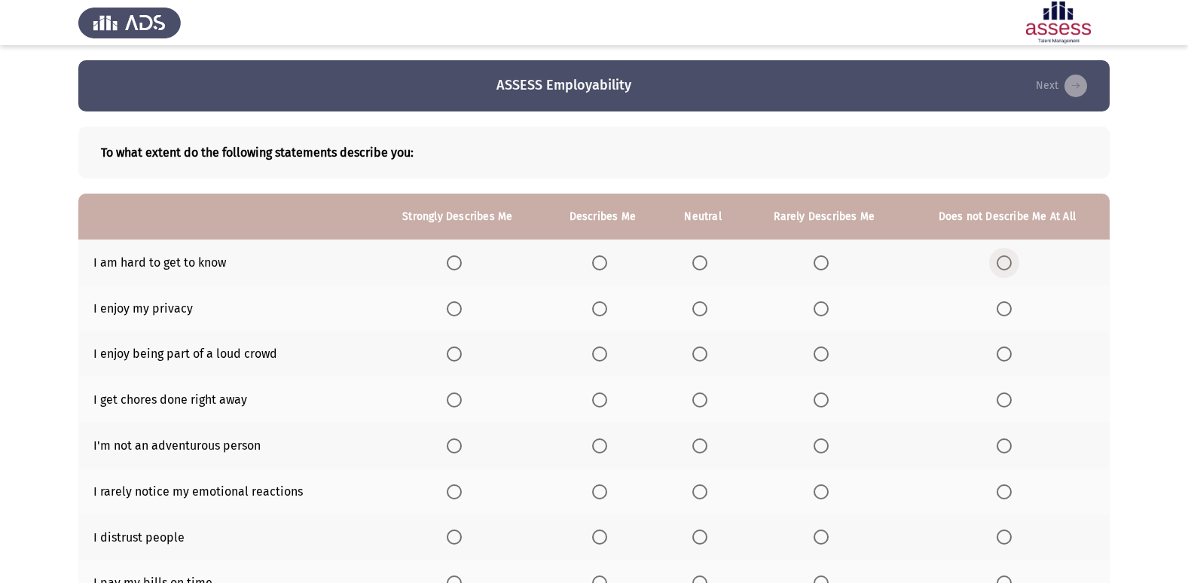
click at [1001, 259] on span "Select an option" at bounding box center [1004, 262] width 15 height 15
click at [1001, 259] on input "Select an option" at bounding box center [1004, 262] width 15 height 15
click at [454, 303] on span "Select an option" at bounding box center [454, 308] width 15 height 15
click at [454, 303] on input "Select an option" at bounding box center [454, 308] width 15 height 15
click at [1011, 305] on span "Select an option" at bounding box center [1004, 308] width 15 height 15
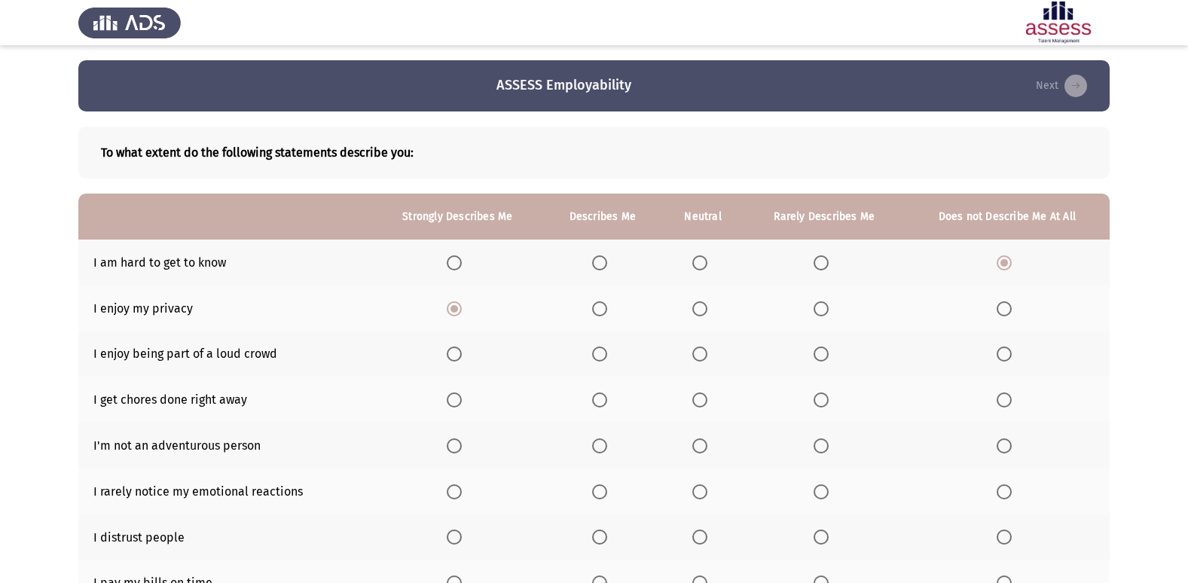
click at [1011, 305] on input "Select an option" at bounding box center [1004, 308] width 15 height 15
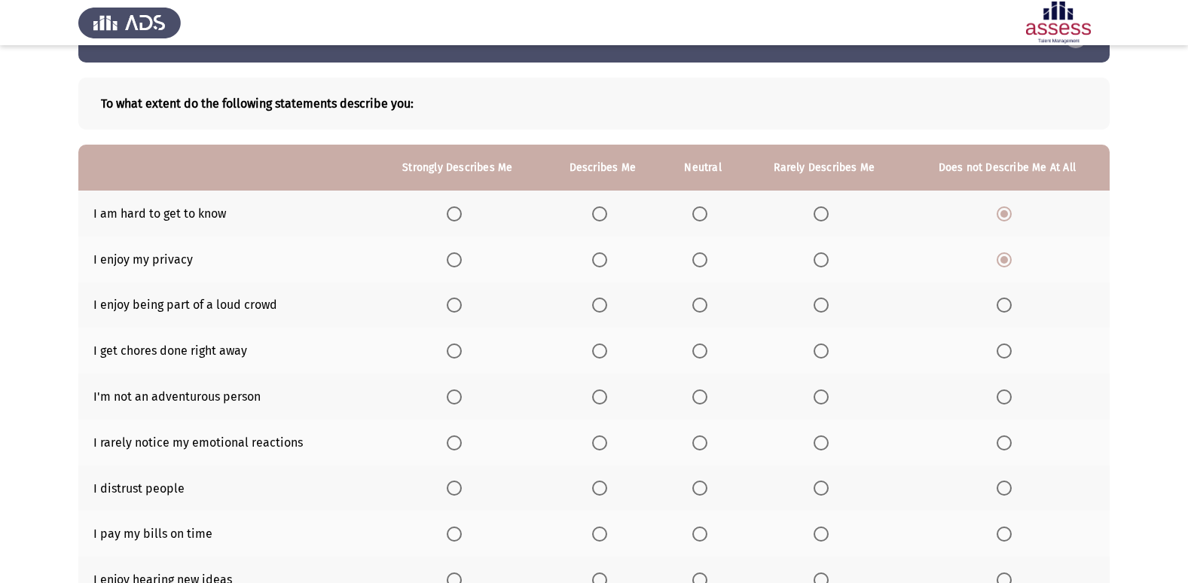
scroll to position [75, 0]
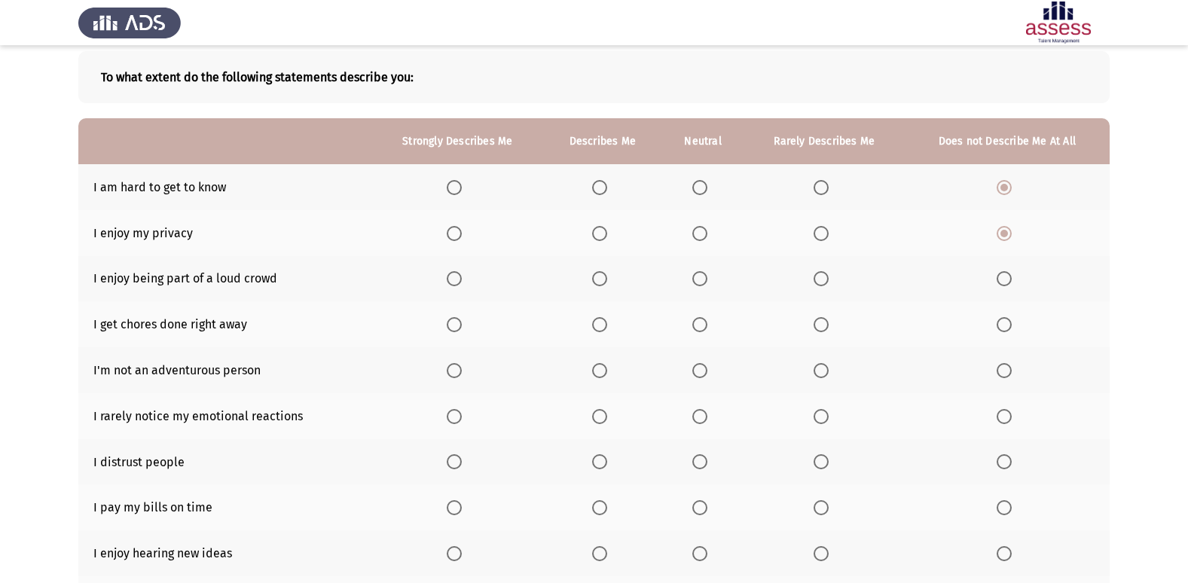
click at [467, 234] on label "Select an option" at bounding box center [457, 233] width 21 height 15
click at [462, 234] on input "Select an option" at bounding box center [454, 233] width 15 height 15
click at [602, 236] on span "Select an option" at bounding box center [599, 233] width 15 height 15
click at [602, 236] on input "Select an option" at bounding box center [599, 233] width 15 height 15
click at [453, 279] on span "Select an option" at bounding box center [454, 278] width 15 height 15
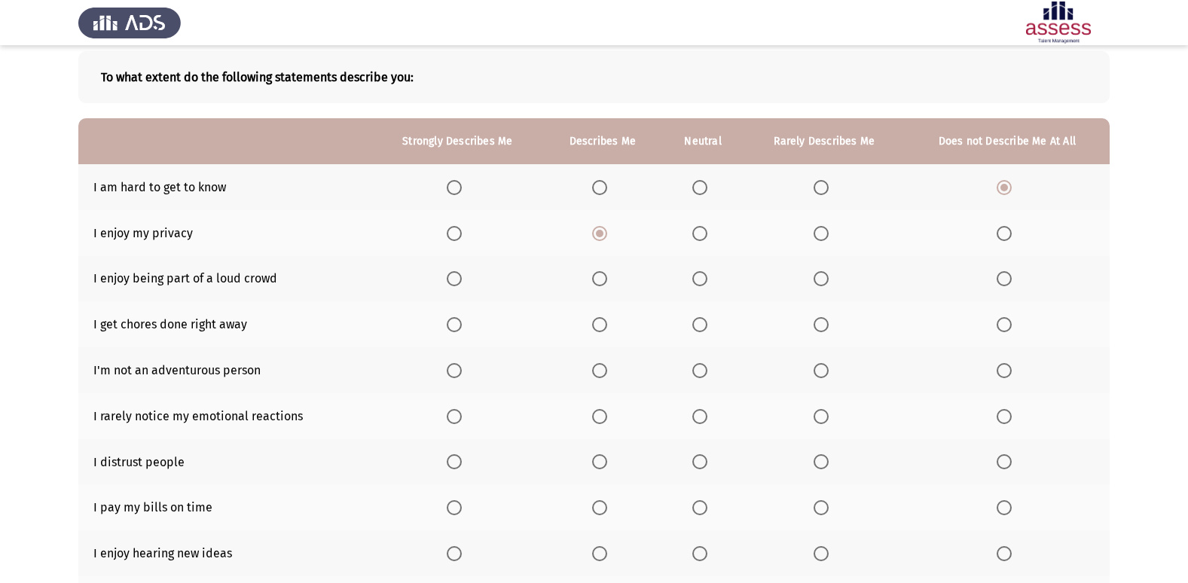
click at [453, 279] on input "Select an option" at bounding box center [454, 278] width 15 height 15
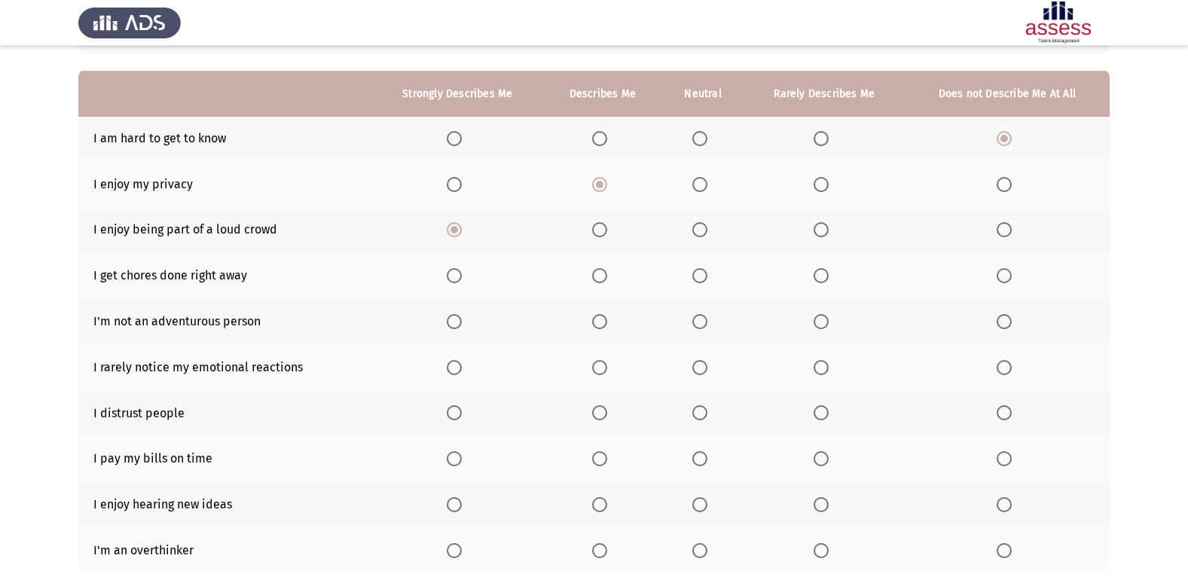
scroll to position [151, 0]
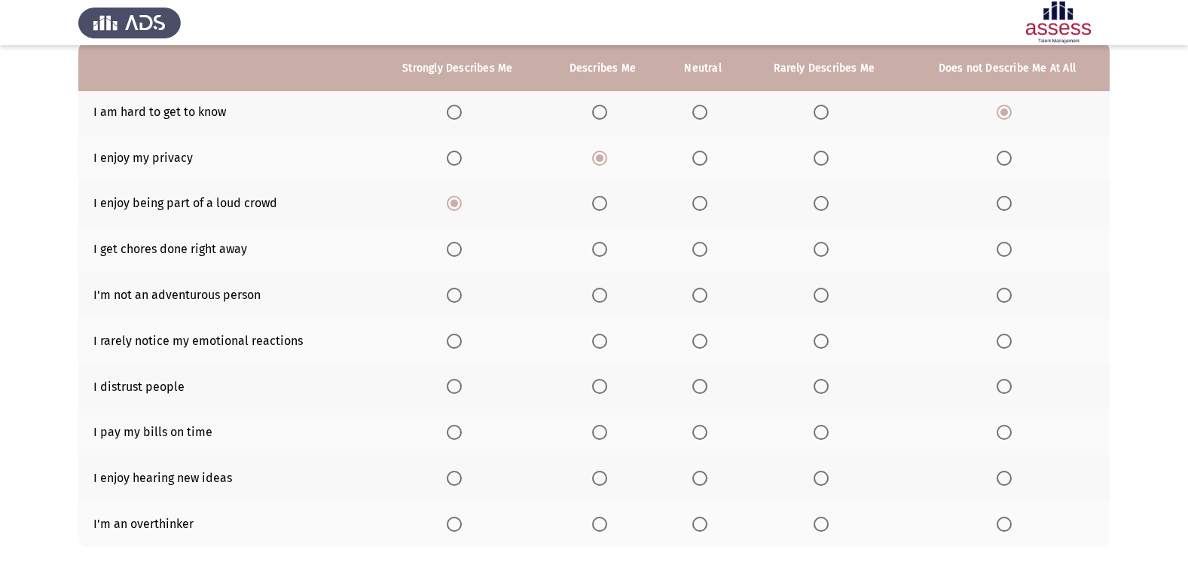
click at [1004, 246] on span "Select an option" at bounding box center [1004, 249] width 15 height 15
click at [1004, 246] on input "Select an option" at bounding box center [1004, 249] width 15 height 15
click at [1006, 295] on span "Select an option" at bounding box center [1004, 295] width 15 height 15
click at [1006, 295] on input "Select an option" at bounding box center [1004, 295] width 15 height 15
click at [453, 335] on span "Select an option" at bounding box center [454, 341] width 15 height 15
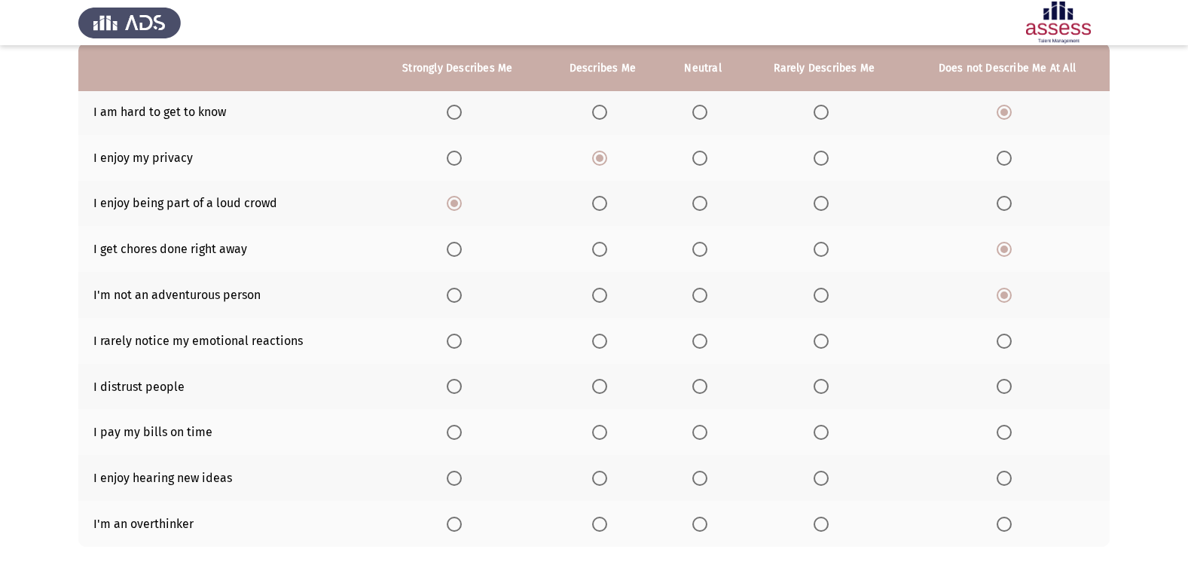
click at [453, 335] on input "Select an option" at bounding box center [454, 341] width 15 height 15
click at [1007, 393] on span "Select an option" at bounding box center [1004, 386] width 15 height 15
click at [1007, 393] on input "Select an option" at bounding box center [1004, 386] width 15 height 15
click at [704, 382] on span "Select an option" at bounding box center [700, 386] width 15 height 15
click at [704, 382] on input "Select an option" at bounding box center [700, 386] width 15 height 15
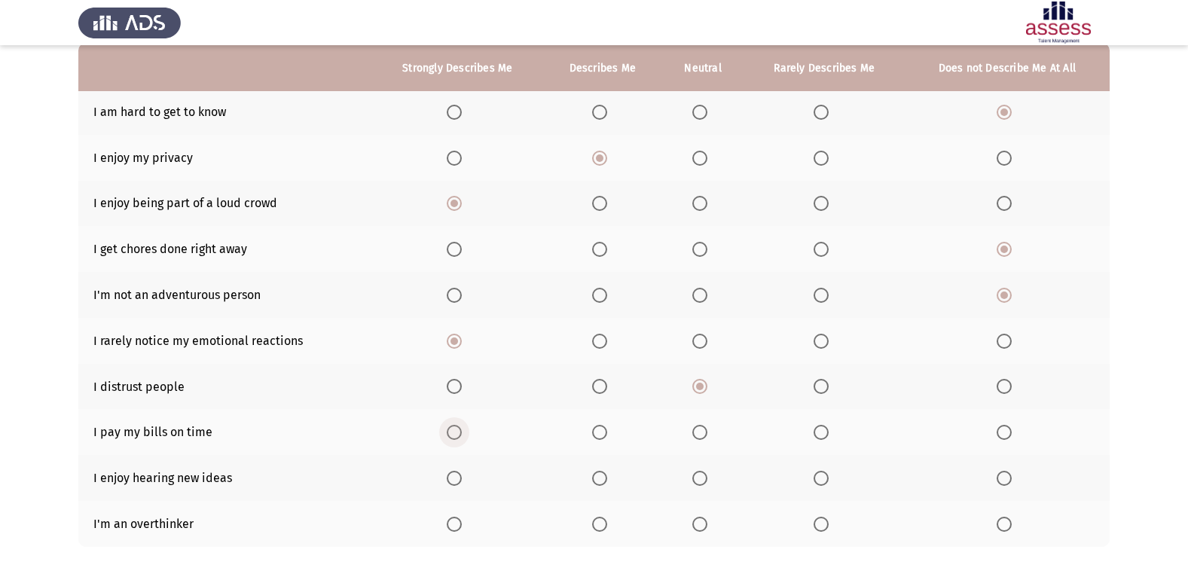
click at [455, 429] on span "Select an option" at bounding box center [454, 432] width 15 height 15
click at [455, 429] on input "Select an option" at bounding box center [454, 432] width 15 height 15
click at [462, 483] on span "Select an option" at bounding box center [454, 478] width 15 height 15
click at [462, 483] on input "Select an option" at bounding box center [454, 478] width 15 height 15
click at [456, 523] on span "Select an option" at bounding box center [454, 524] width 15 height 15
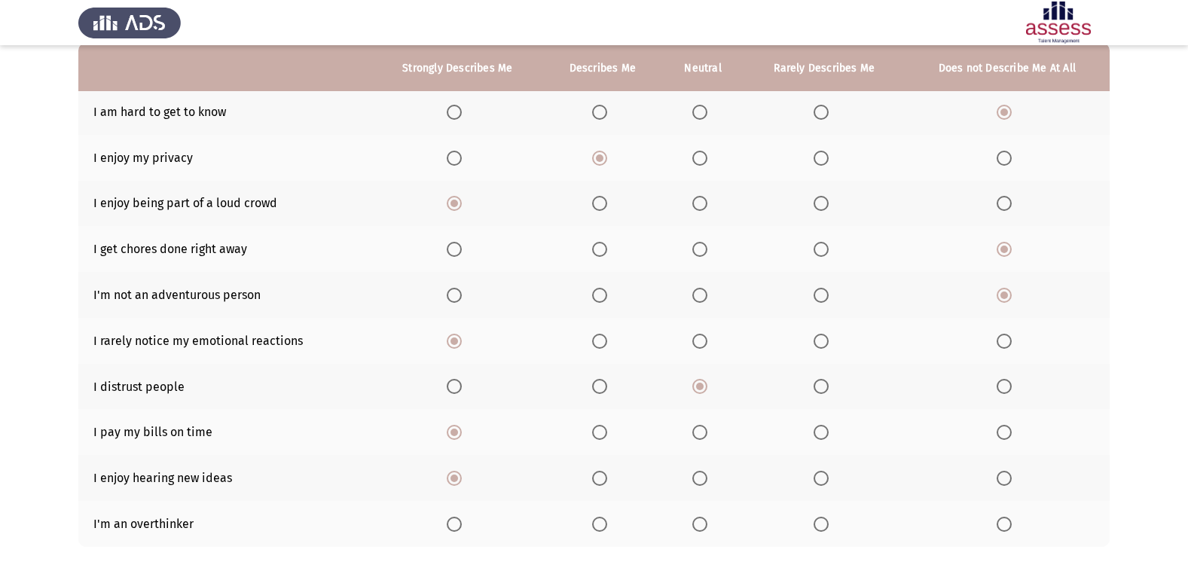
click at [456, 523] on input "Select an option" at bounding box center [454, 524] width 15 height 15
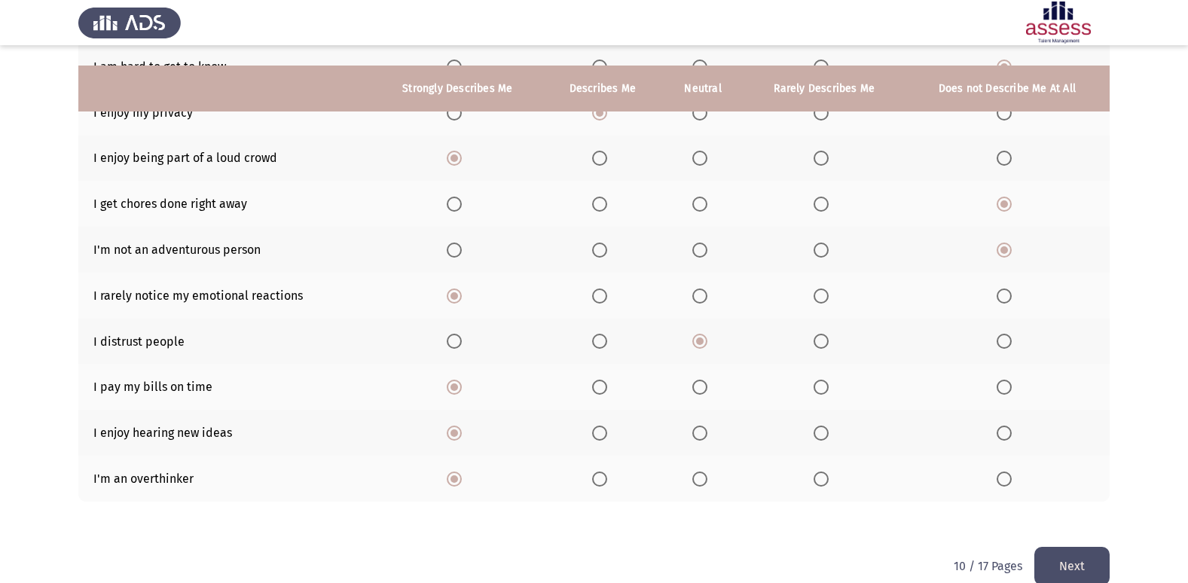
scroll to position [220, 0]
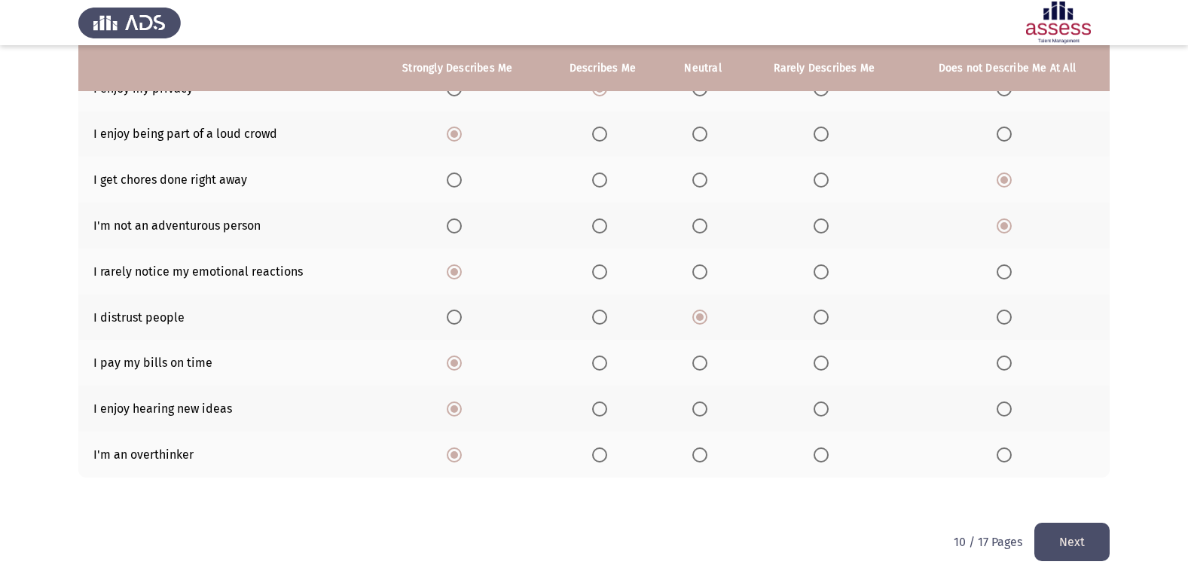
click at [1058, 536] on button "Next" at bounding box center [1072, 542] width 75 height 38
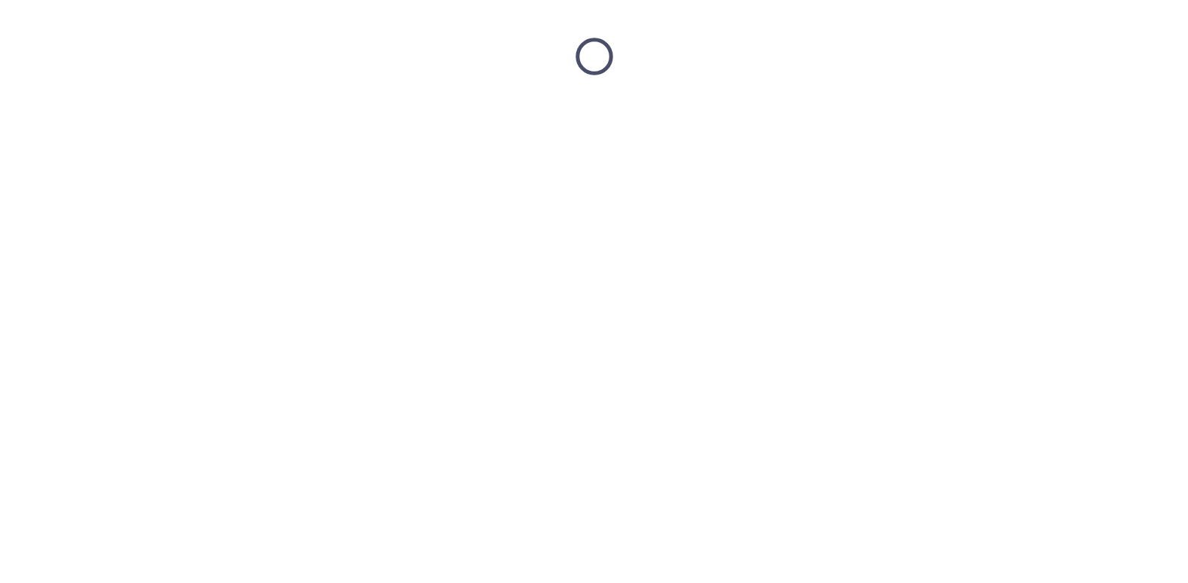
scroll to position [0, 0]
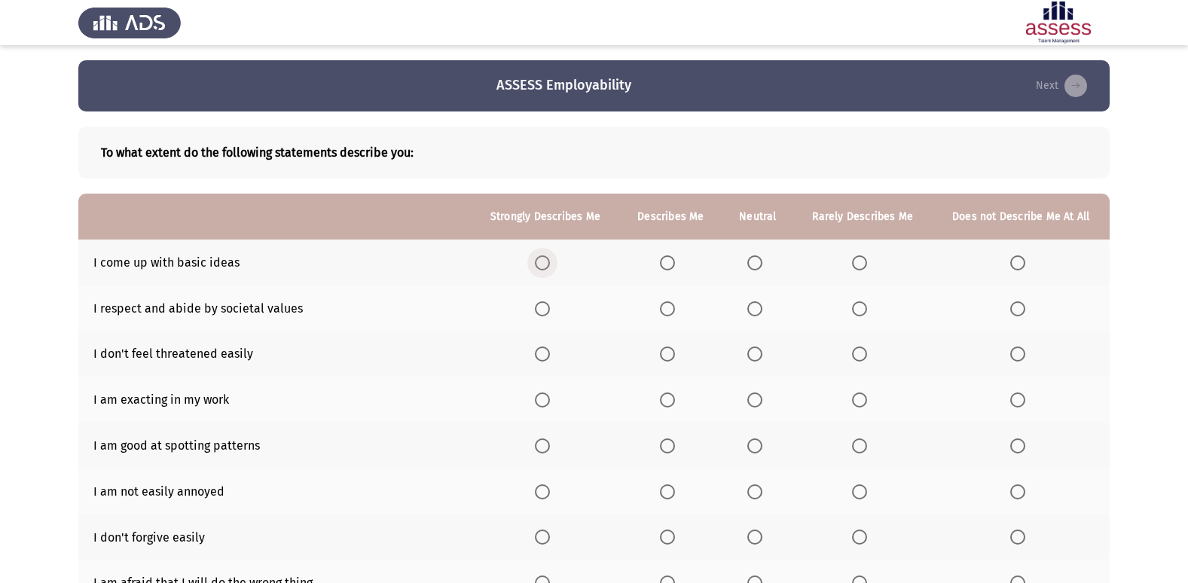
click at [539, 263] on span "Select an option" at bounding box center [542, 262] width 15 height 15
click at [539, 263] on input "Select an option" at bounding box center [542, 262] width 15 height 15
click at [544, 307] on span "Select an option" at bounding box center [542, 308] width 15 height 15
click at [544, 307] on input "Select an option" at bounding box center [542, 308] width 15 height 15
click at [760, 304] on span "Select an option" at bounding box center [755, 308] width 15 height 15
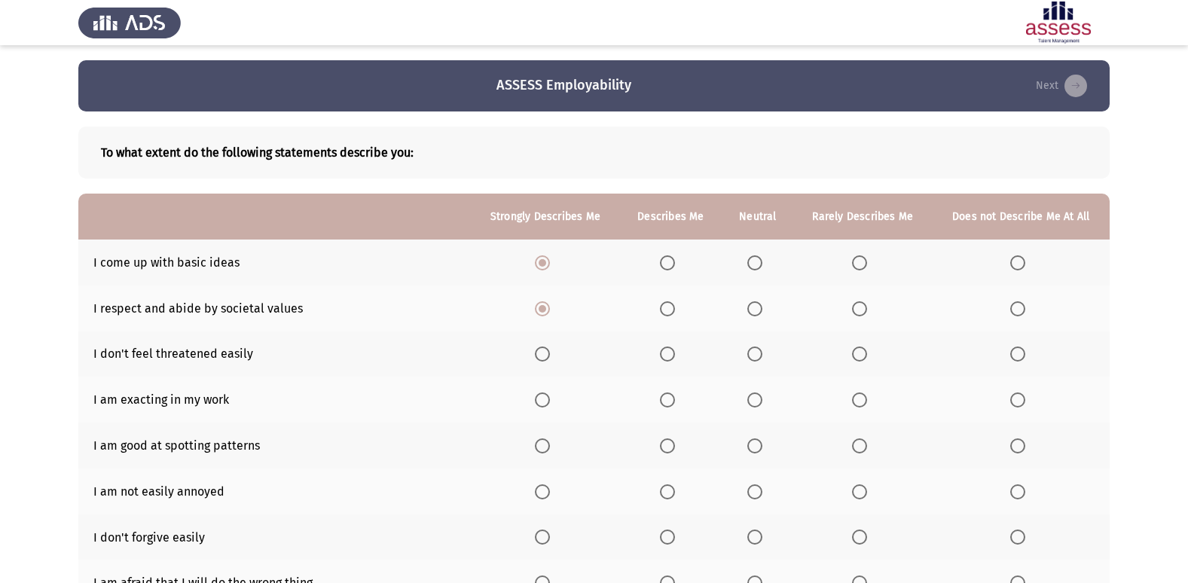
click at [760, 304] on input "Select an option" at bounding box center [755, 308] width 15 height 15
click at [547, 355] on span "Select an option" at bounding box center [542, 354] width 15 height 15
click at [547, 355] on input "Select an option" at bounding box center [542, 354] width 15 height 15
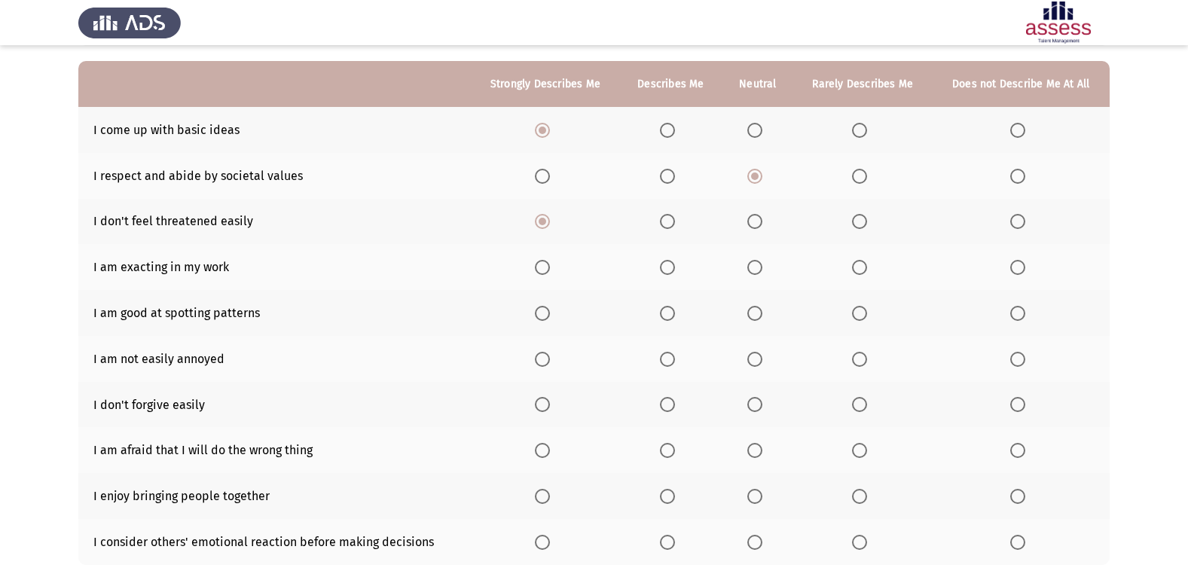
scroll to position [151, 0]
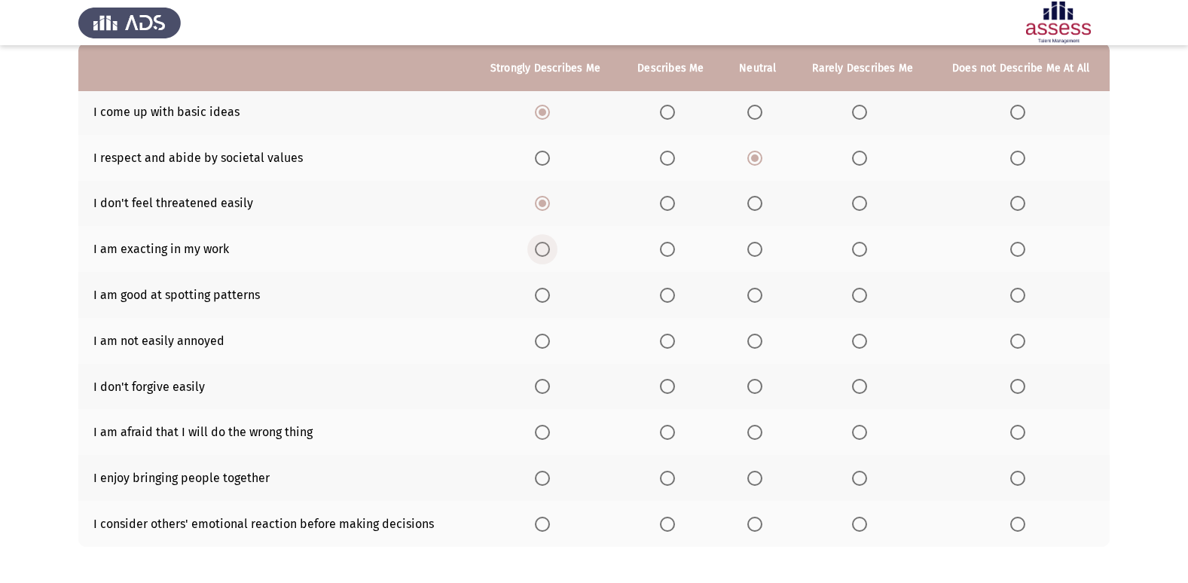
click at [542, 252] on span "Select an option" at bounding box center [542, 249] width 15 height 15
click at [542, 252] on input "Select an option" at bounding box center [542, 249] width 15 height 15
click at [546, 299] on span "Select an option" at bounding box center [542, 295] width 15 height 15
click at [546, 299] on input "Select an option" at bounding box center [542, 295] width 15 height 15
click at [543, 343] on span "Select an option" at bounding box center [542, 341] width 15 height 15
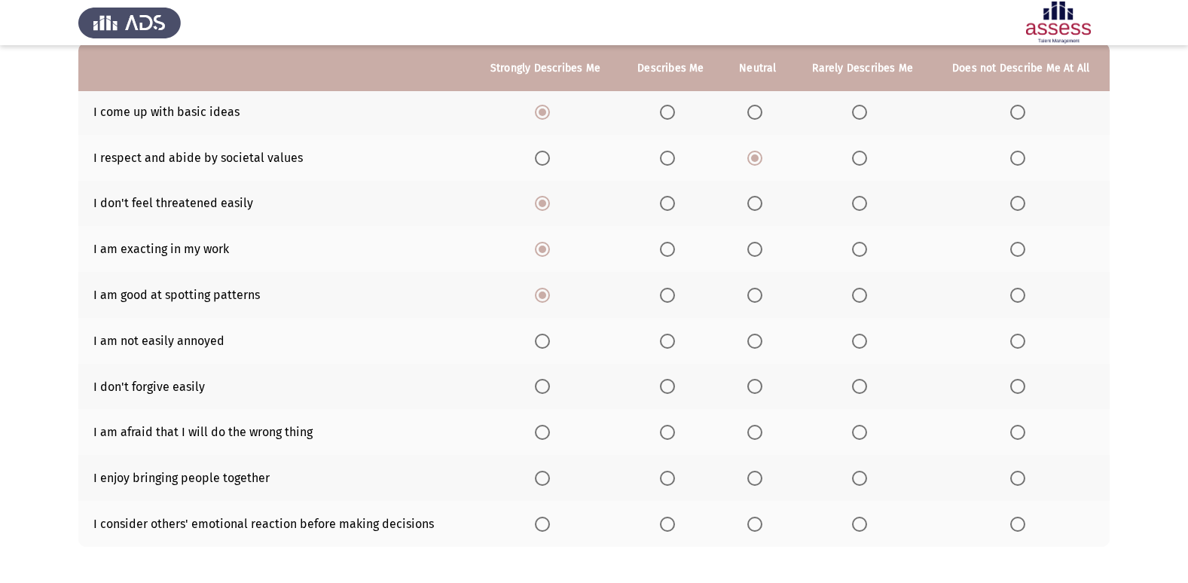
click at [543, 343] on input "Select an option" at bounding box center [542, 341] width 15 height 15
click at [1023, 388] on span "Select an option" at bounding box center [1017, 386] width 15 height 15
click at [1023, 388] on input "Select an option" at bounding box center [1017, 386] width 15 height 15
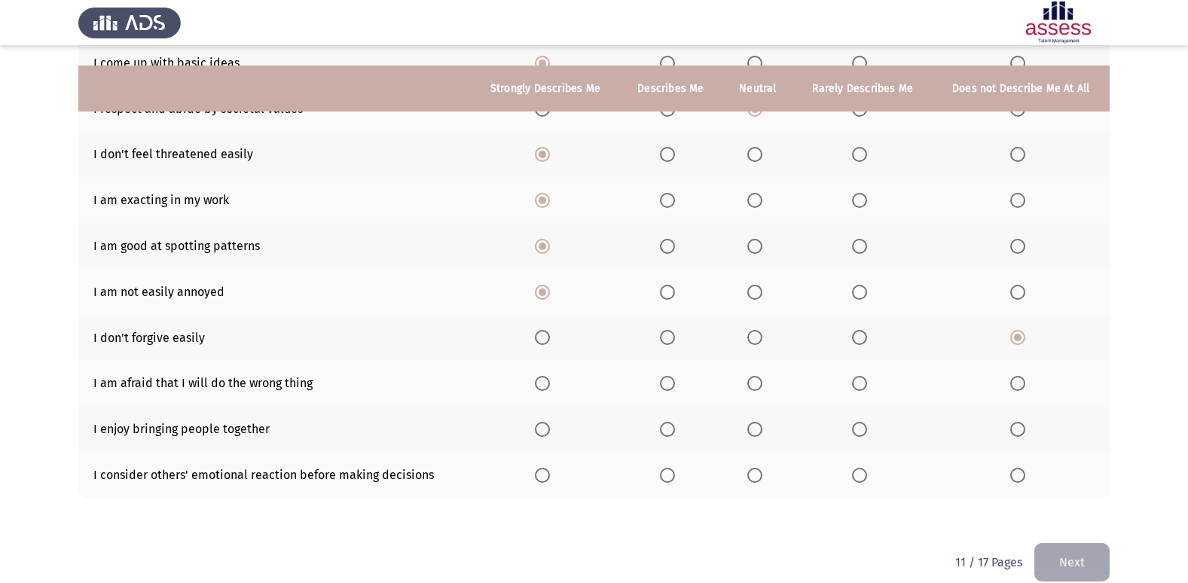
scroll to position [220, 0]
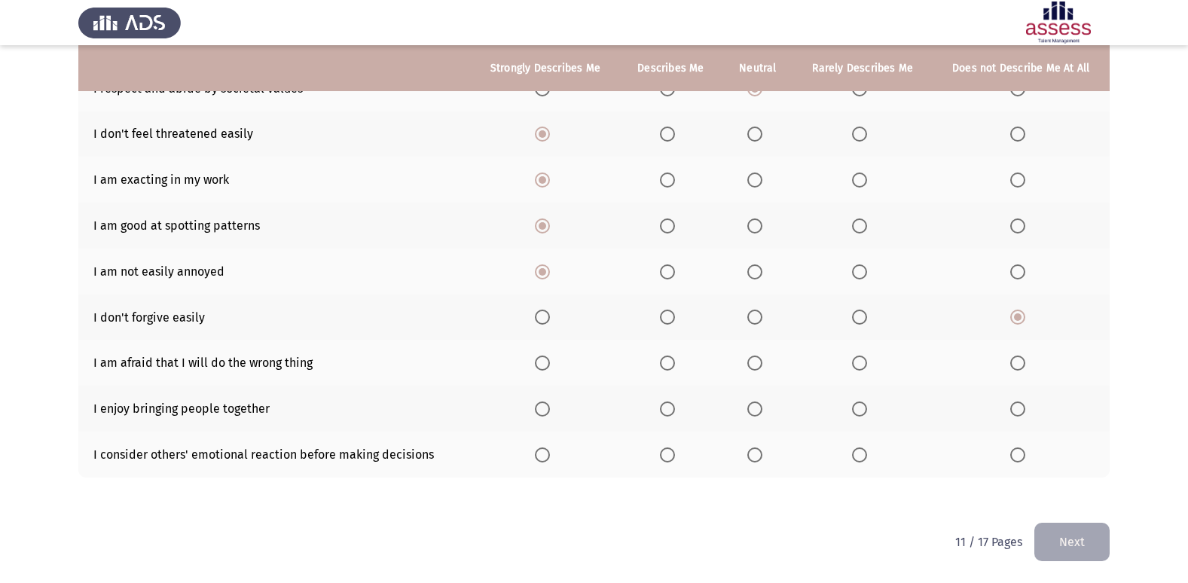
click at [544, 359] on span "Select an option" at bounding box center [542, 363] width 15 height 15
click at [544, 359] on input "Select an option" at bounding box center [542, 363] width 15 height 15
click at [548, 408] on span "Select an option" at bounding box center [542, 409] width 15 height 15
click at [548, 408] on input "Select an option" at bounding box center [542, 409] width 15 height 15
click at [1017, 456] on span "Select an option" at bounding box center [1017, 455] width 15 height 15
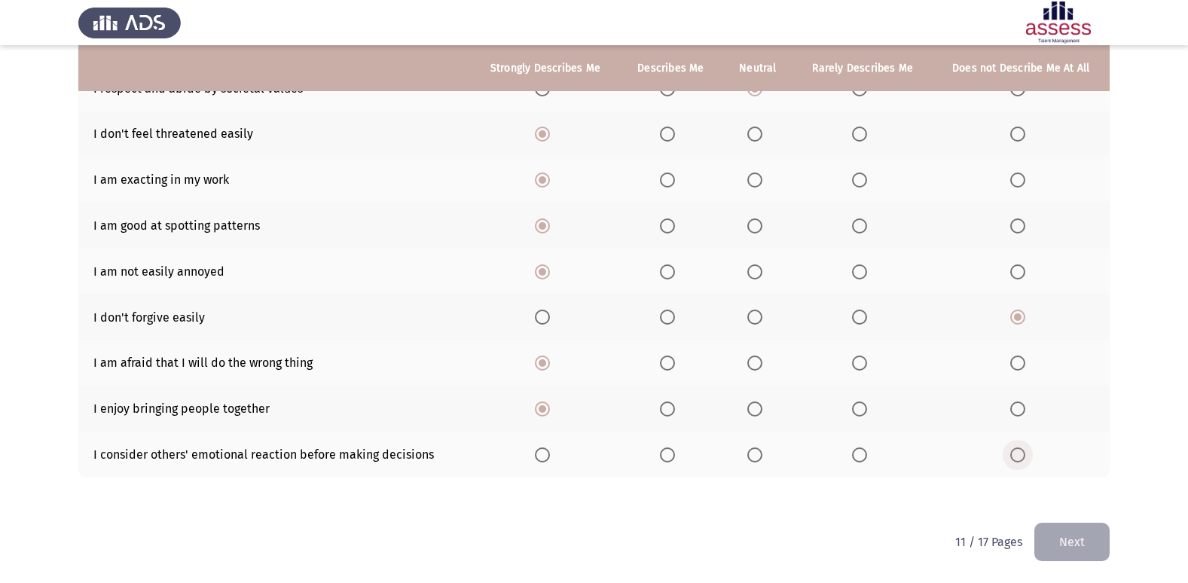
click at [1017, 456] on input "Select an option" at bounding box center [1017, 455] width 15 height 15
click at [539, 460] on span "Select an option" at bounding box center [542, 455] width 15 height 15
click at [539, 460] on input "Select an option" at bounding box center [542, 455] width 15 height 15
click at [1051, 545] on button "Next" at bounding box center [1072, 542] width 75 height 38
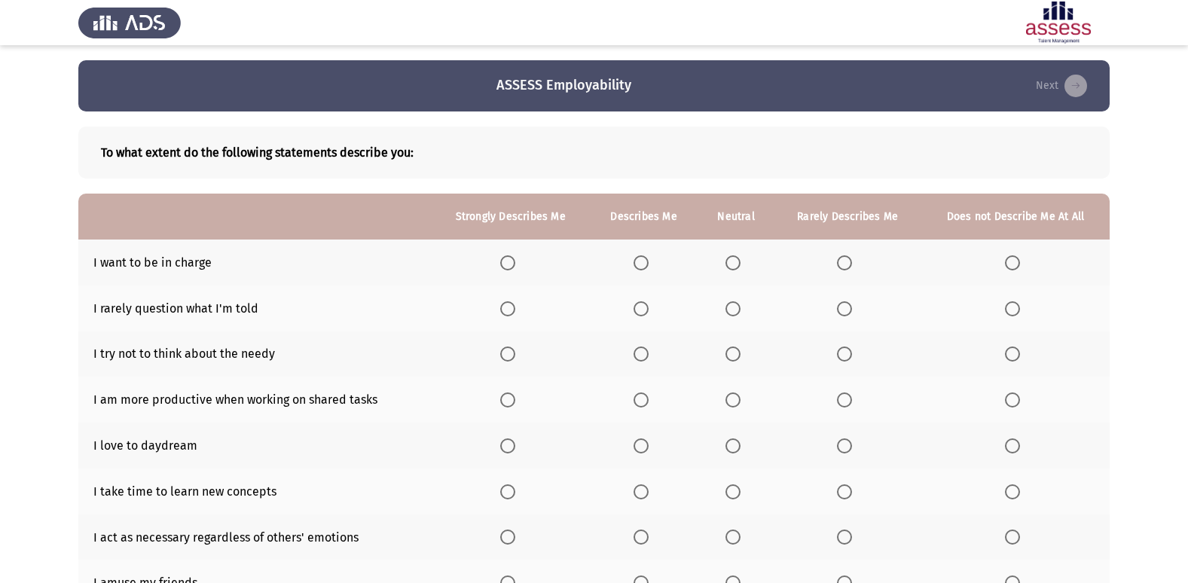
click at [512, 263] on span "Select an option" at bounding box center [507, 262] width 15 height 15
click at [512, 263] on input "Select an option" at bounding box center [507, 262] width 15 height 15
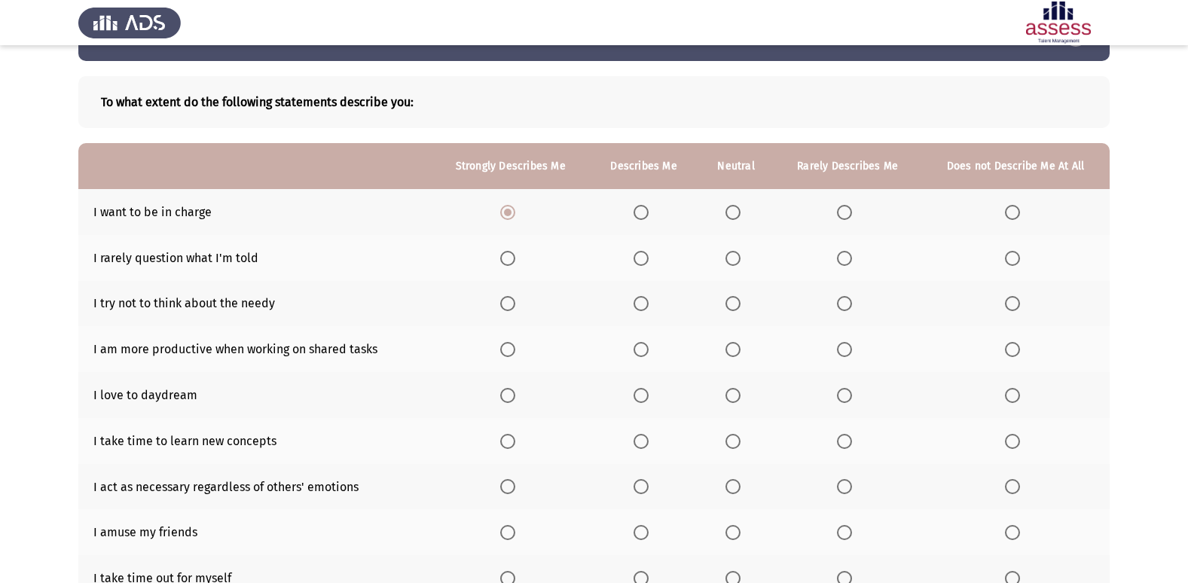
scroll to position [75, 0]
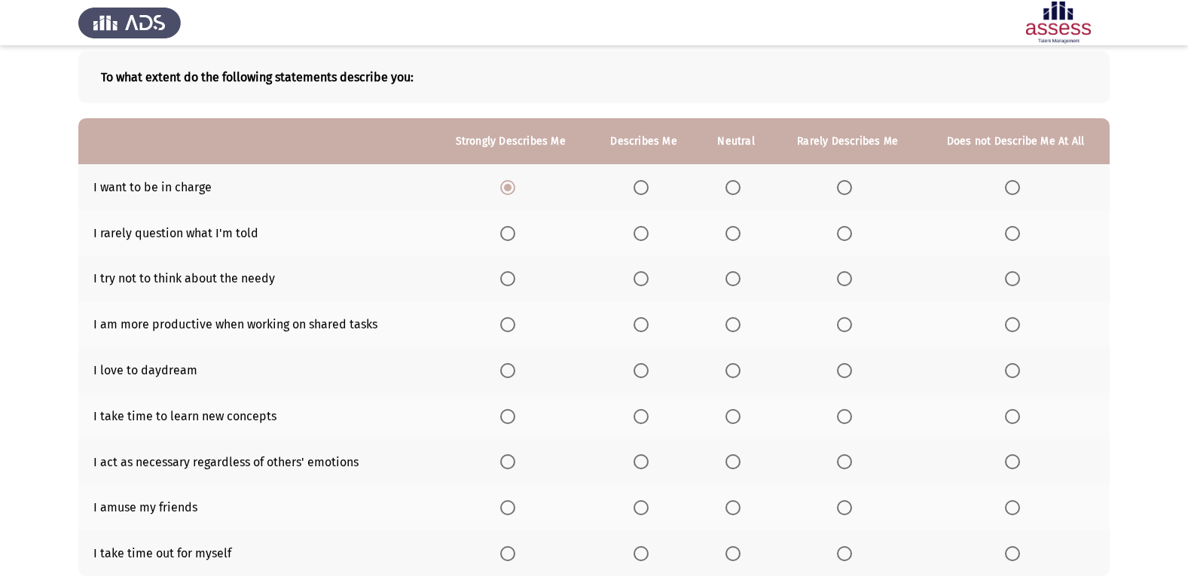
click at [507, 234] on span "Select an option" at bounding box center [507, 233] width 15 height 15
click at [507, 234] on input "Select an option" at bounding box center [507, 233] width 15 height 15
click at [1017, 281] on span "Select an option" at bounding box center [1012, 278] width 15 height 15
click at [1017, 281] on input "Select an option" at bounding box center [1012, 278] width 15 height 15
click at [514, 329] on span "Select an option" at bounding box center [507, 324] width 15 height 15
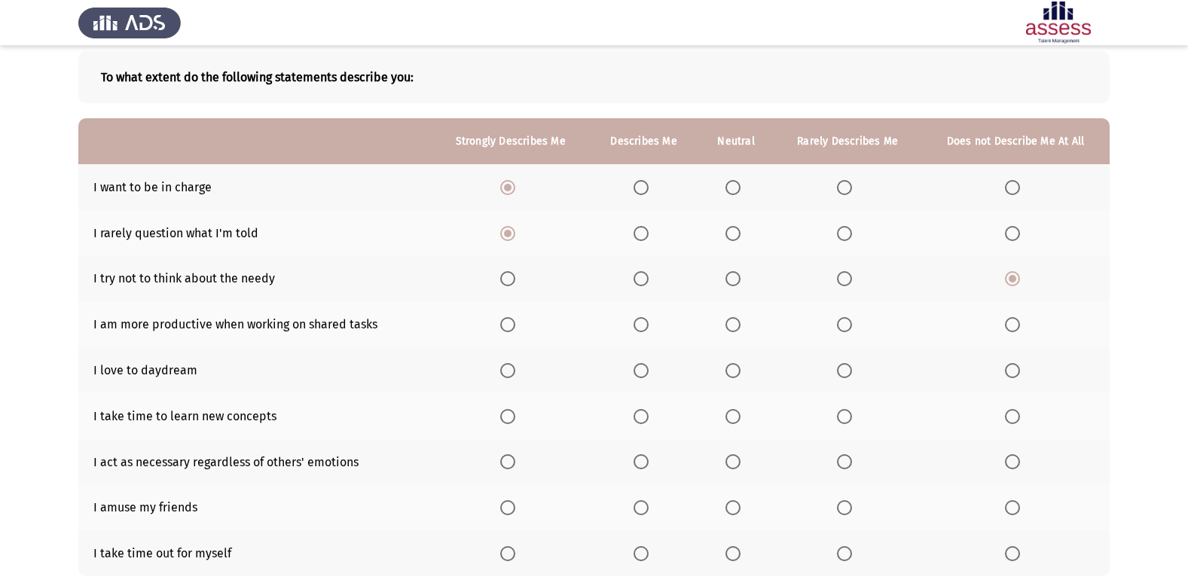
click at [514, 329] on input "Select an option" at bounding box center [507, 324] width 15 height 15
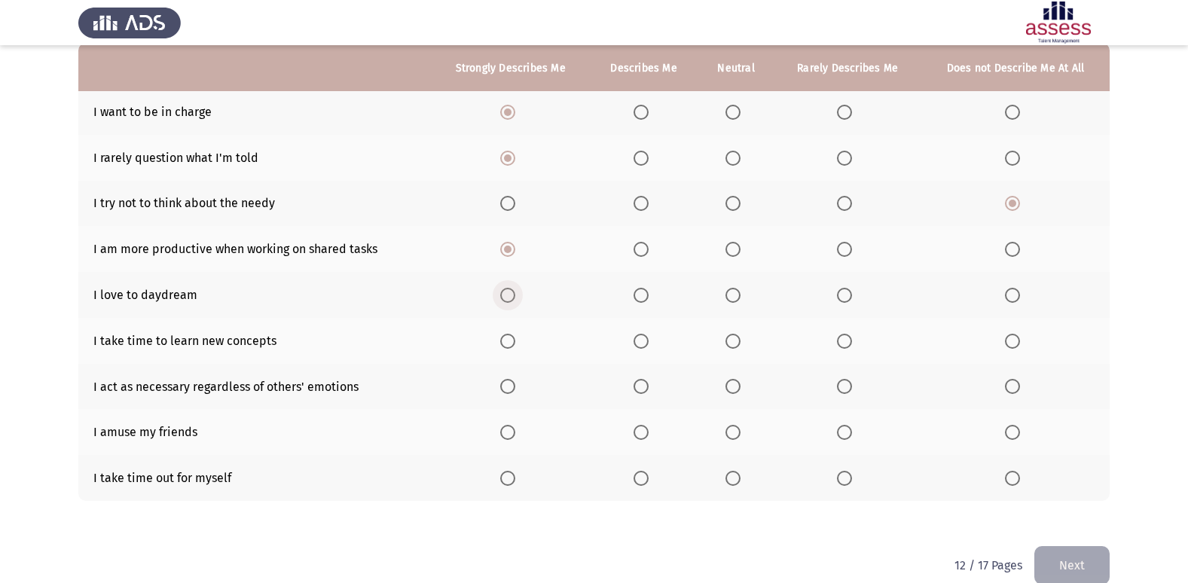
click at [506, 295] on span "Select an option" at bounding box center [507, 295] width 15 height 15
click at [506, 295] on input "Select an option" at bounding box center [507, 295] width 15 height 15
click at [1021, 340] on label "Select an option" at bounding box center [1015, 341] width 21 height 15
click at [1020, 340] on input "Select an option" at bounding box center [1012, 341] width 15 height 15
click at [1016, 395] on th at bounding box center [1016, 387] width 188 height 46
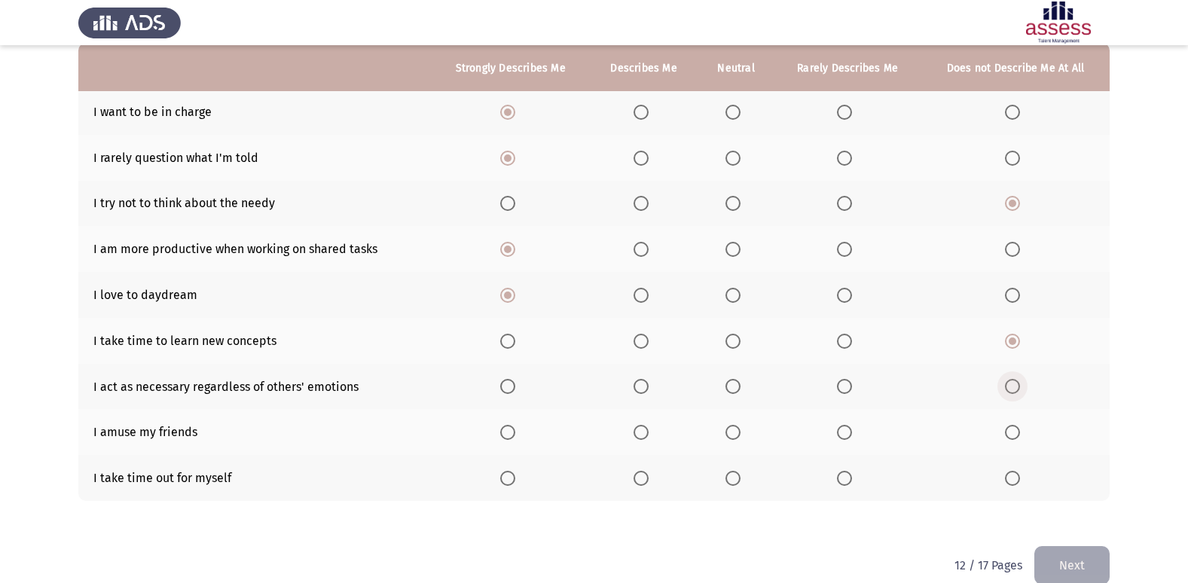
click at [1011, 389] on span "Select an option" at bounding box center [1012, 386] width 15 height 15
click at [1011, 389] on input "Select an option" at bounding box center [1012, 386] width 15 height 15
click at [1010, 433] on span "Select an option" at bounding box center [1012, 432] width 15 height 15
click at [1010, 433] on input "Select an option" at bounding box center [1012, 432] width 15 height 15
click at [508, 482] on span "Select an option" at bounding box center [507, 478] width 15 height 15
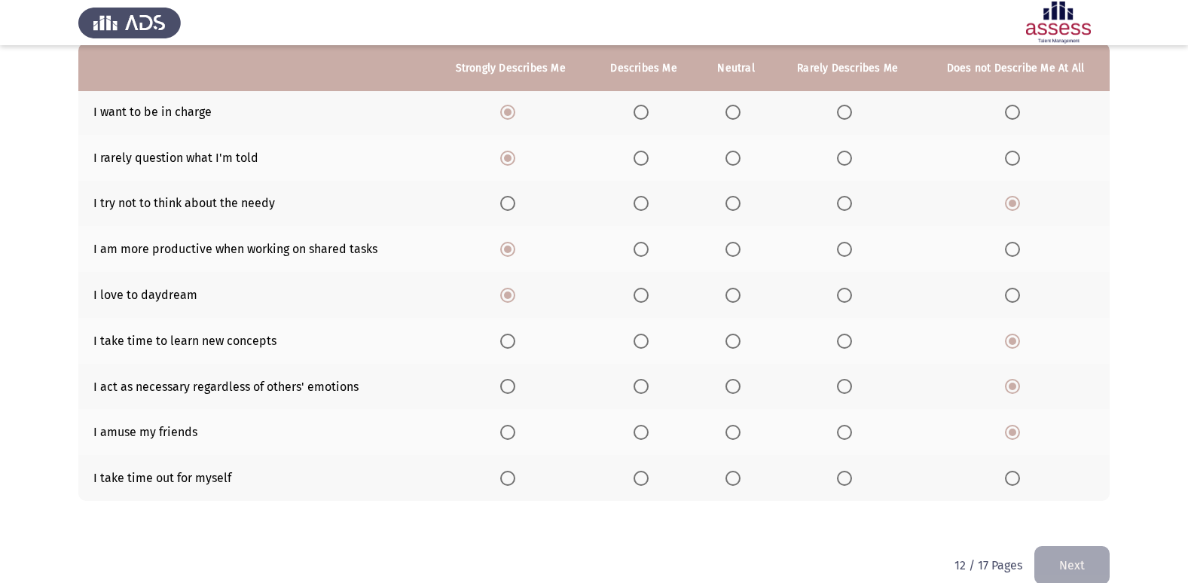
click at [508, 482] on input "Select an option" at bounding box center [507, 478] width 15 height 15
click at [1069, 558] on button "Next" at bounding box center [1072, 565] width 75 height 38
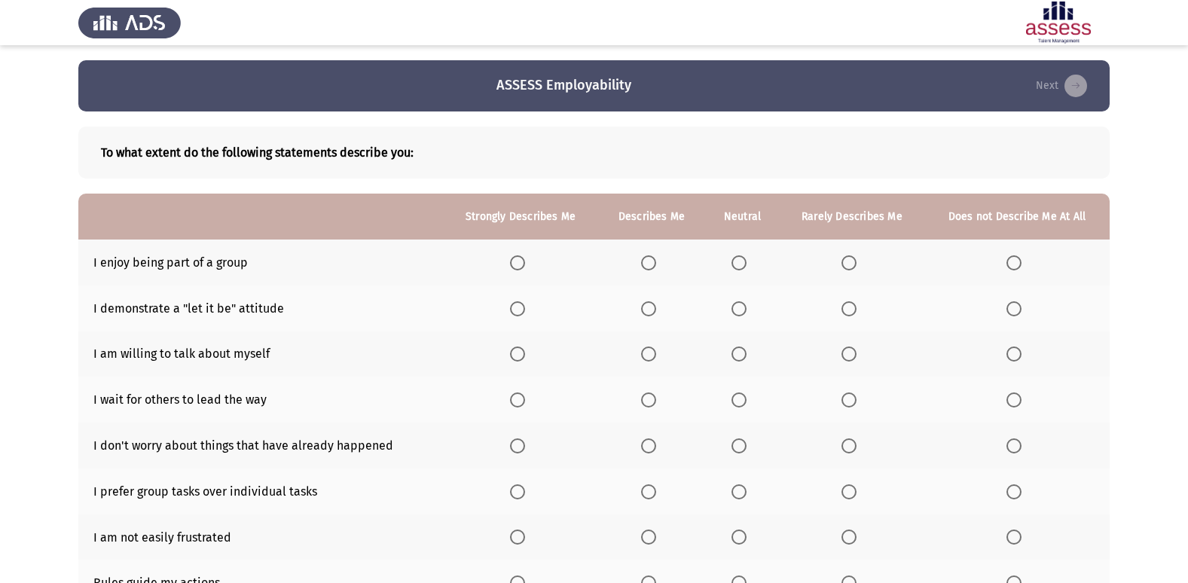
click at [525, 264] on span "Select an option" at bounding box center [517, 262] width 15 height 15
click at [525, 264] on input "Select an option" at bounding box center [517, 262] width 15 height 15
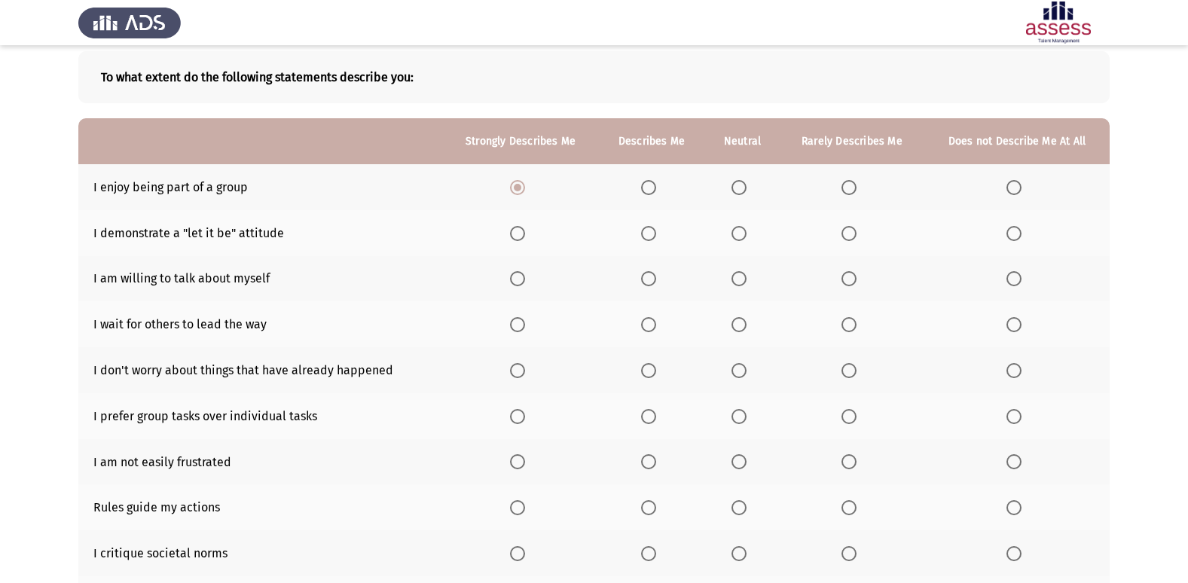
click at [1014, 232] on span "Select an option" at bounding box center [1014, 233] width 15 height 15
click at [1014, 232] on input "Select an option" at bounding box center [1014, 233] width 15 height 15
click at [518, 274] on span "Select an option" at bounding box center [517, 278] width 15 height 15
click at [518, 274] on input "Select an option" at bounding box center [517, 278] width 15 height 15
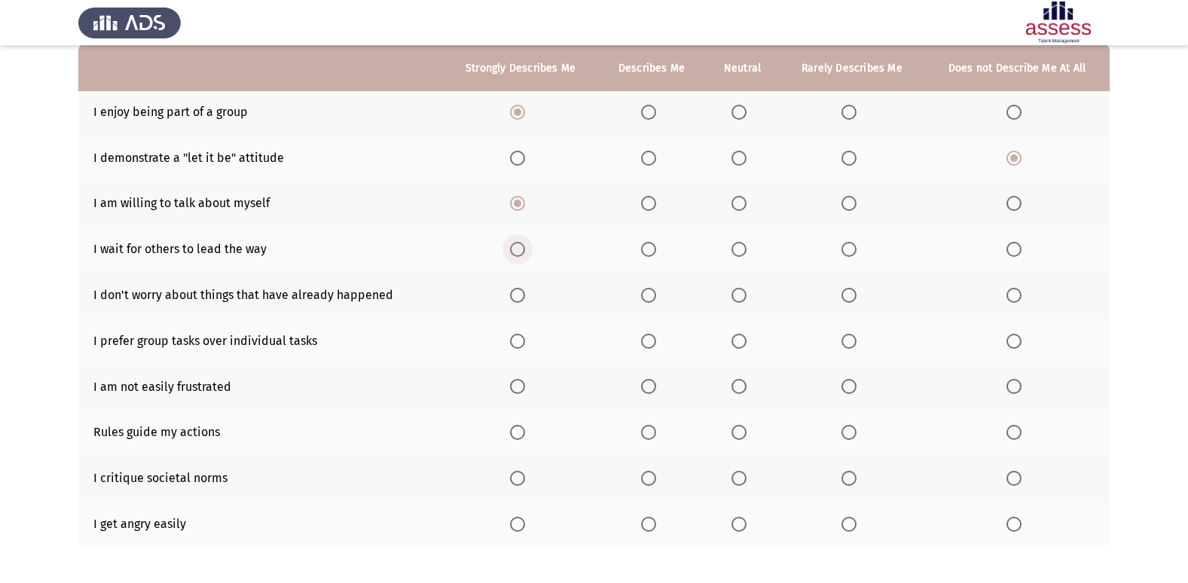
click at [524, 250] on span "Select an option" at bounding box center [517, 249] width 15 height 15
click at [524, 250] on input "Select an option" at bounding box center [517, 249] width 15 height 15
click at [520, 298] on span "Select an option" at bounding box center [517, 295] width 15 height 15
click at [520, 298] on input "Select an option" at bounding box center [517, 295] width 15 height 15
click at [1017, 298] on span "Select an option" at bounding box center [1014, 295] width 15 height 15
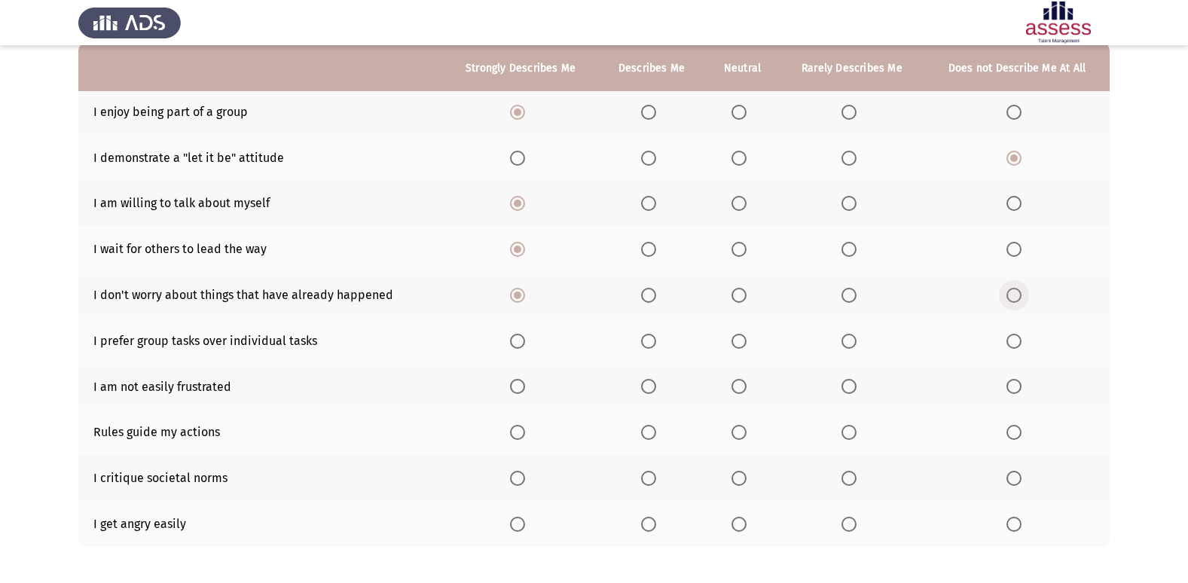
click at [1017, 298] on input "Select an option" at bounding box center [1014, 295] width 15 height 15
click at [519, 344] on span "Select an option" at bounding box center [517, 341] width 15 height 15
click at [519, 344] on input "Select an option" at bounding box center [517, 341] width 15 height 15
click at [517, 386] on span "Select an option" at bounding box center [517, 386] width 15 height 15
click at [517, 386] on input "Select an option" at bounding box center [517, 386] width 15 height 15
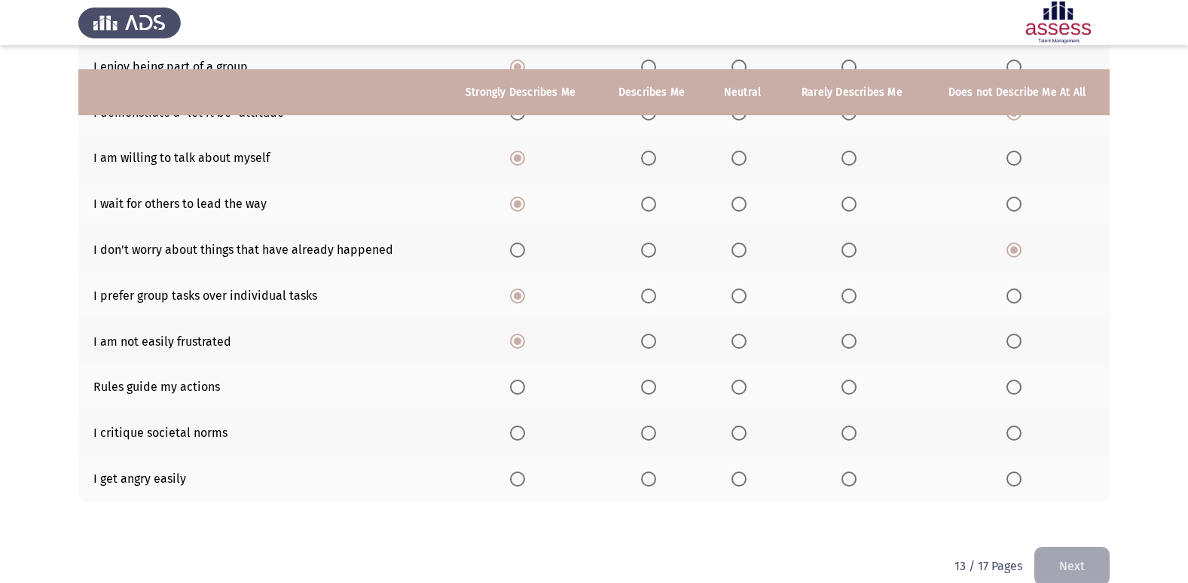
scroll to position [220, 0]
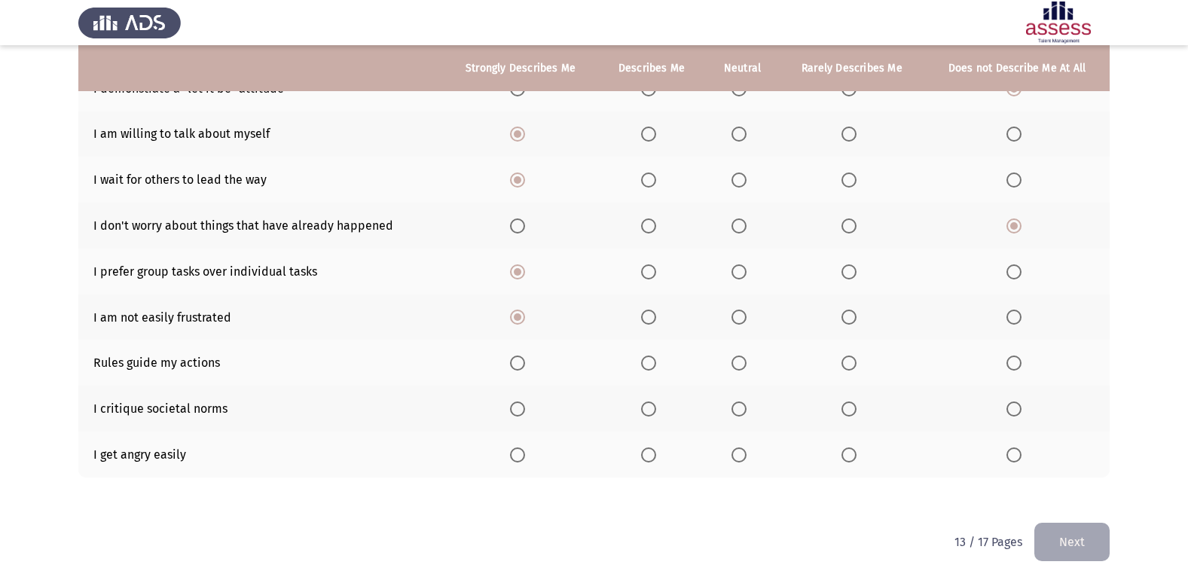
click at [513, 365] on span "Select an option" at bounding box center [517, 363] width 15 height 15
click at [513, 365] on input "Select an option" at bounding box center [517, 363] width 15 height 15
click at [521, 403] on span "Select an option" at bounding box center [517, 409] width 15 height 15
click at [521, 403] on input "Select an option" at bounding box center [517, 409] width 15 height 15
click at [1010, 457] on span "Select an option" at bounding box center [1014, 455] width 15 height 15
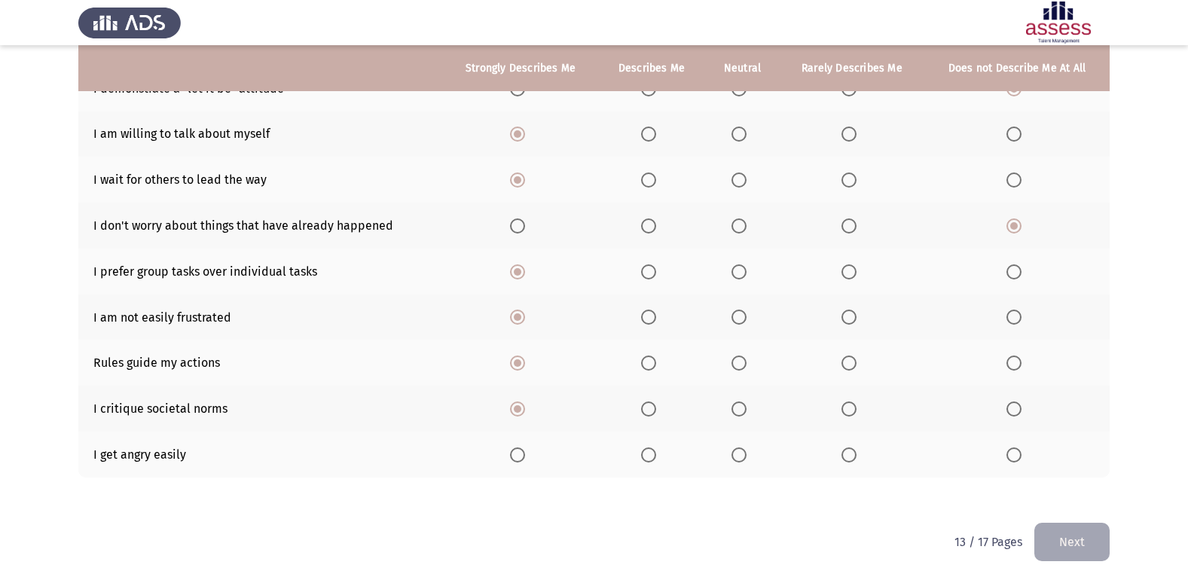
click at [1010, 457] on input "Select an option" at bounding box center [1014, 455] width 15 height 15
click at [1058, 530] on button "Next" at bounding box center [1072, 542] width 75 height 38
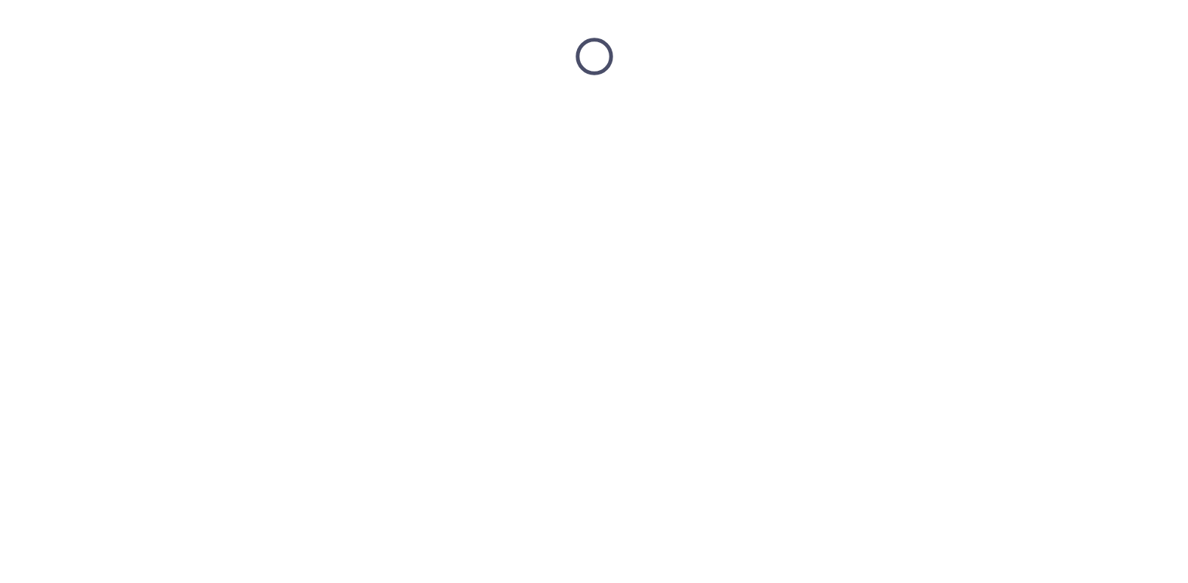
scroll to position [0, 0]
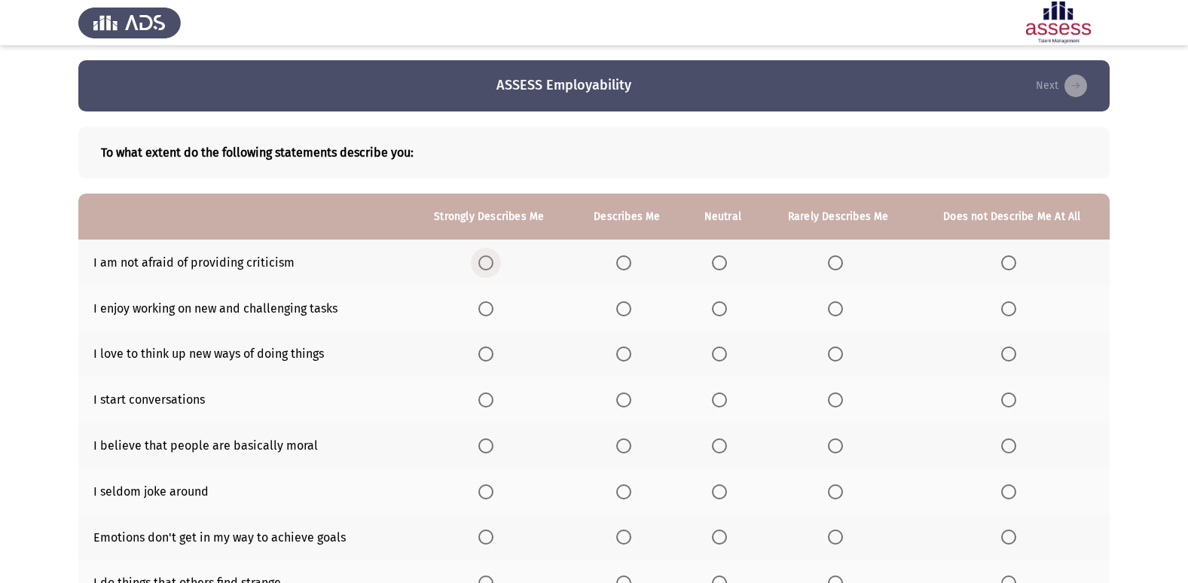
click at [488, 261] on span "Select an option" at bounding box center [485, 262] width 15 height 15
click at [488, 261] on input "Select an option" at bounding box center [485, 262] width 15 height 15
click at [489, 305] on span "Select an option" at bounding box center [485, 308] width 15 height 15
click at [489, 305] on input "Select an option" at bounding box center [485, 308] width 15 height 15
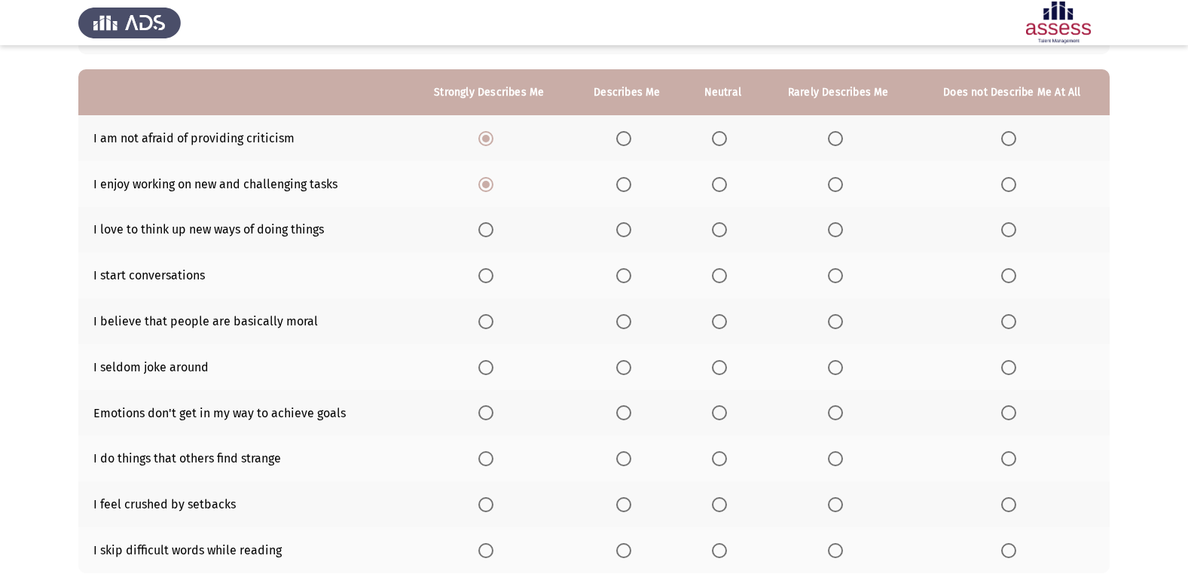
scroll to position [151, 0]
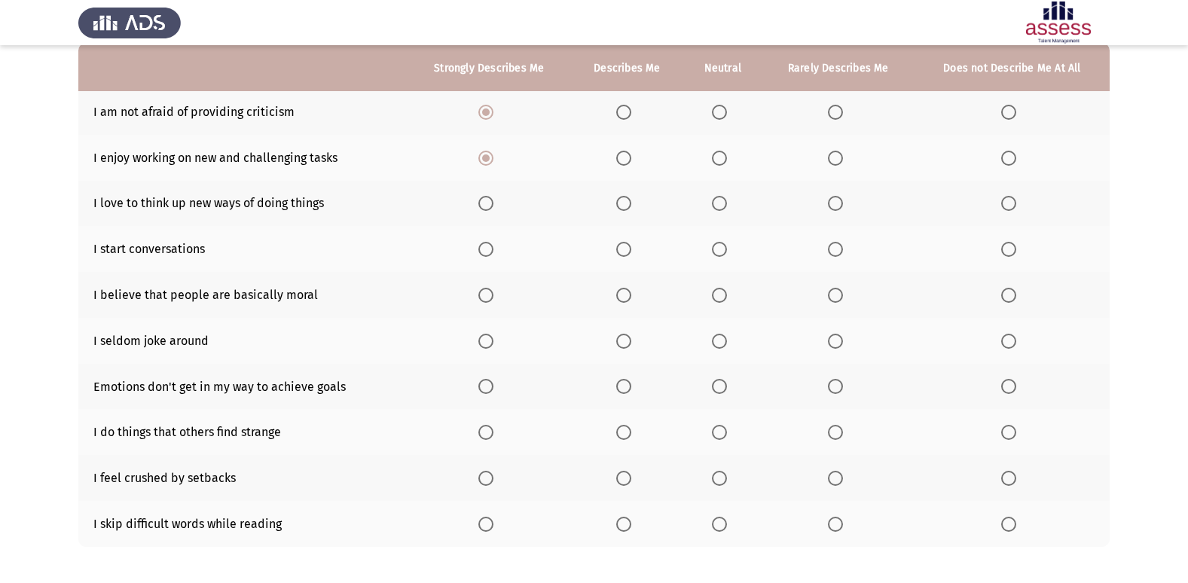
click at [485, 200] on span "Select an option" at bounding box center [485, 203] width 15 height 15
click at [485, 200] on input "Select an option" at bounding box center [485, 203] width 15 height 15
click at [489, 257] on span "Select an option" at bounding box center [485, 249] width 15 height 15
click at [489, 257] on input "Select an option" at bounding box center [485, 249] width 15 height 15
click at [719, 298] on span "Select an option" at bounding box center [719, 295] width 15 height 15
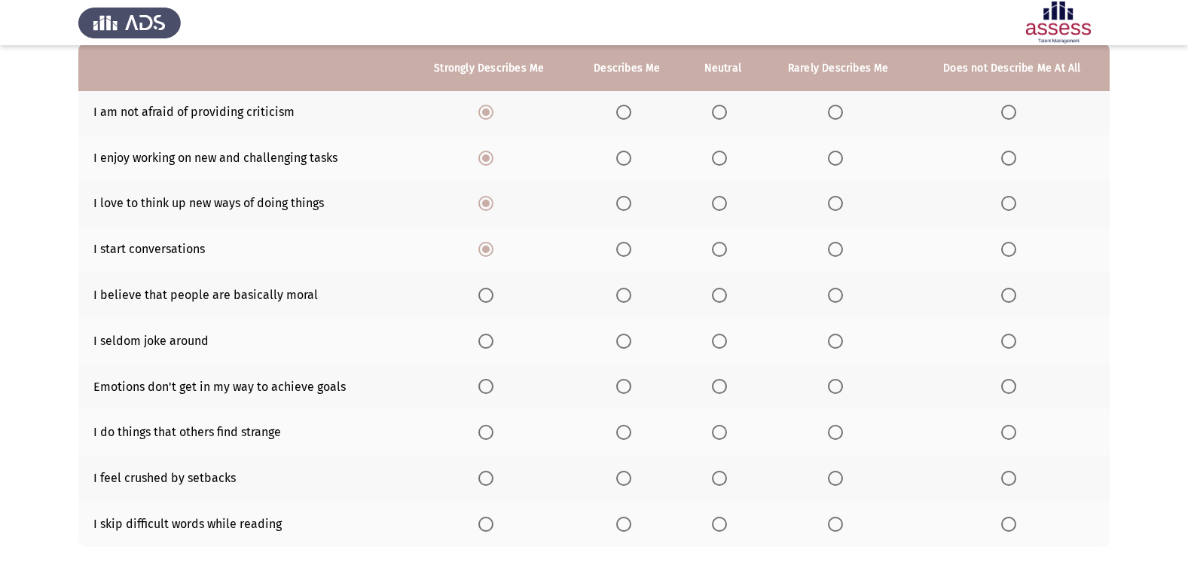
click at [719, 298] on input "Select an option" at bounding box center [719, 295] width 15 height 15
click at [493, 344] on span "Select an option" at bounding box center [485, 341] width 15 height 15
click at [493, 344] on input "Select an option" at bounding box center [485, 341] width 15 height 15
click at [726, 387] on span "Select an option" at bounding box center [719, 386] width 15 height 15
click at [726, 387] on input "Select an option" at bounding box center [719, 386] width 15 height 15
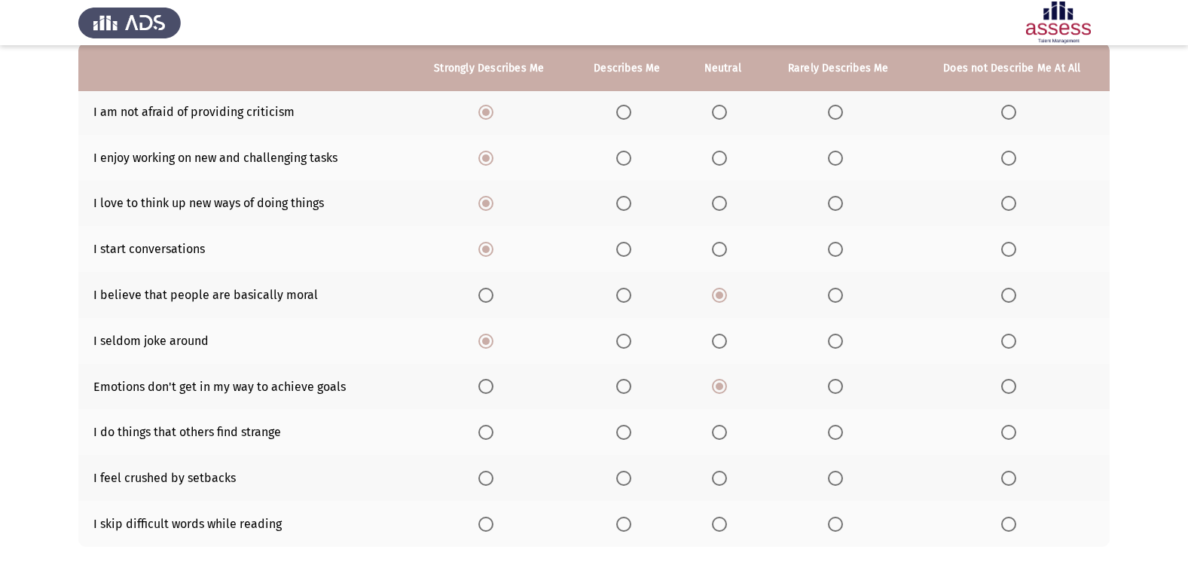
click at [1015, 427] on span "Select an option" at bounding box center [1008, 432] width 15 height 15
click at [1015, 427] on input "Select an option" at bounding box center [1008, 432] width 15 height 15
click at [494, 479] on span "Select an option" at bounding box center [485, 478] width 15 height 15
click at [494, 479] on input "Select an option" at bounding box center [485, 478] width 15 height 15
click at [998, 526] on th at bounding box center [1012, 524] width 195 height 46
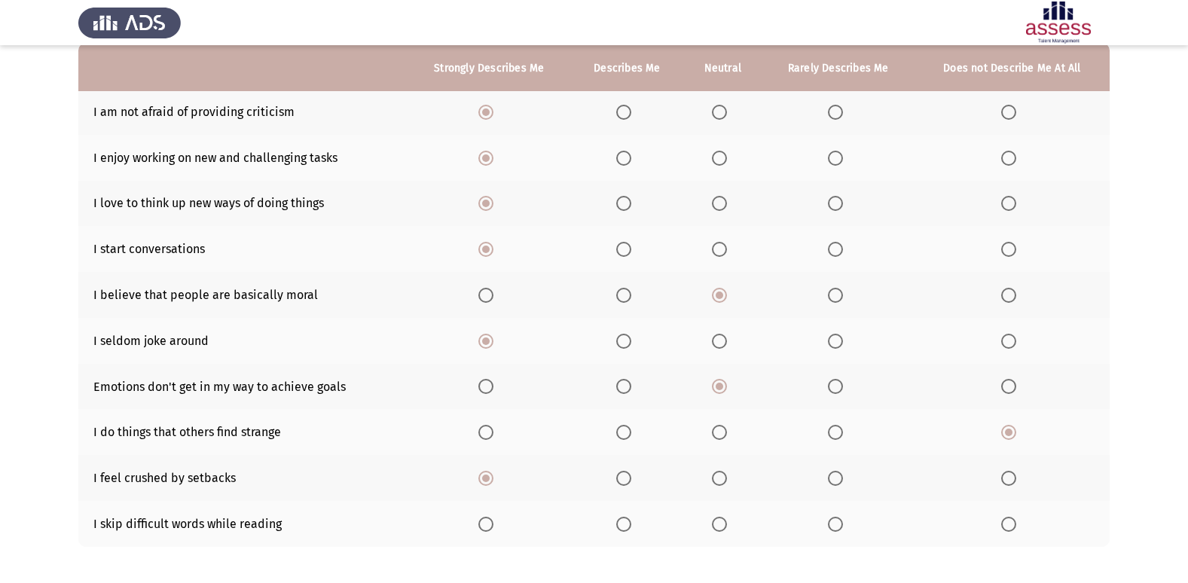
click at [1001, 526] on span "Select an option" at bounding box center [1008, 524] width 15 height 15
click at [1001, 526] on input "Select an option" at bounding box center [1008, 524] width 15 height 15
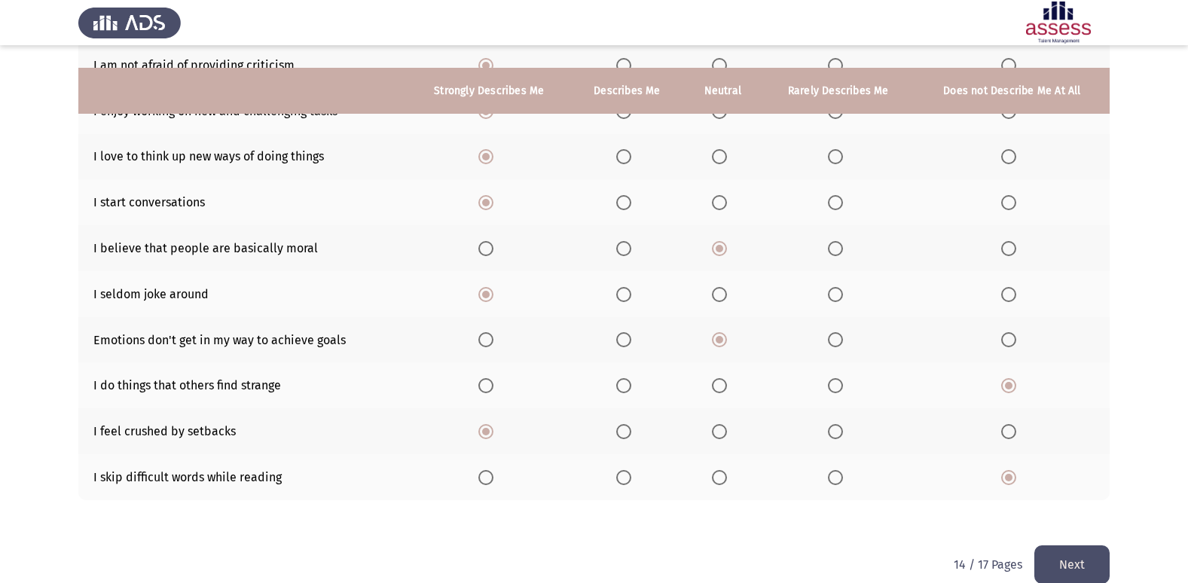
scroll to position [220, 0]
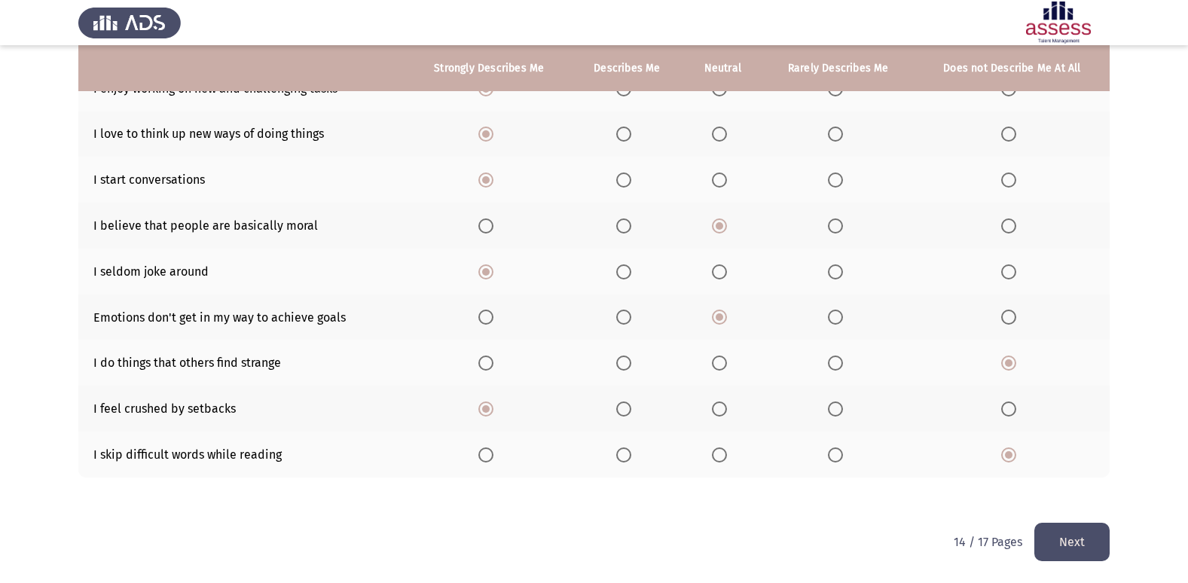
click at [1050, 543] on button "Next" at bounding box center [1072, 542] width 75 height 38
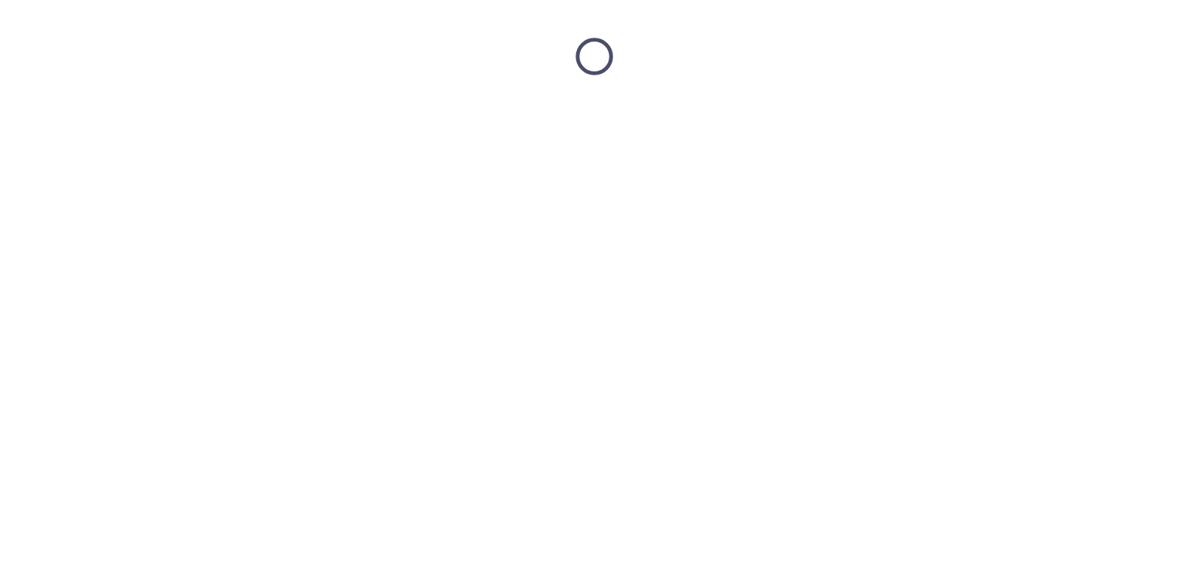
scroll to position [0, 0]
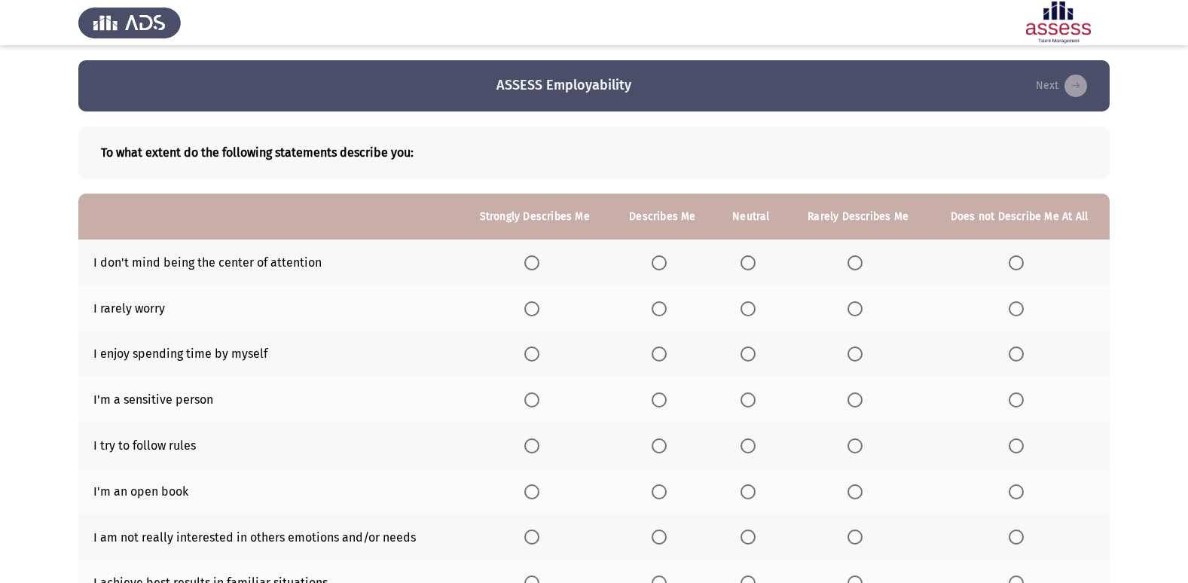
click at [540, 259] on span "Select an option" at bounding box center [531, 262] width 15 height 15
click at [540, 259] on input "Select an option" at bounding box center [531, 262] width 15 height 15
click at [526, 308] on th at bounding box center [534, 309] width 151 height 46
click at [530, 309] on span "Select an option" at bounding box center [531, 308] width 15 height 15
click at [530, 309] on input "Select an option" at bounding box center [531, 308] width 15 height 15
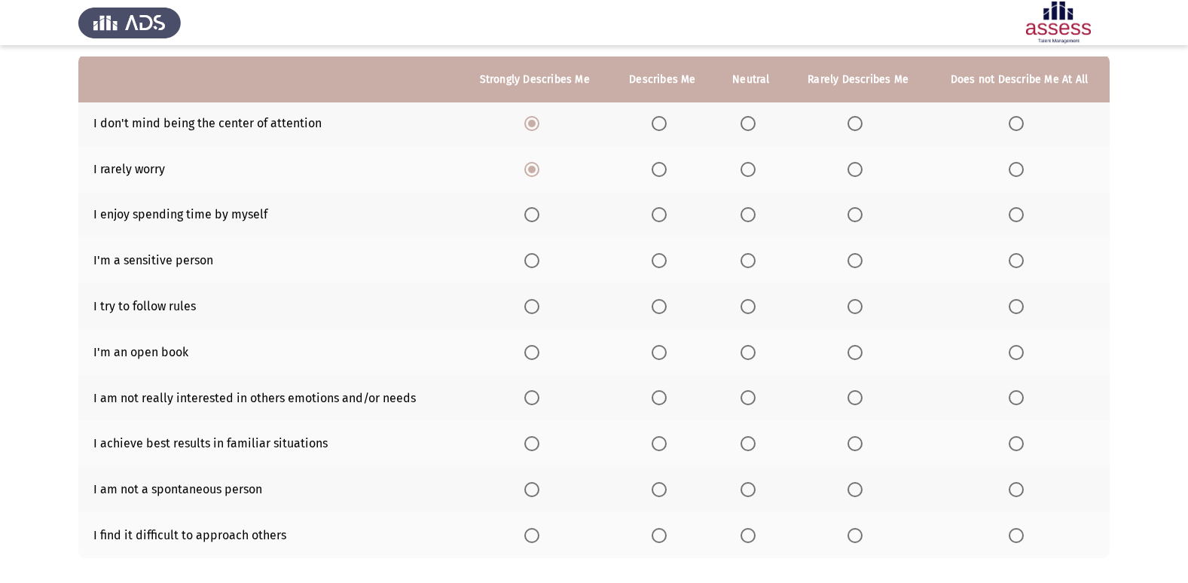
scroll to position [151, 0]
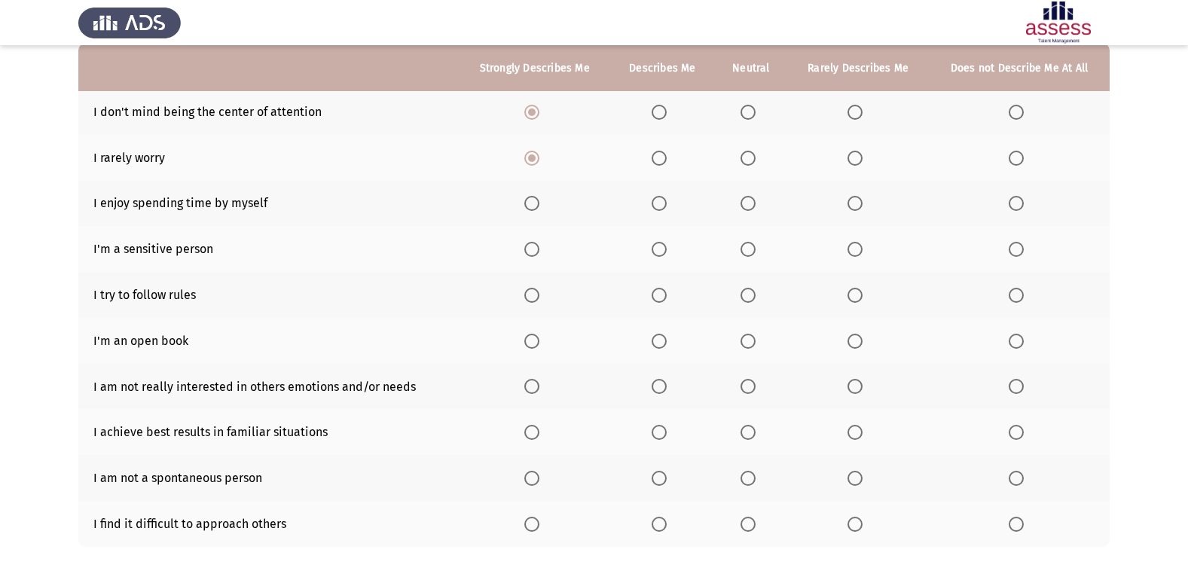
click at [1011, 203] on span "Select an option" at bounding box center [1016, 203] width 15 height 15
click at [1011, 203] on input "Select an option" at bounding box center [1016, 203] width 15 height 15
click at [532, 246] on span "Select an option" at bounding box center [531, 249] width 15 height 15
click at [532, 246] on input "Select an option" at bounding box center [531, 249] width 15 height 15
click at [750, 246] on span "Select an option" at bounding box center [748, 249] width 15 height 15
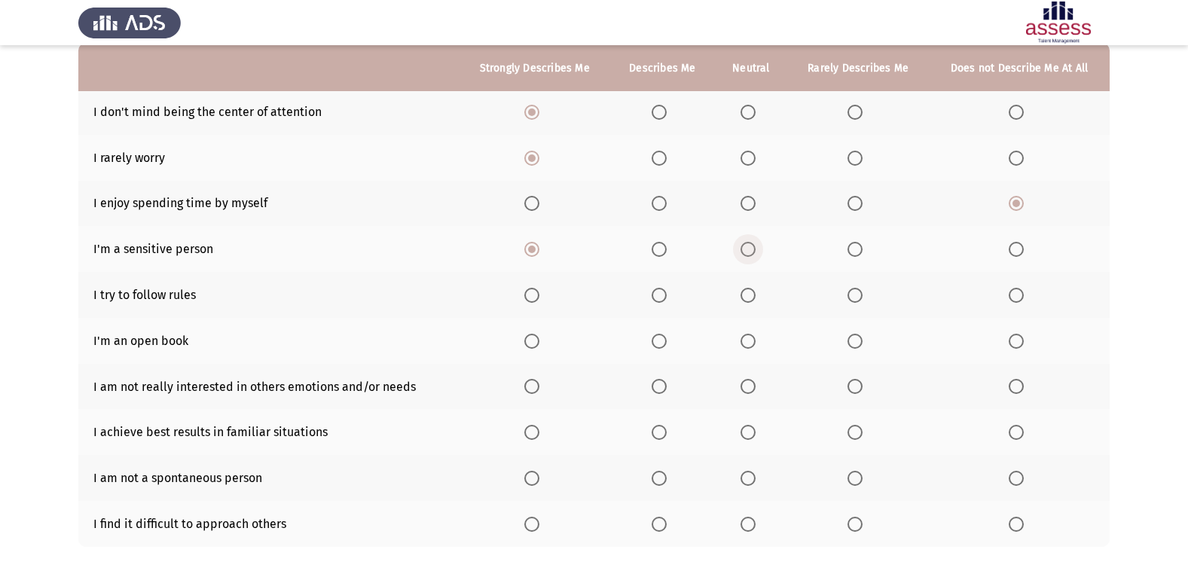
click at [750, 246] on input "Select an option" at bounding box center [748, 249] width 15 height 15
click at [538, 289] on span "Select an option" at bounding box center [531, 295] width 15 height 15
click at [538, 289] on input "Select an option" at bounding box center [531, 295] width 15 height 15
click at [1019, 335] on span "Select an option" at bounding box center [1016, 341] width 15 height 15
click at [1019, 335] on input "Select an option" at bounding box center [1016, 341] width 15 height 15
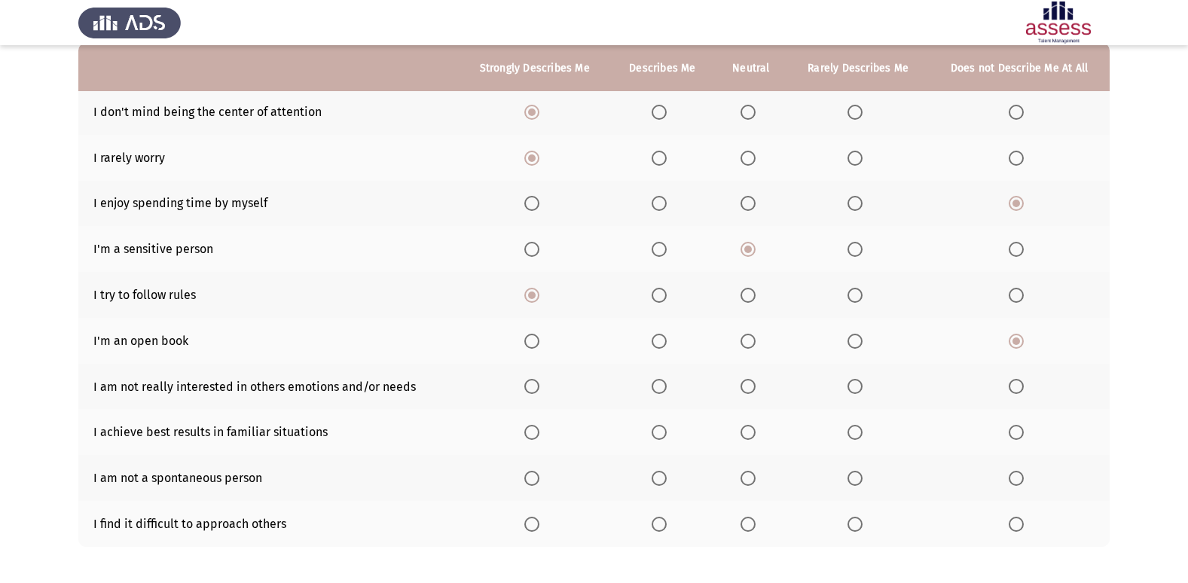
click at [743, 390] on span "Select an option" at bounding box center [748, 386] width 15 height 15
click at [743, 390] on input "Select an option" at bounding box center [748, 386] width 15 height 15
click at [543, 430] on label "Select an option" at bounding box center [534, 432] width 21 height 15
click at [540, 430] on input "Select an option" at bounding box center [531, 432] width 15 height 15
click at [537, 480] on span "Select an option" at bounding box center [531, 478] width 15 height 15
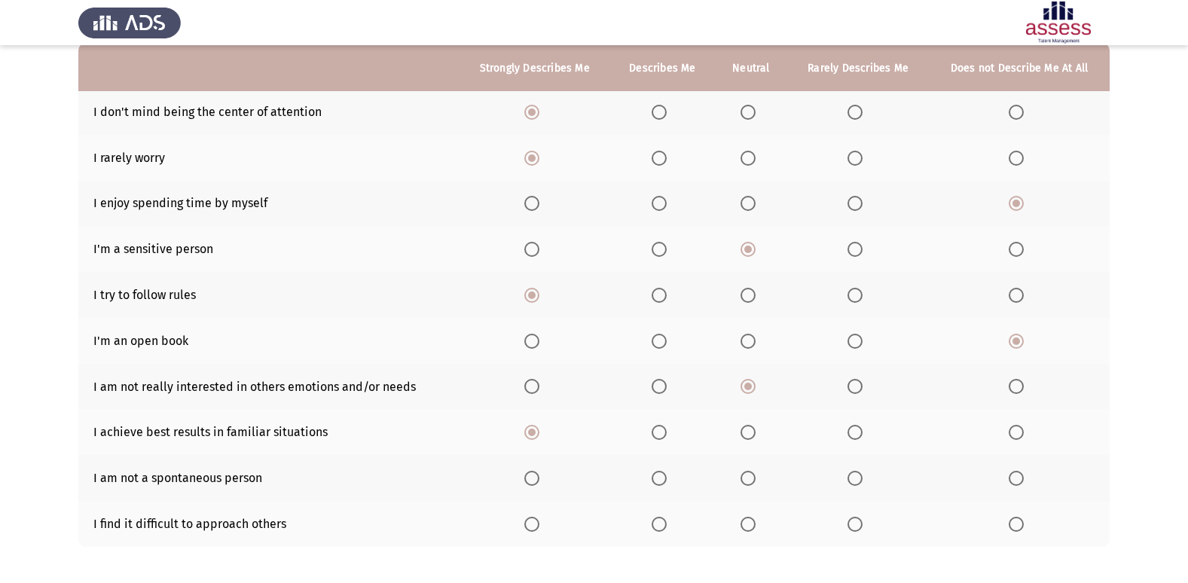
click at [537, 480] on input "Select an option" at bounding box center [531, 478] width 15 height 15
click at [534, 519] on span "Select an option" at bounding box center [531, 524] width 15 height 15
click at [534, 519] on input "Select an option" at bounding box center [531, 524] width 15 height 15
click at [1019, 522] on span "Select an option" at bounding box center [1016, 524] width 15 height 15
click at [1019, 522] on input "Select an option" at bounding box center [1016, 524] width 15 height 15
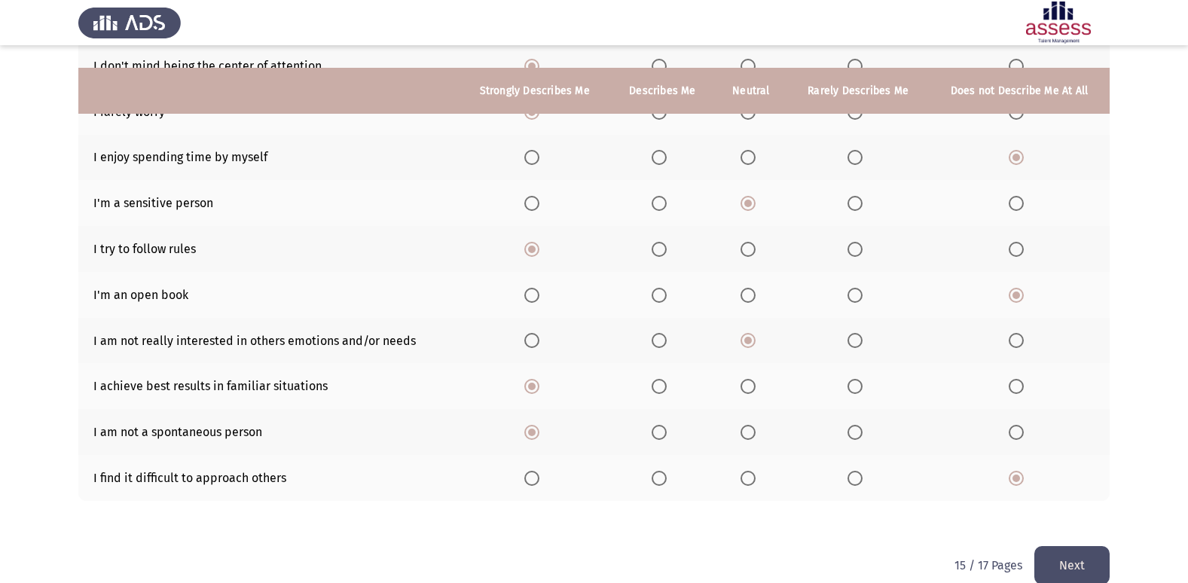
scroll to position [220, 0]
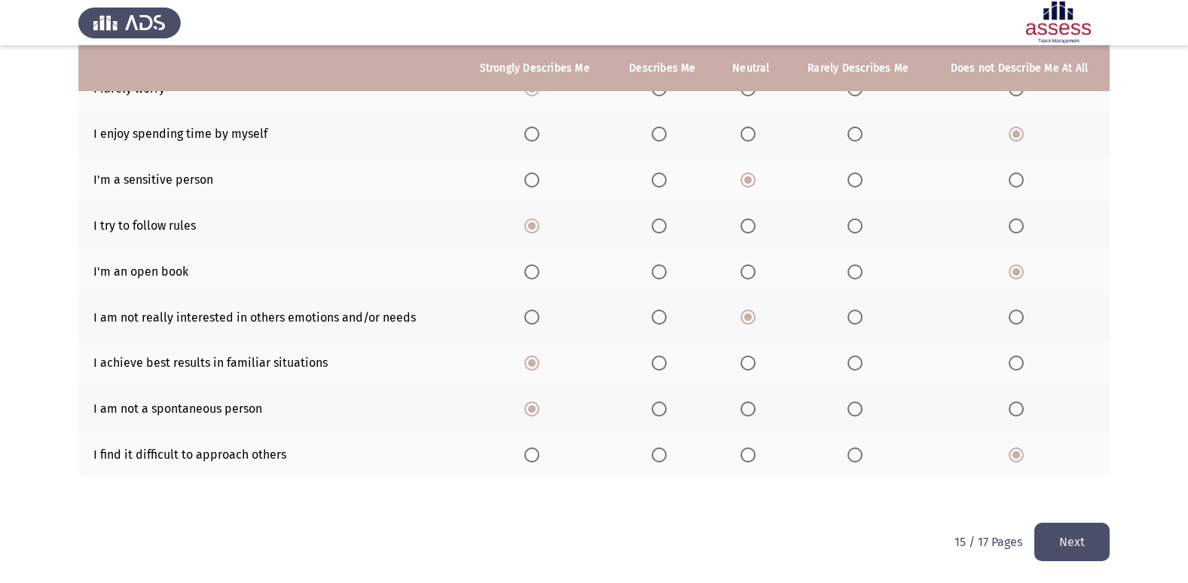
click at [1078, 531] on button "Next" at bounding box center [1072, 542] width 75 height 38
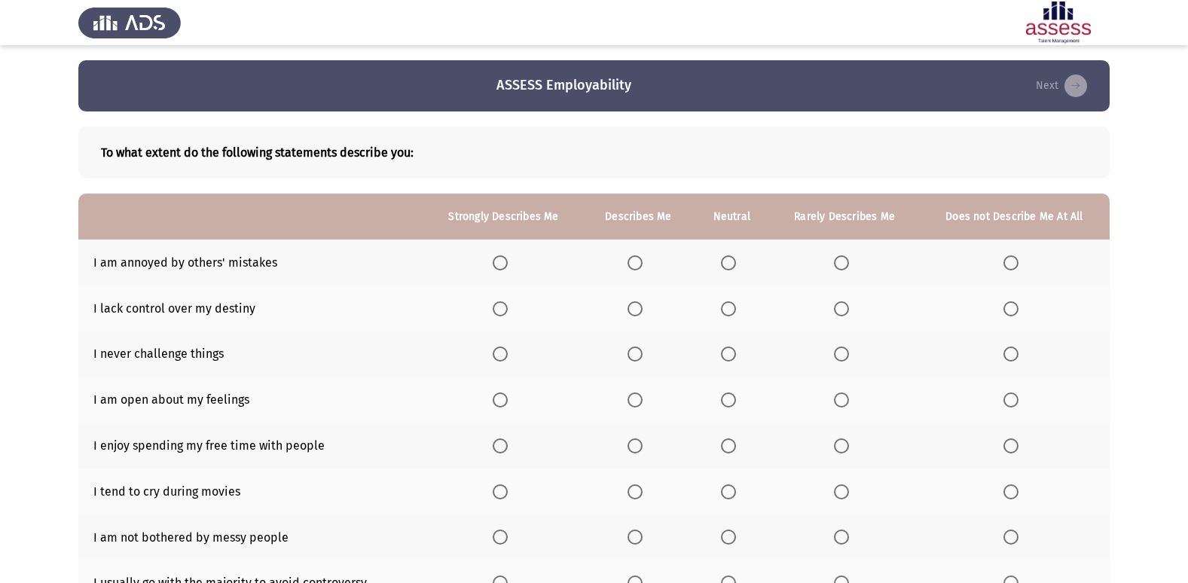
click at [506, 258] on span "Select an option" at bounding box center [500, 262] width 15 height 15
click at [506, 258] on input "Select an option" at bounding box center [500, 262] width 15 height 15
click at [1015, 307] on span "Select an option" at bounding box center [1011, 308] width 15 height 15
click at [1015, 307] on input "Select an option" at bounding box center [1011, 308] width 15 height 15
click at [1018, 354] on span "Select an option" at bounding box center [1011, 354] width 15 height 15
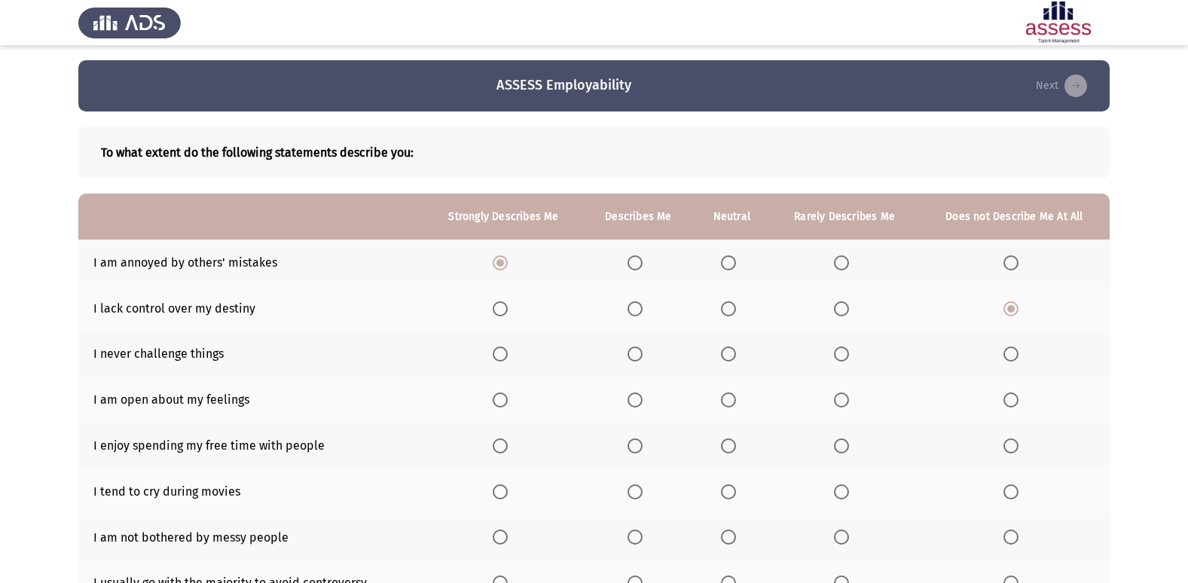
click at [1018, 354] on input "Select an option" at bounding box center [1011, 354] width 15 height 15
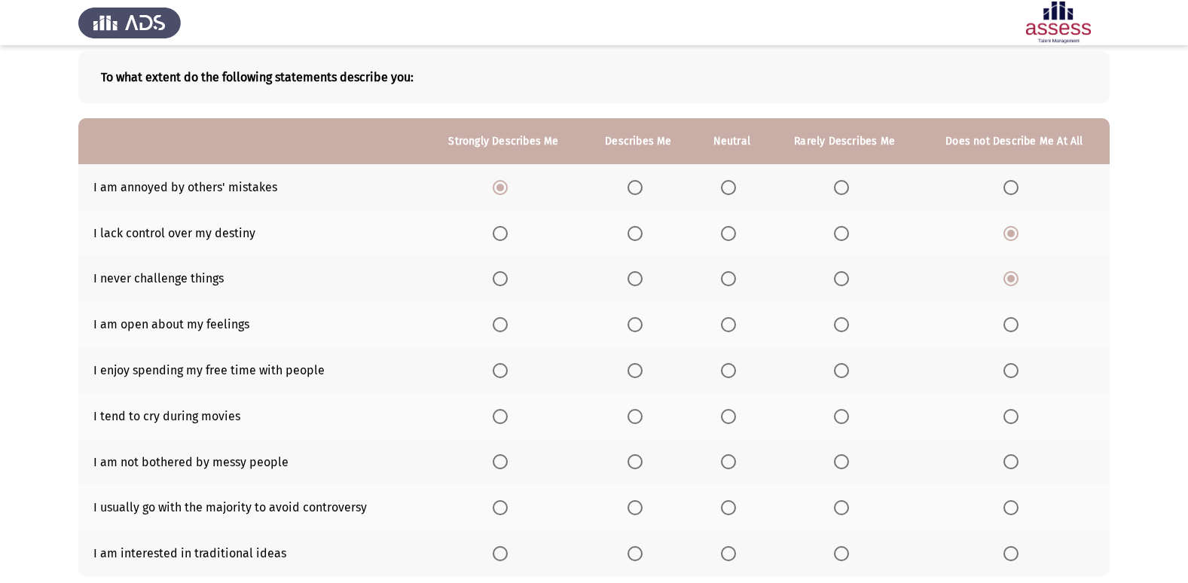
click at [503, 331] on span "Select an option" at bounding box center [500, 324] width 15 height 15
click at [503, 331] on input "Select an option" at bounding box center [500, 324] width 15 height 15
click at [505, 368] on span "Select an option" at bounding box center [500, 370] width 15 height 15
click at [505, 368] on input "Select an option" at bounding box center [500, 370] width 15 height 15
click at [727, 417] on span "Select an option" at bounding box center [728, 416] width 15 height 15
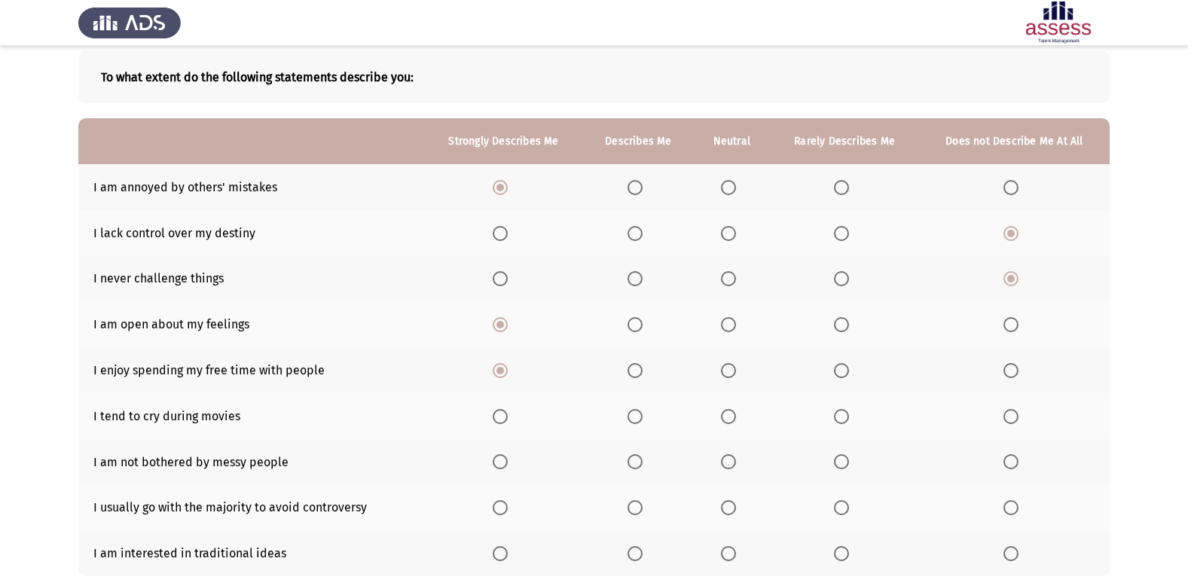
click at [727, 417] on input "Select an option" at bounding box center [728, 416] width 15 height 15
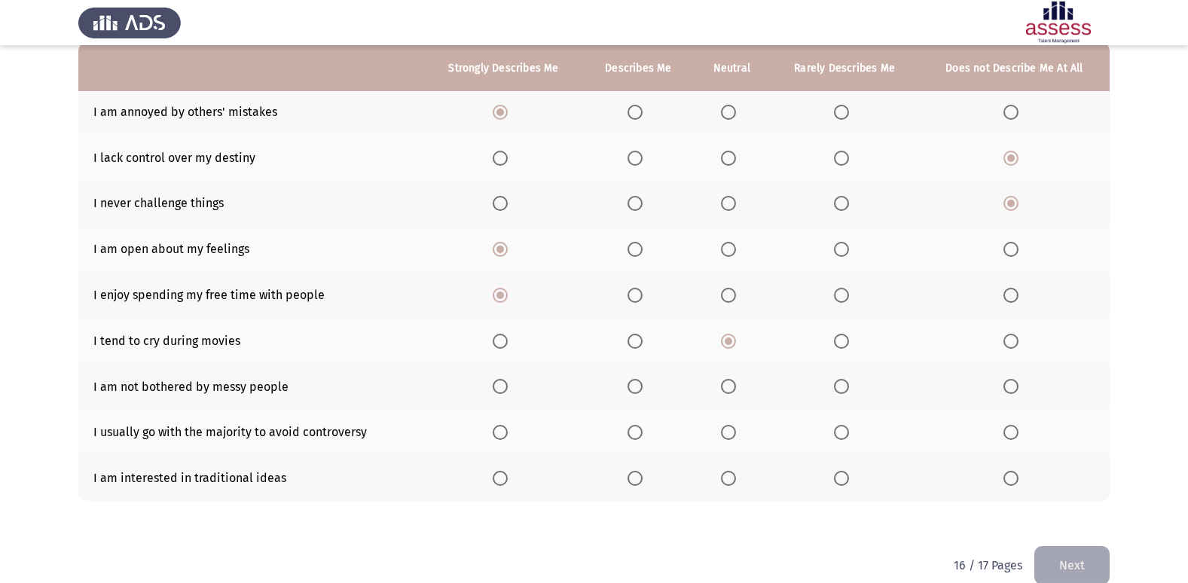
click at [504, 381] on span "Select an option" at bounding box center [500, 386] width 15 height 15
click at [504, 381] on input "Select an option" at bounding box center [500, 386] width 15 height 15
click at [1009, 436] on span "Select an option" at bounding box center [1011, 432] width 15 height 15
click at [1009, 436] on input "Select an option" at bounding box center [1011, 432] width 15 height 15
click at [507, 475] on span "Select an option" at bounding box center [500, 478] width 15 height 15
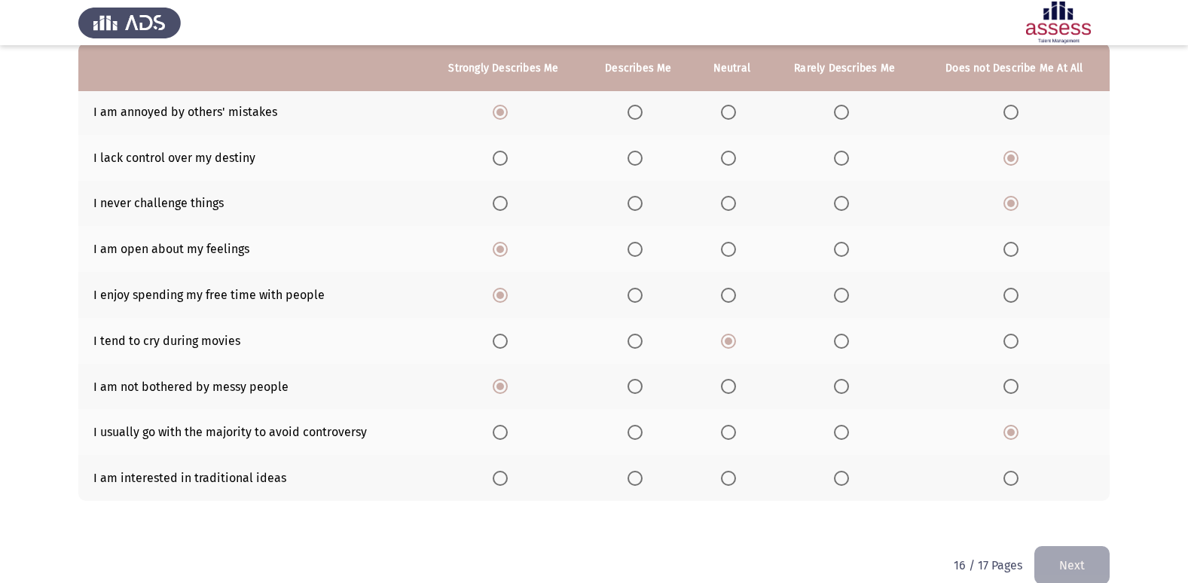
click at [507, 475] on input "Select an option" at bounding box center [500, 478] width 15 height 15
click at [1020, 485] on label "Select an option" at bounding box center [1014, 478] width 21 height 15
click at [1019, 485] on input "Select an option" at bounding box center [1011, 478] width 15 height 15
click at [1064, 566] on button "Next" at bounding box center [1072, 565] width 75 height 38
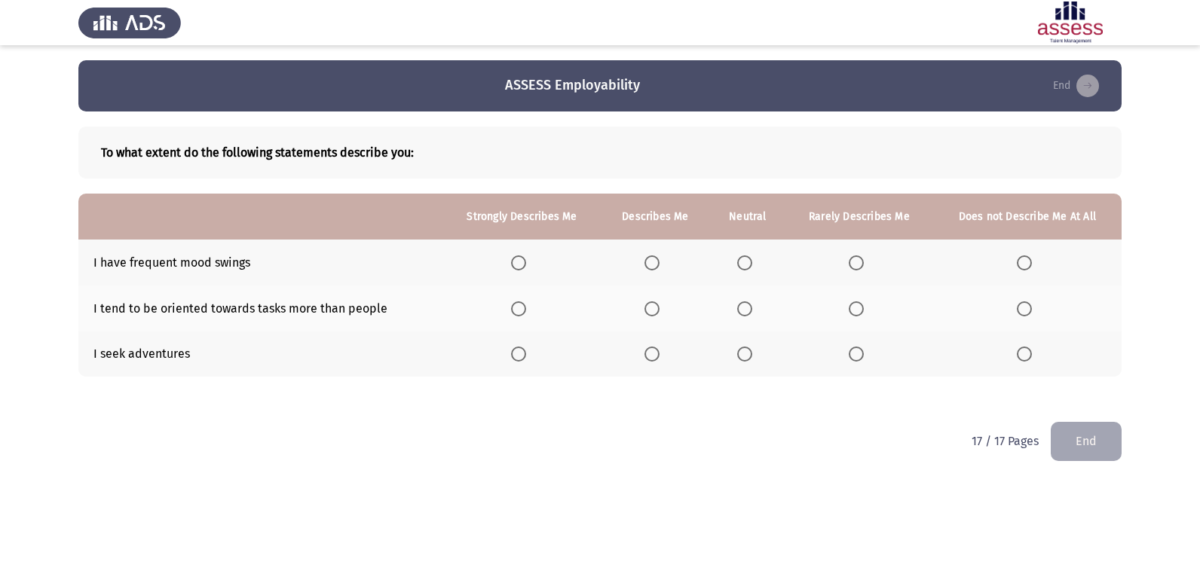
click at [1029, 265] on span "Select an option" at bounding box center [1024, 262] width 15 height 15
click at [1029, 265] on input "Select an option" at bounding box center [1024, 262] width 15 height 15
click at [526, 310] on span "Select an option" at bounding box center [518, 308] width 15 height 15
click at [526, 310] on input "Select an option" at bounding box center [518, 308] width 15 height 15
click at [515, 361] on span "Select an option" at bounding box center [518, 354] width 15 height 15
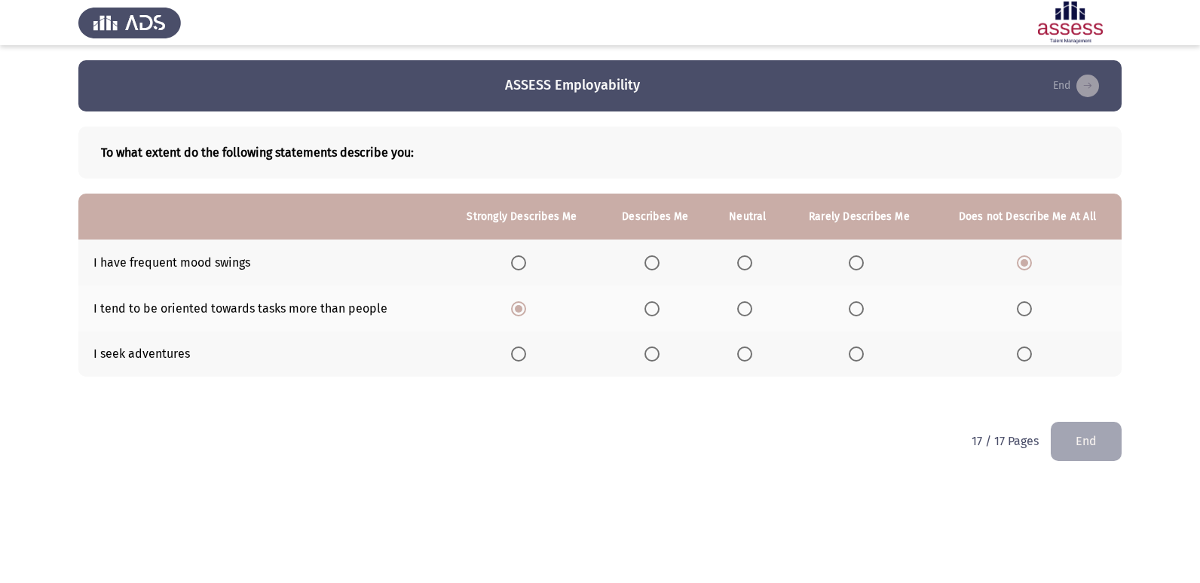
click at [515, 361] on input "Select an option" at bounding box center [518, 354] width 15 height 15
click at [1091, 442] on button "End" at bounding box center [1085, 441] width 71 height 38
